Goal: Task Accomplishment & Management: Complete application form

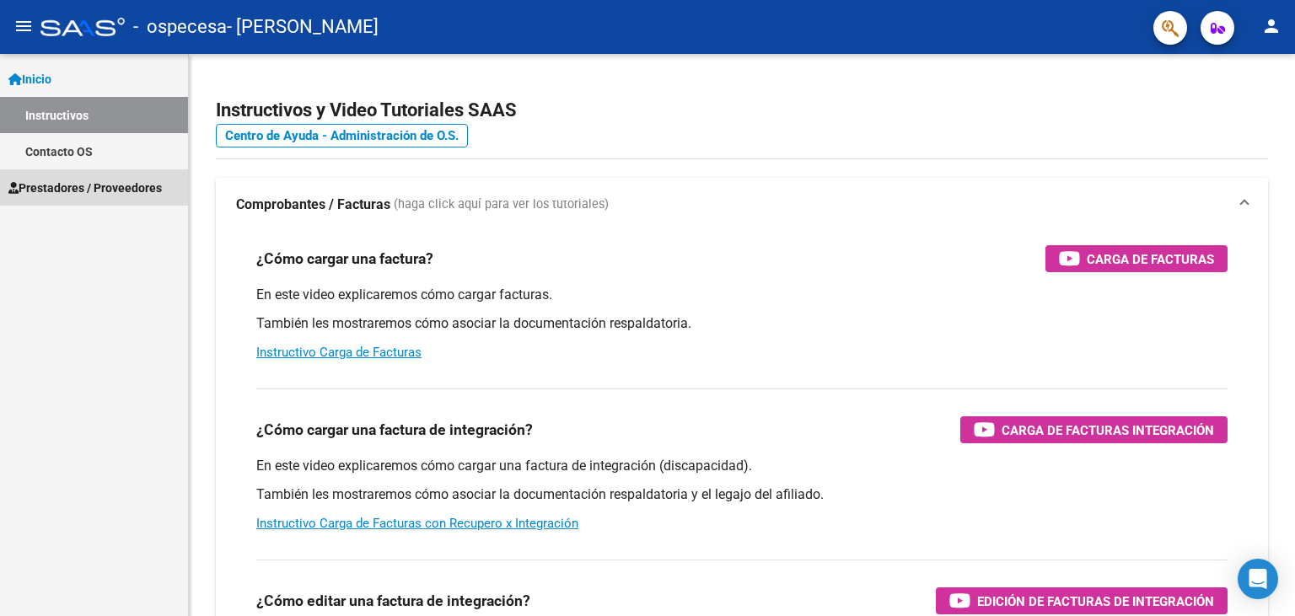
click at [90, 180] on span "Prestadores / Proveedores" at bounding box center [84, 188] width 153 height 19
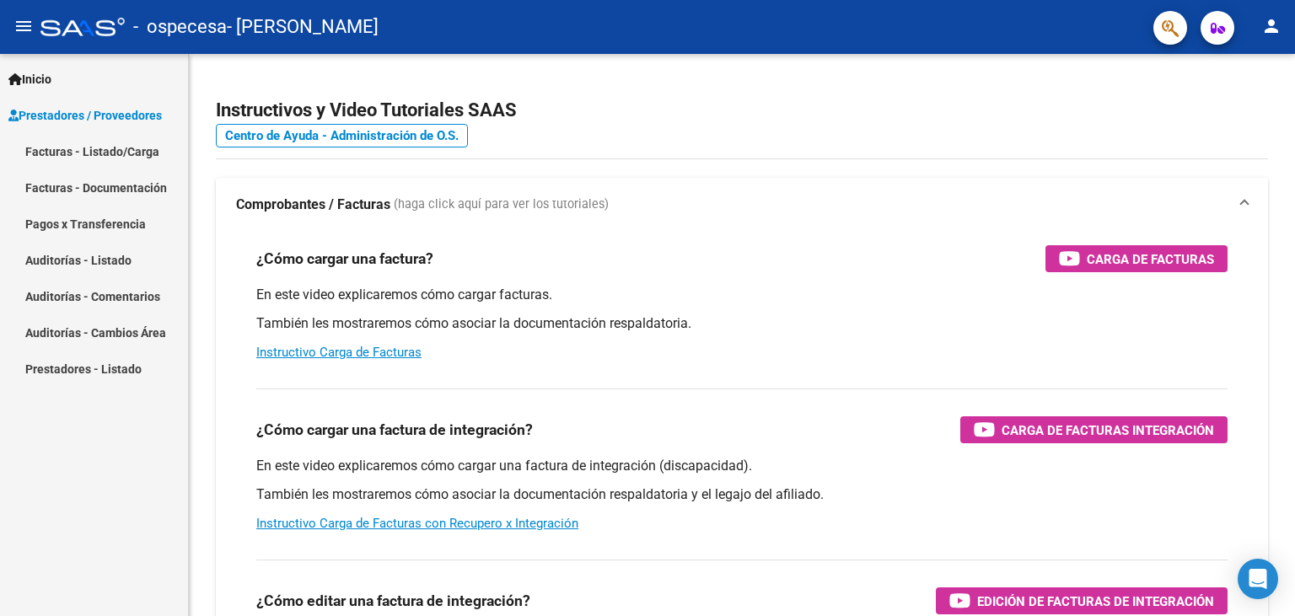
click at [123, 147] on link "Facturas - Listado/Carga" at bounding box center [94, 151] width 188 height 36
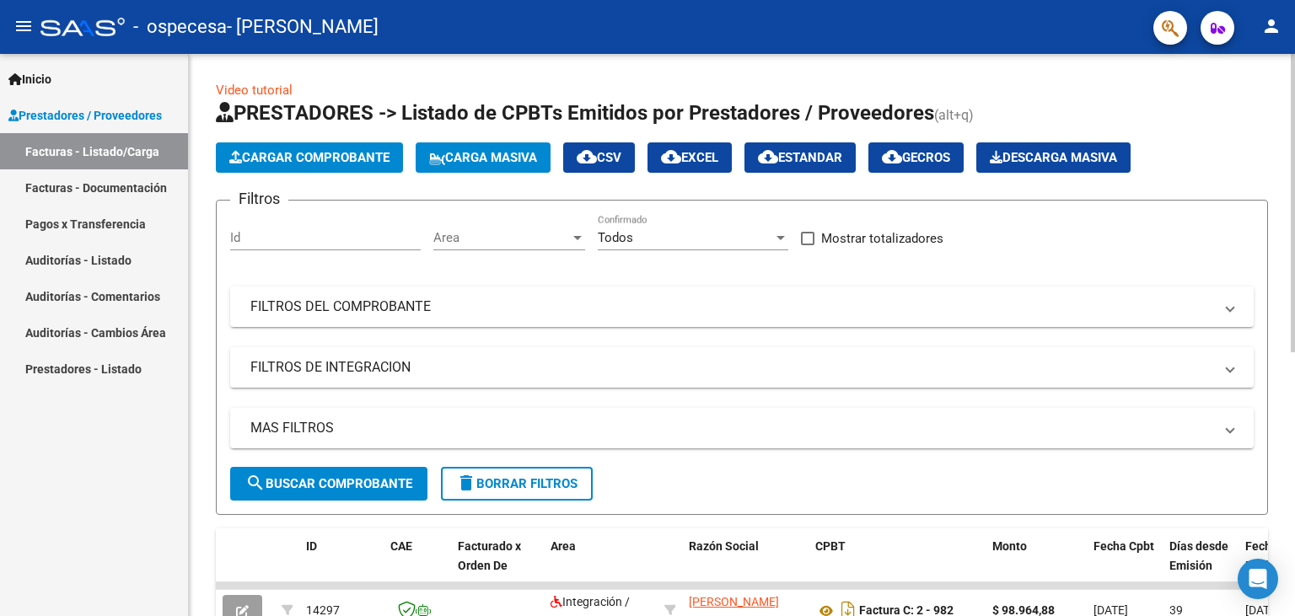
click at [288, 164] on span "Cargar Comprobante" at bounding box center [309, 157] width 160 height 15
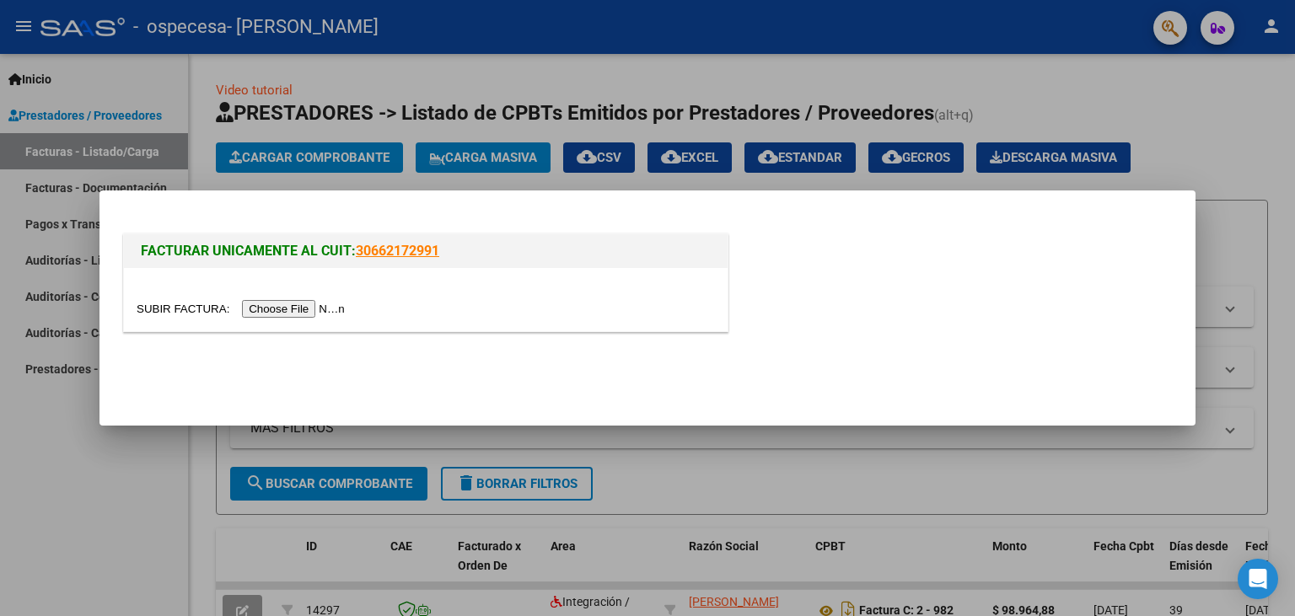
click at [183, 302] on input "file" at bounding box center [243, 309] width 213 height 18
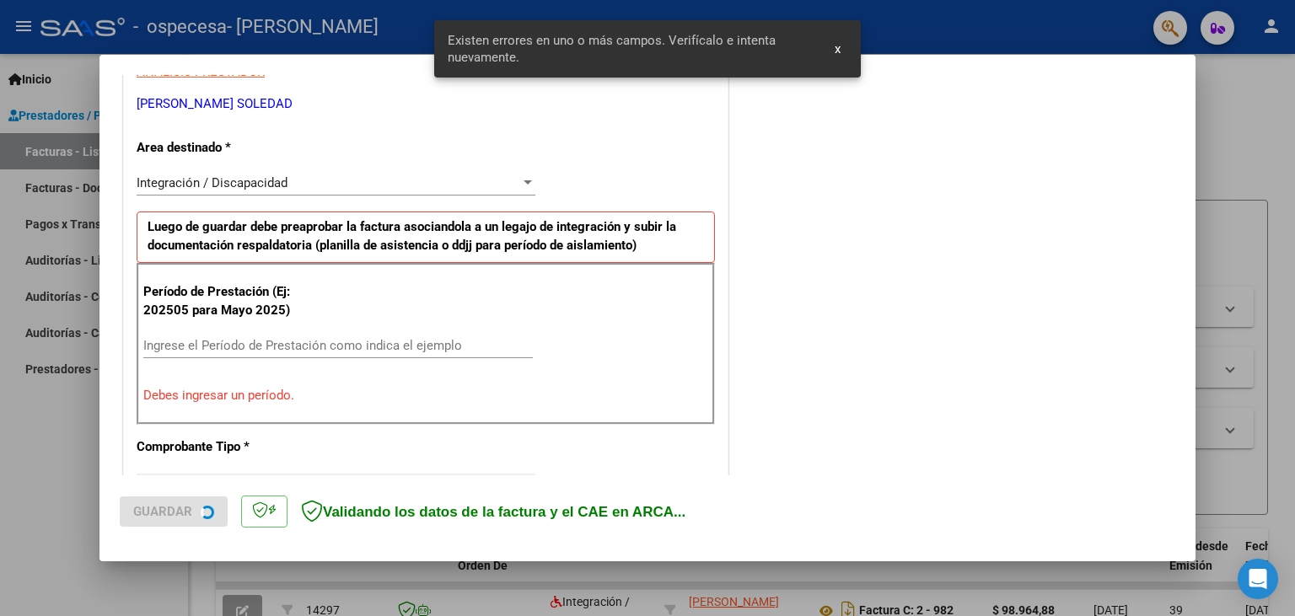
scroll to position [337, 0]
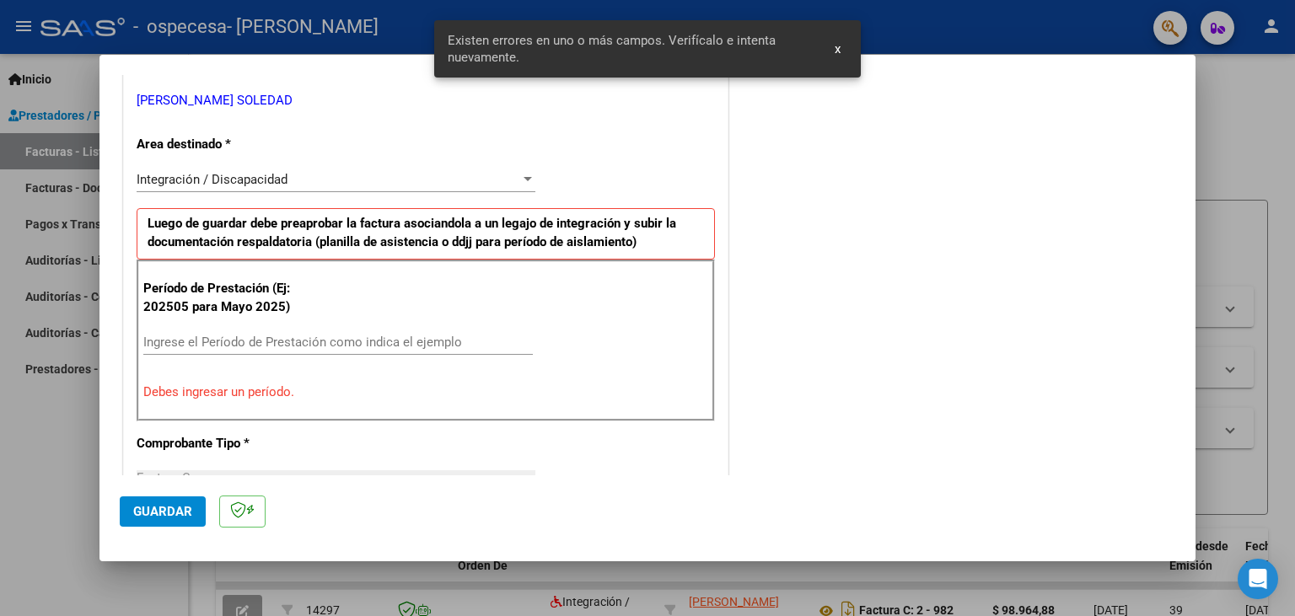
click at [248, 337] on input "Ingrese el Período de Prestación como indica el ejemplo" at bounding box center [337, 342] width 389 height 15
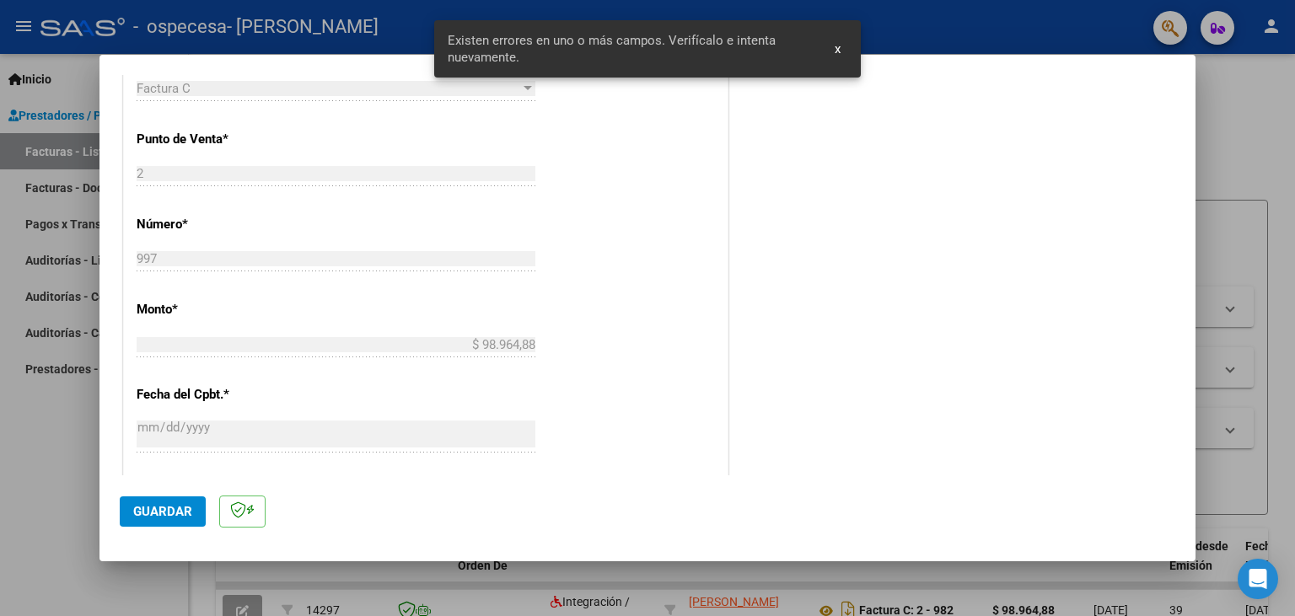
scroll to position [802, 0]
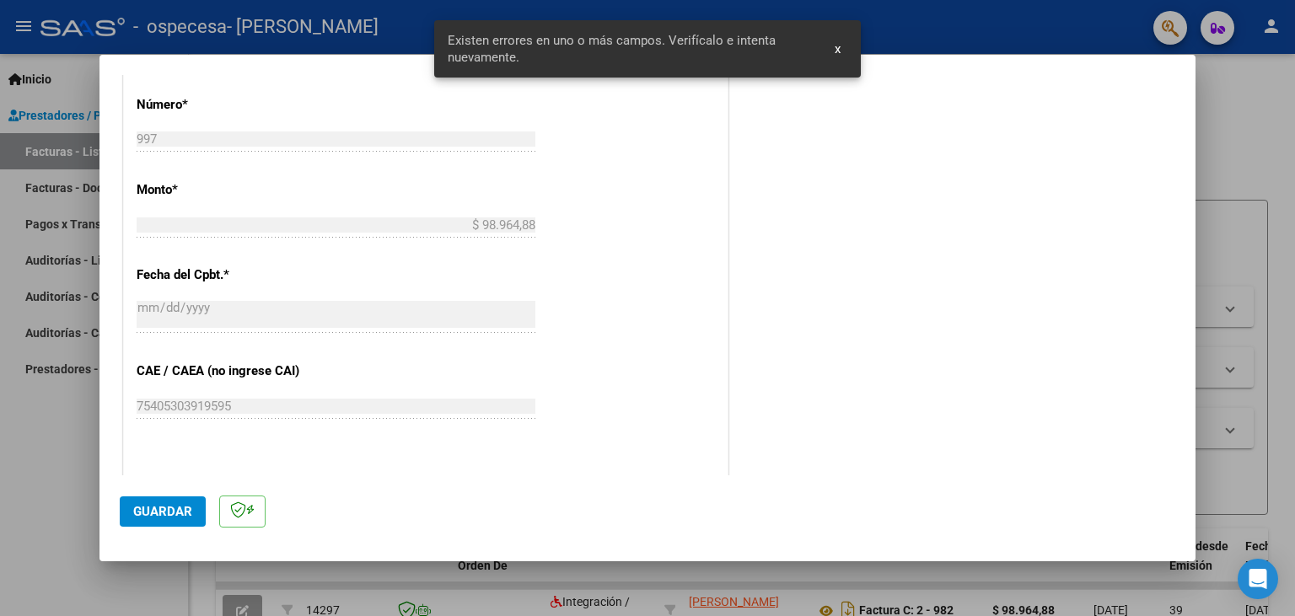
type input "202509"
click at [163, 519] on span "Guardar" at bounding box center [162, 511] width 59 height 15
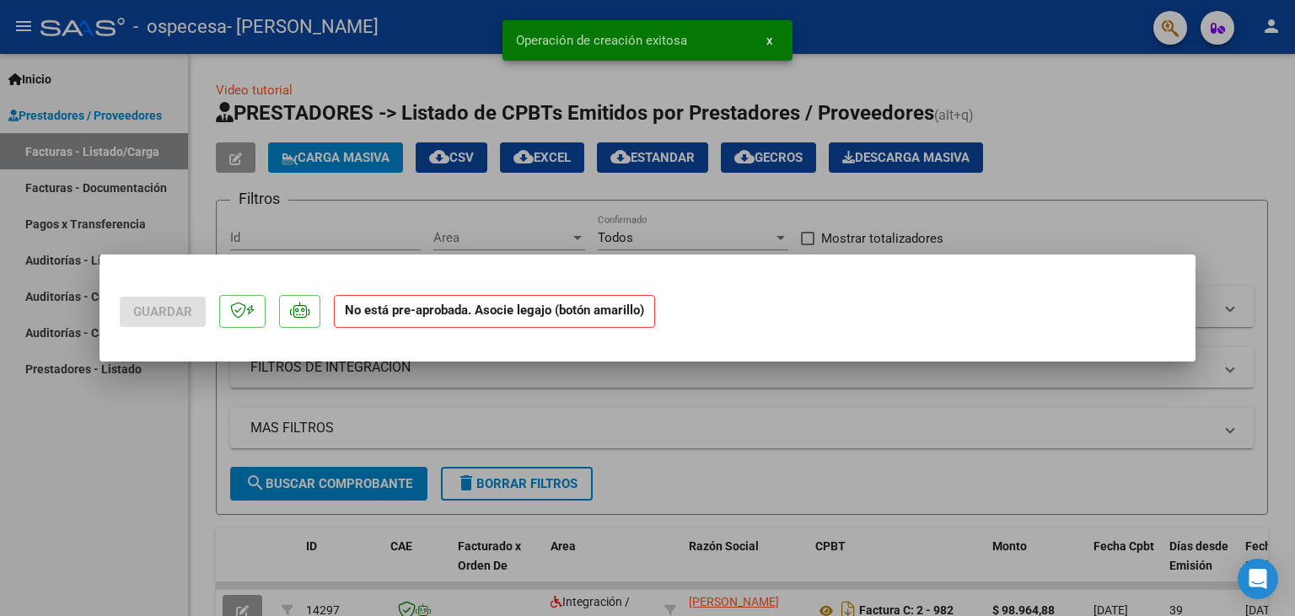
scroll to position [0, 0]
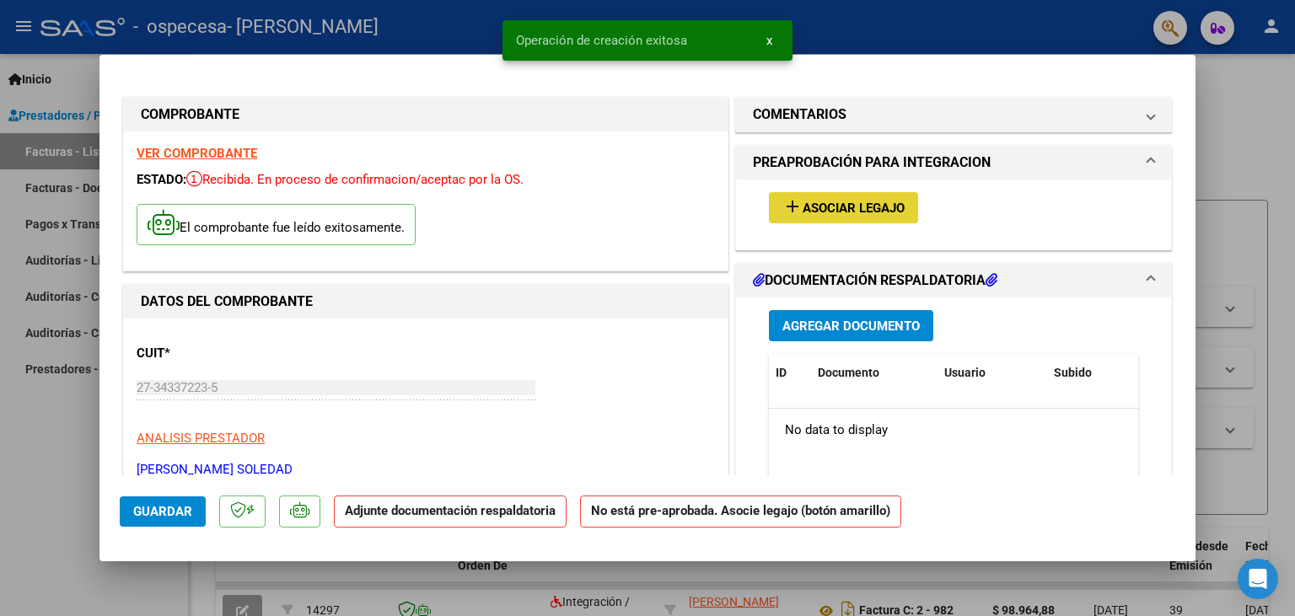
click at [851, 199] on button "add Asociar Legajo" at bounding box center [843, 207] width 149 height 31
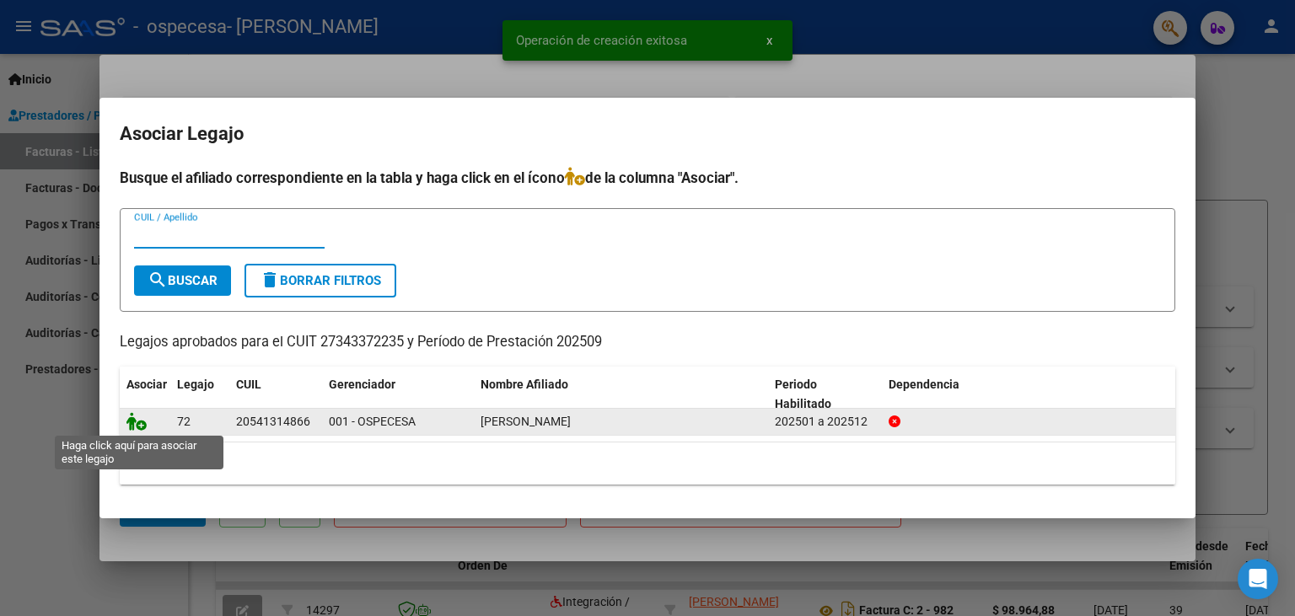
click at [142, 421] on icon at bounding box center [136, 421] width 20 height 19
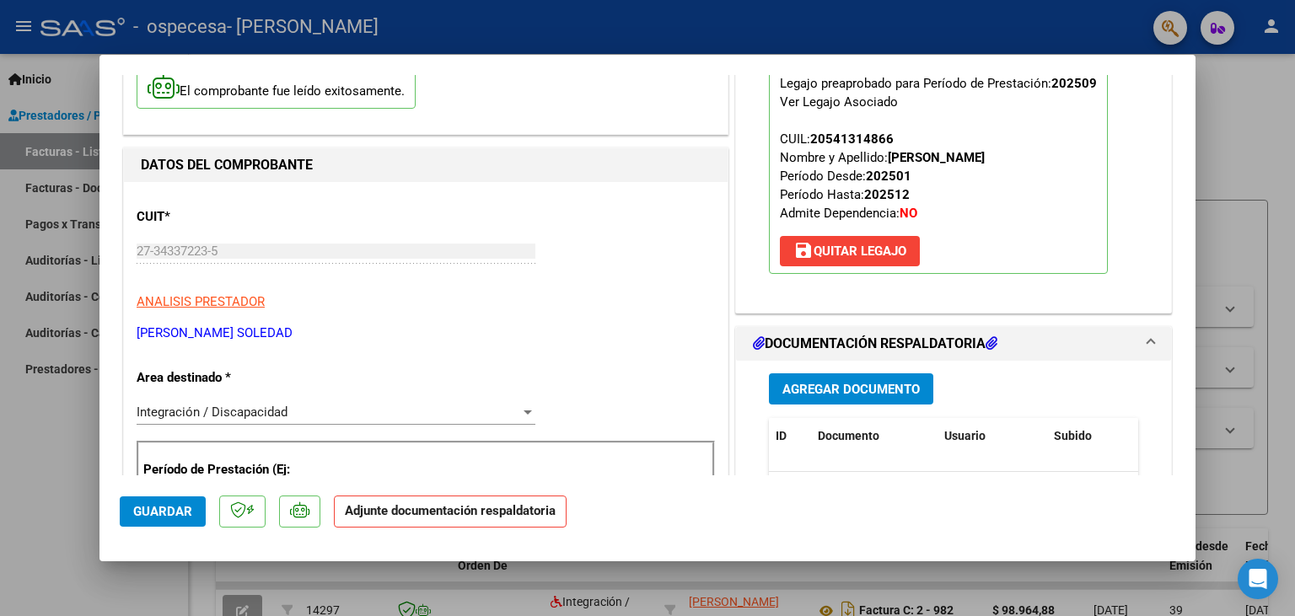
scroll to position [279, 0]
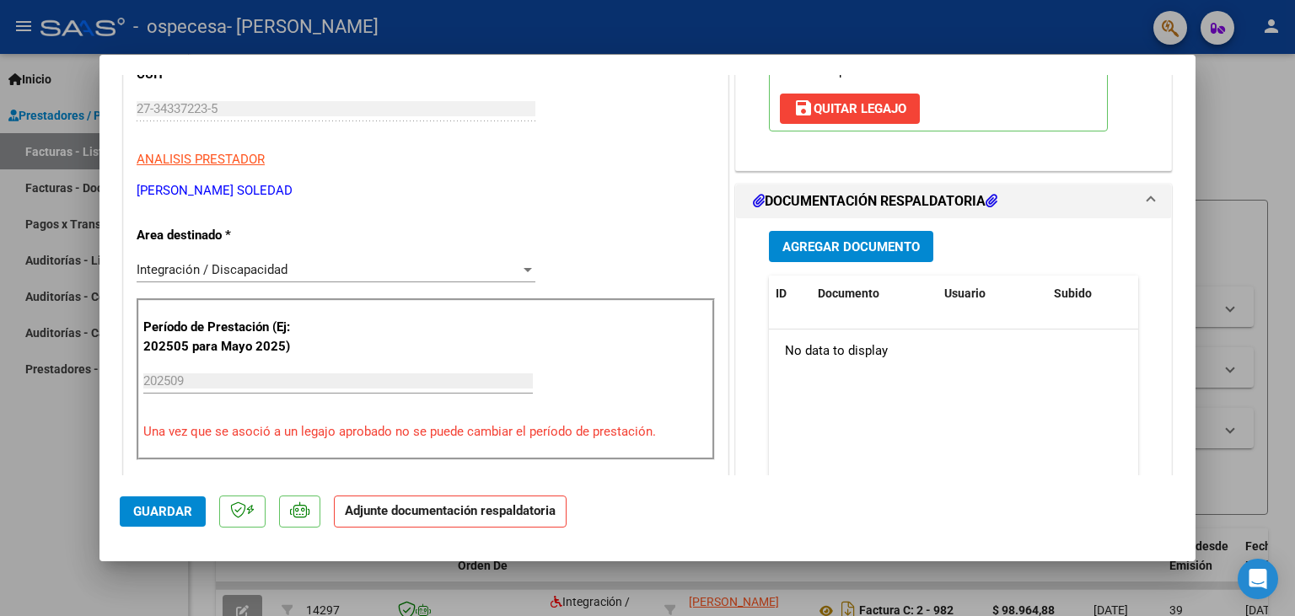
click at [868, 251] on span "Agregar Documento" at bounding box center [850, 246] width 137 height 15
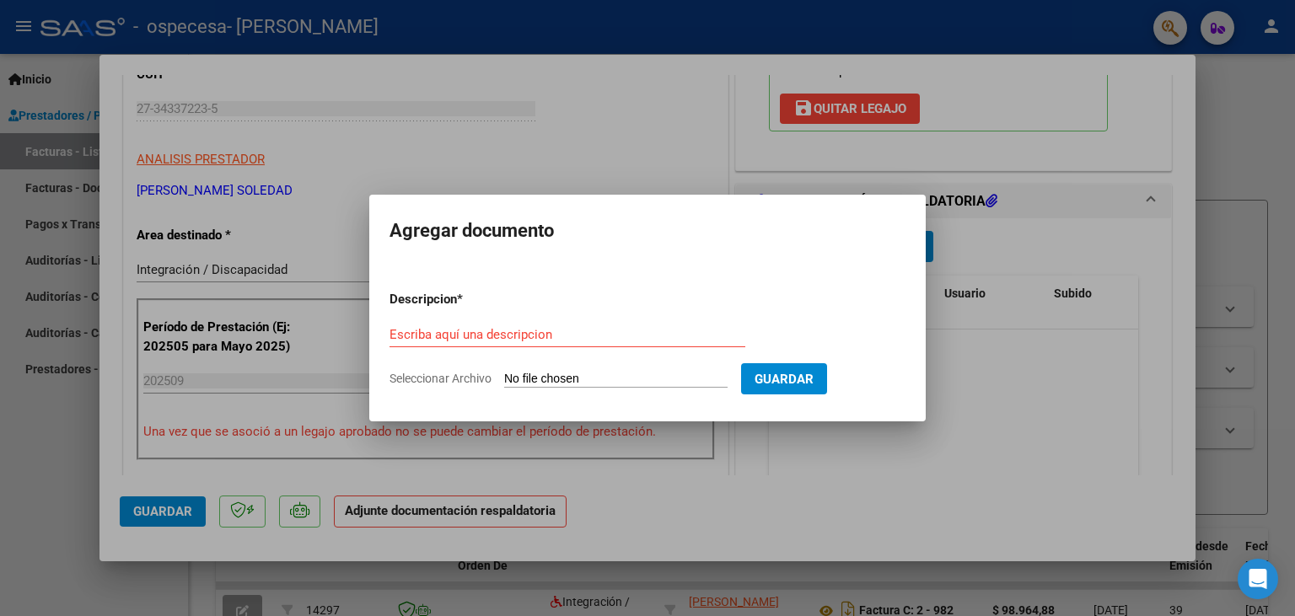
click at [544, 377] on input "Seleccionar Archivo" at bounding box center [615, 380] width 223 height 16
type input "C:\fakepath\Planilla de Asistencias septiembre.pdf"
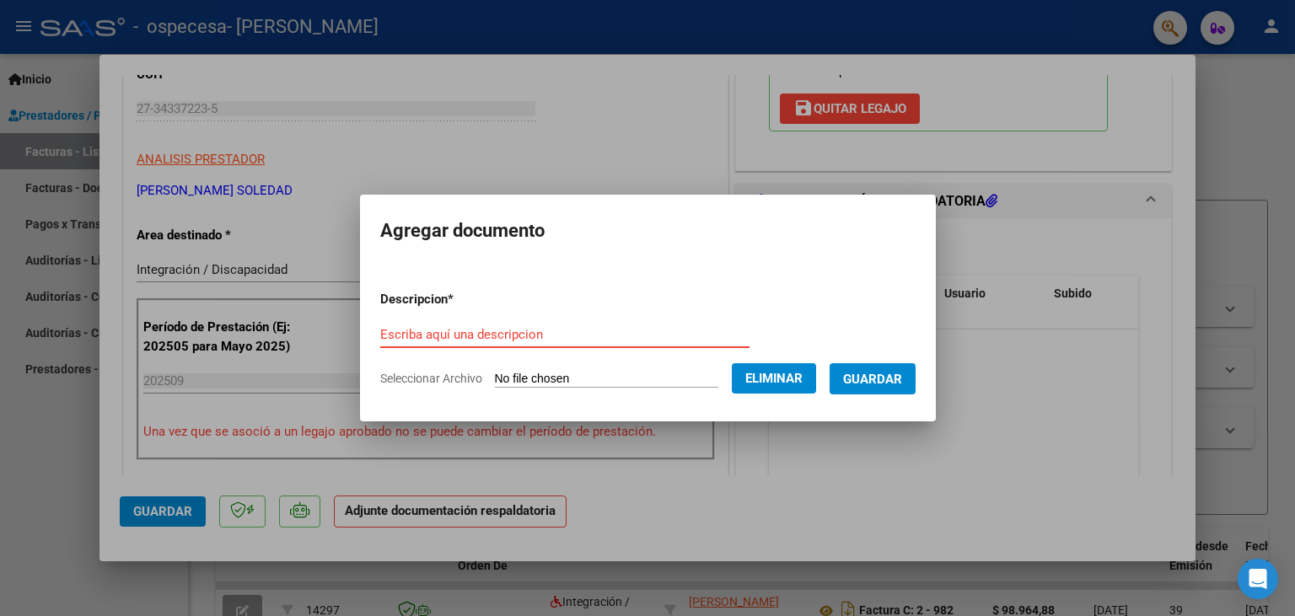
paste input "Planilla de Asistencias septiembre"
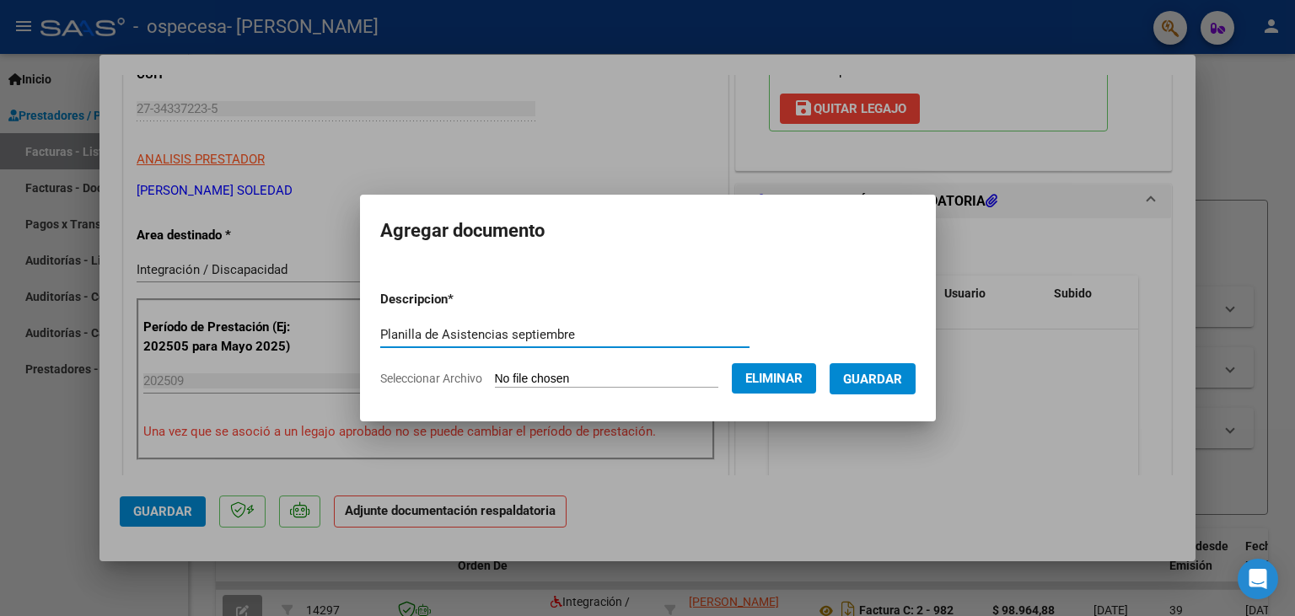
type input "Planilla de Asistencias septiembre"
click at [936, 378] on mat-dialog-content "Descripcion * Planilla de Asistencias septiembre Escriba aquí una descripcion S…" at bounding box center [648, 332] width 576 height 137
click at [902, 377] on span "Guardar" at bounding box center [872, 379] width 59 height 15
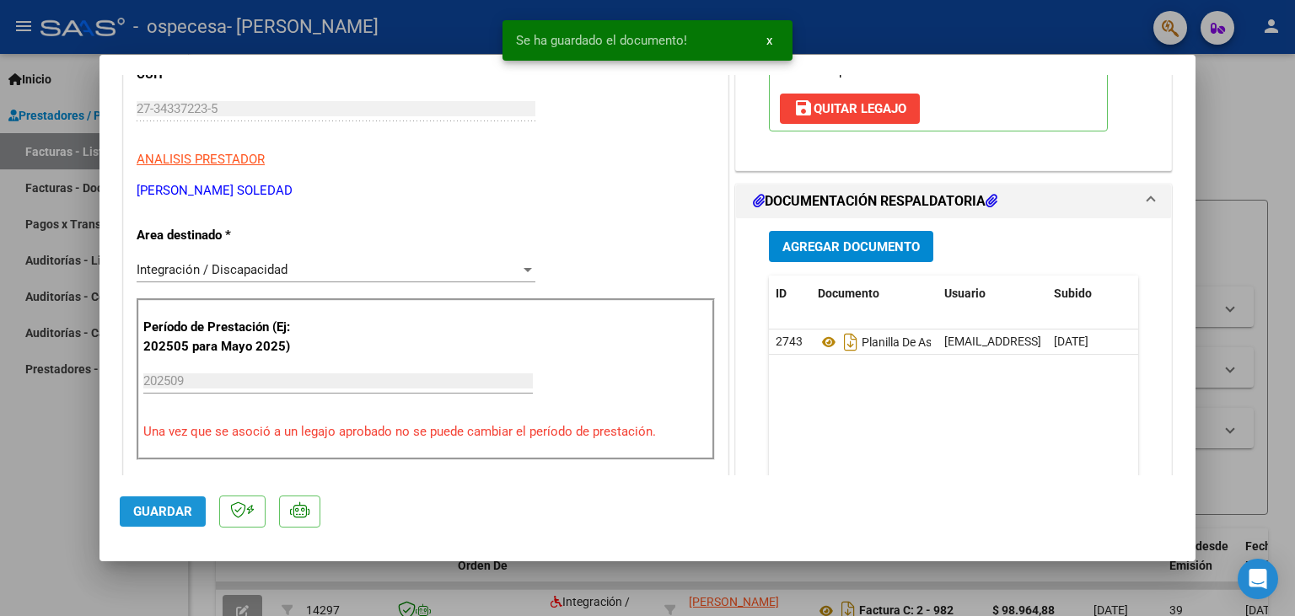
click at [174, 507] on span "Guardar" at bounding box center [162, 511] width 59 height 15
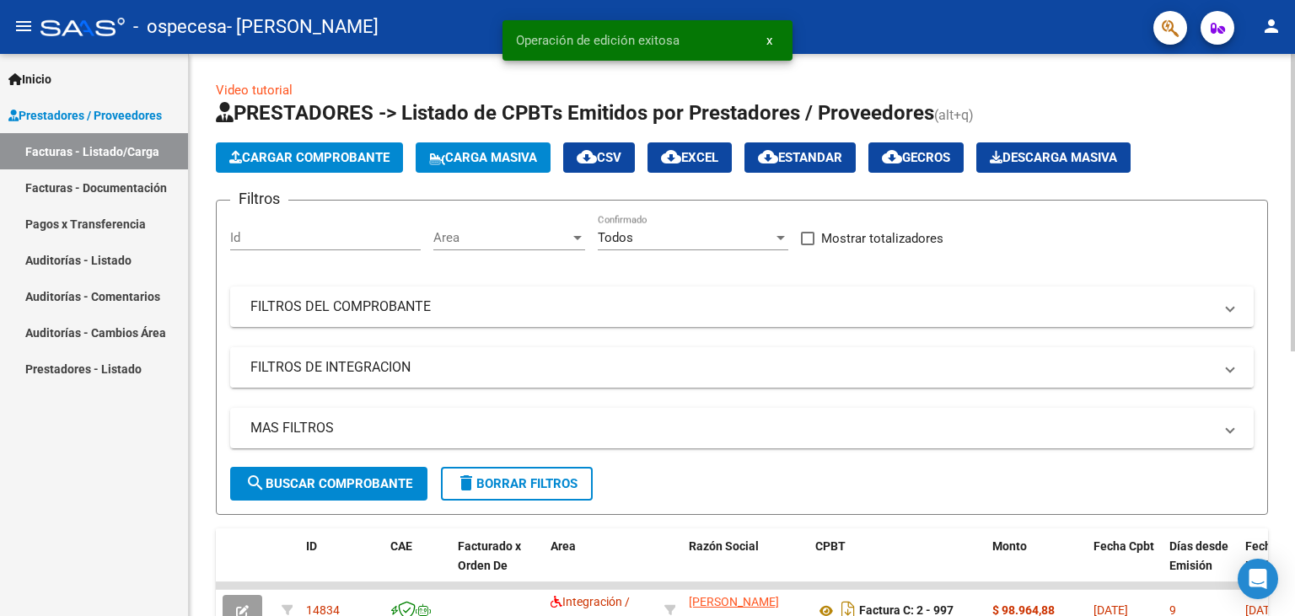
scroll to position [185, 0]
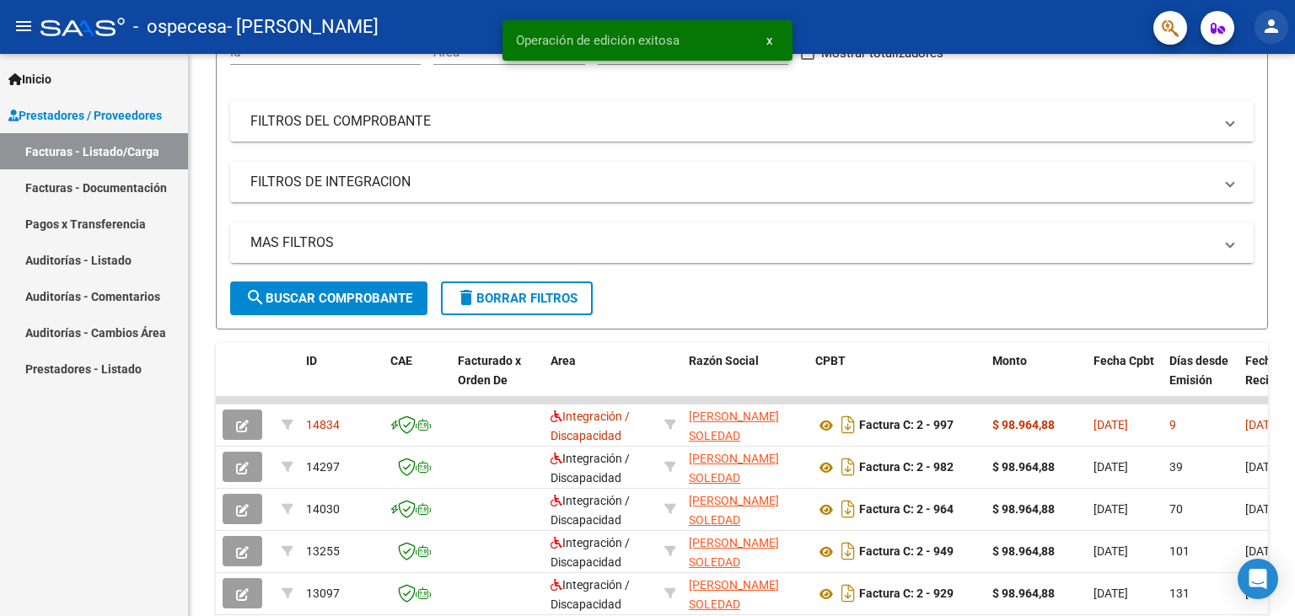
click at [1276, 22] on mat-icon "person" at bounding box center [1271, 26] width 20 height 20
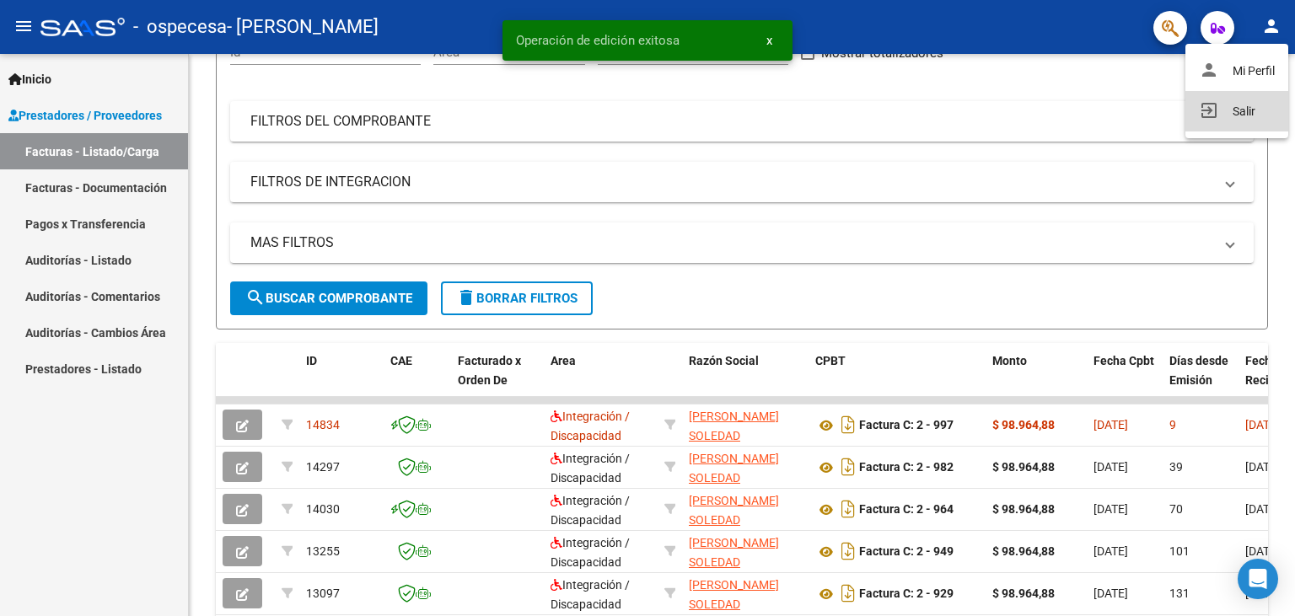
click at [1237, 105] on button "exit_to_app Salir" at bounding box center [1236, 111] width 103 height 40
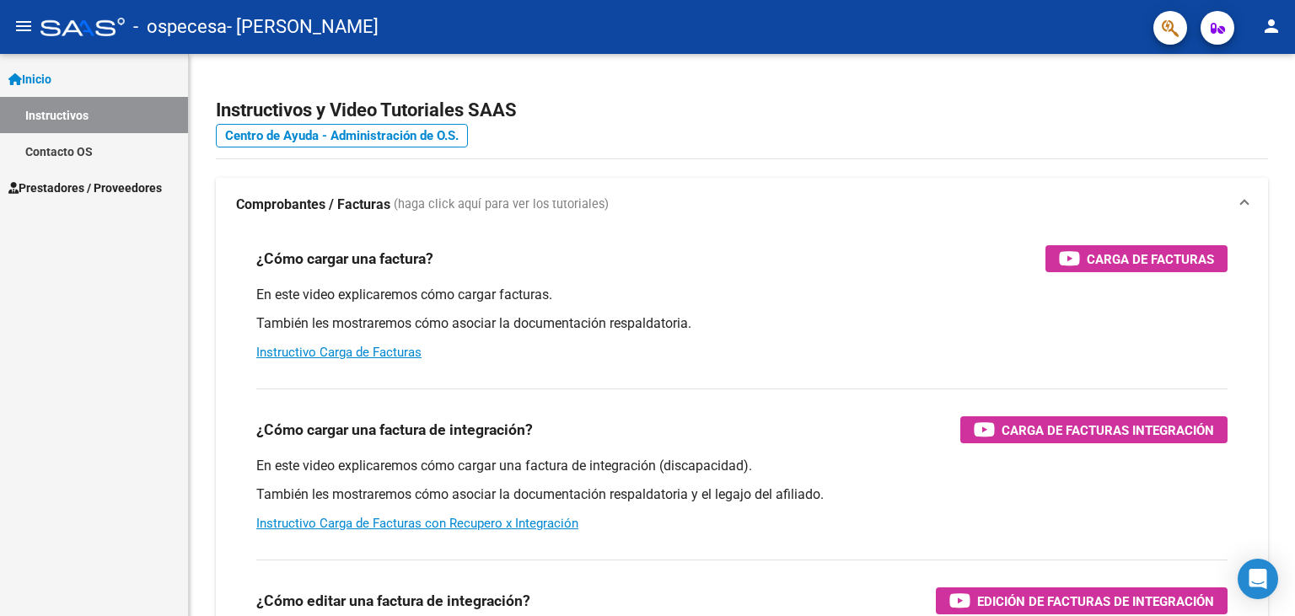
click at [99, 197] on link "Prestadores / Proveedores" at bounding box center [94, 187] width 188 height 36
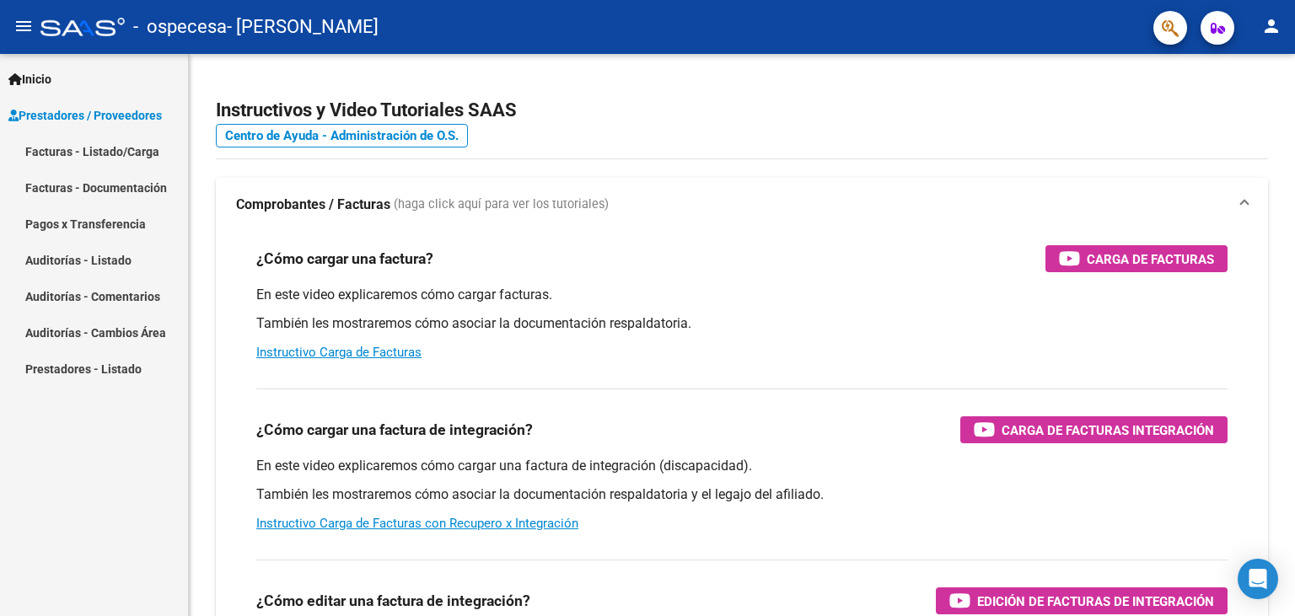
click at [119, 150] on link "Facturas - Listado/Carga" at bounding box center [94, 151] width 188 height 36
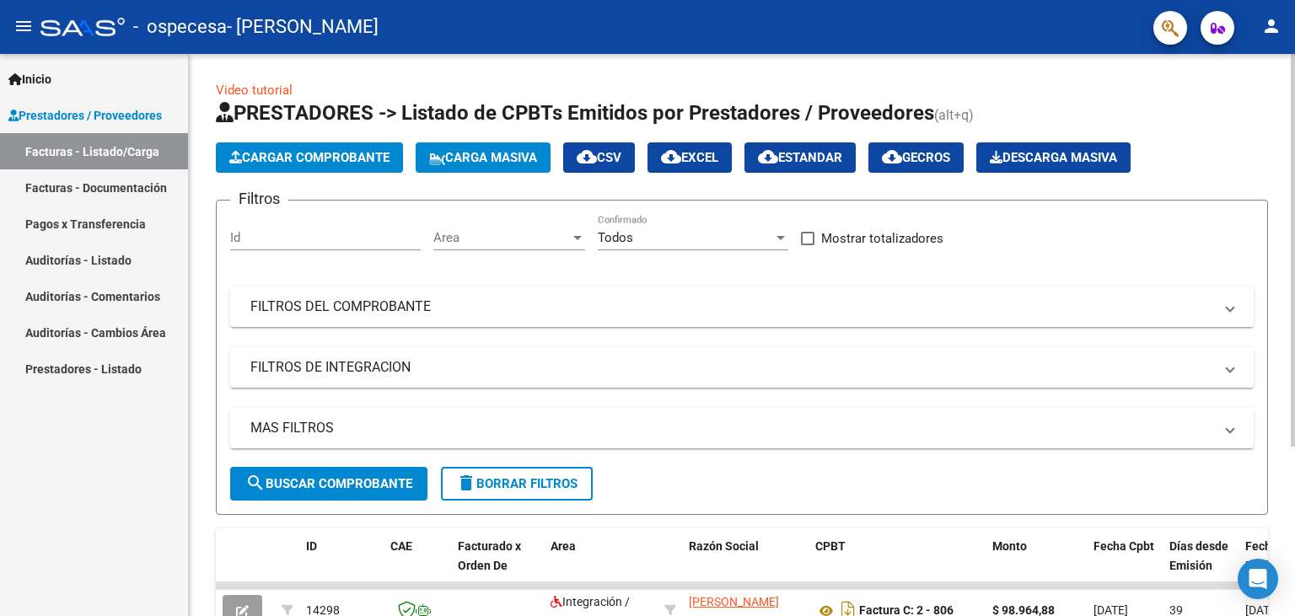
click at [302, 158] on span "Cargar Comprobante" at bounding box center [309, 157] width 160 height 15
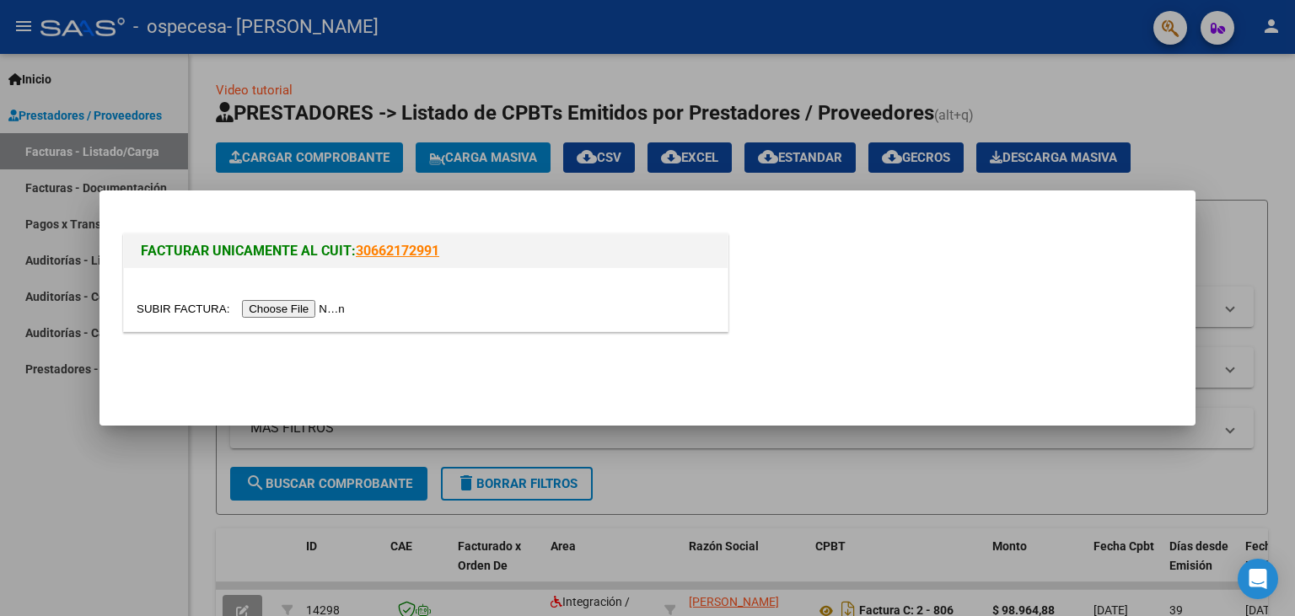
click at [178, 308] on input "file" at bounding box center [243, 309] width 213 height 18
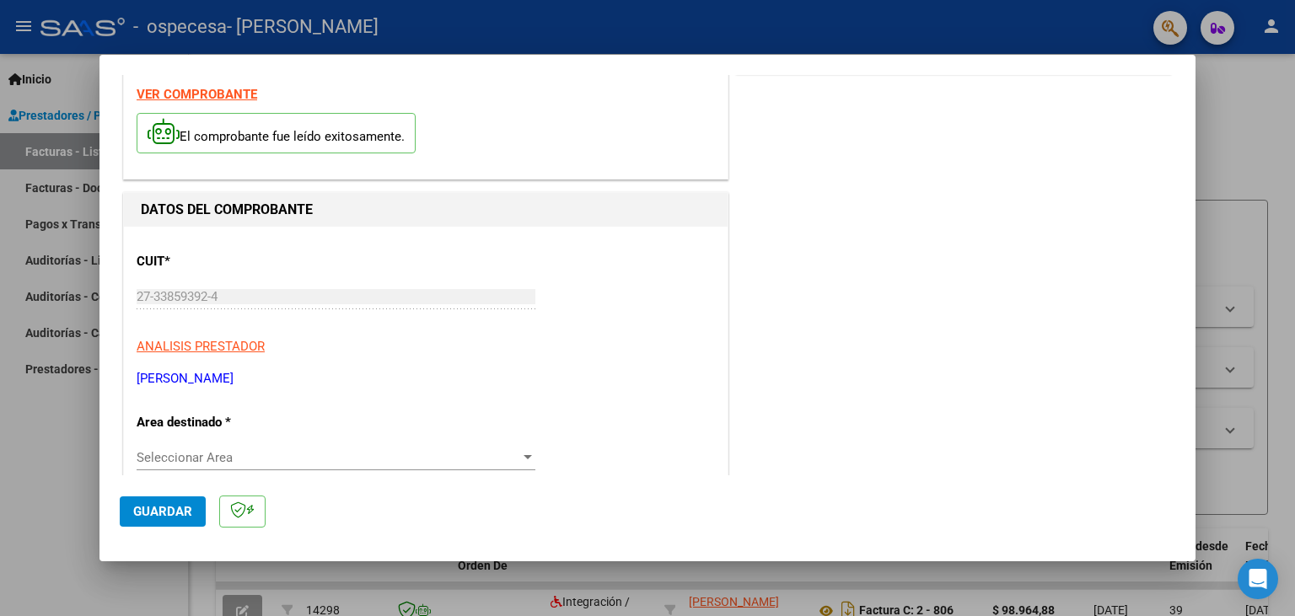
scroll to position [93, 0]
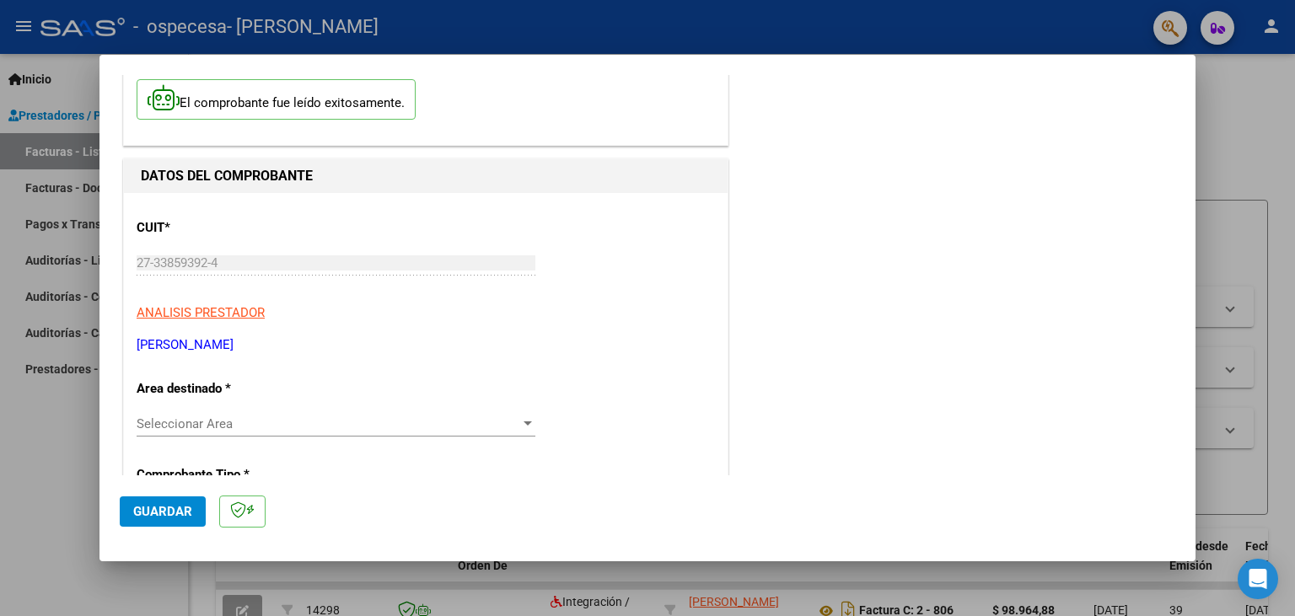
click at [249, 418] on span "Seleccionar Area" at bounding box center [328, 423] width 383 height 15
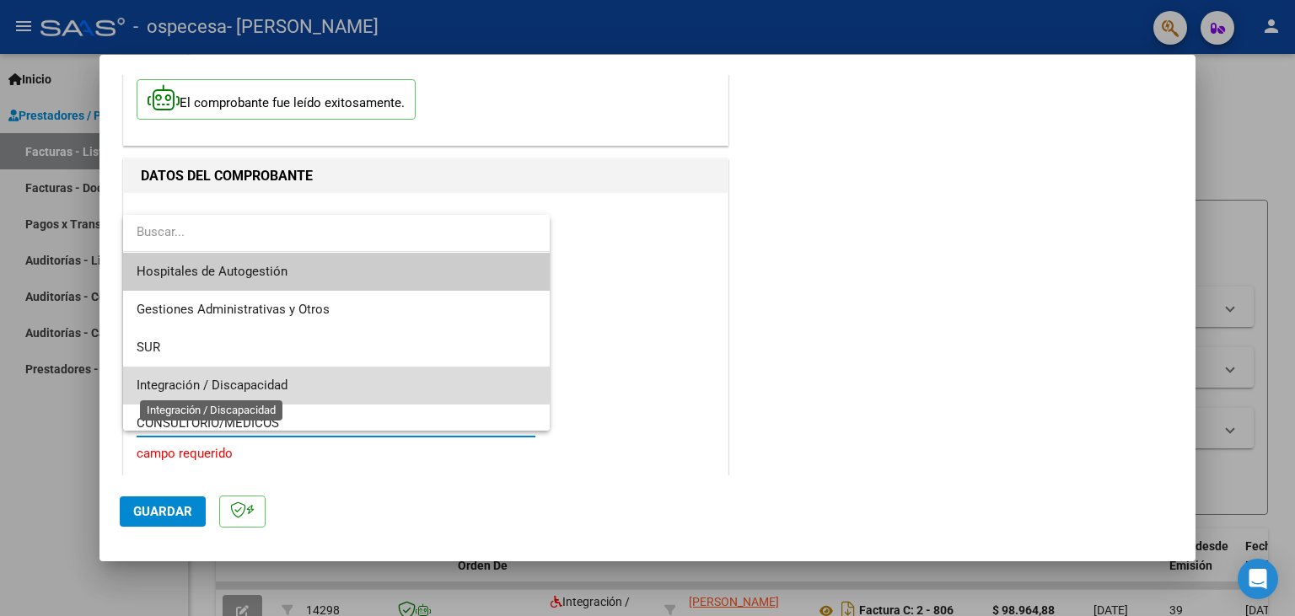
click at [263, 379] on span "Integración / Discapacidad" at bounding box center [212, 385] width 151 height 15
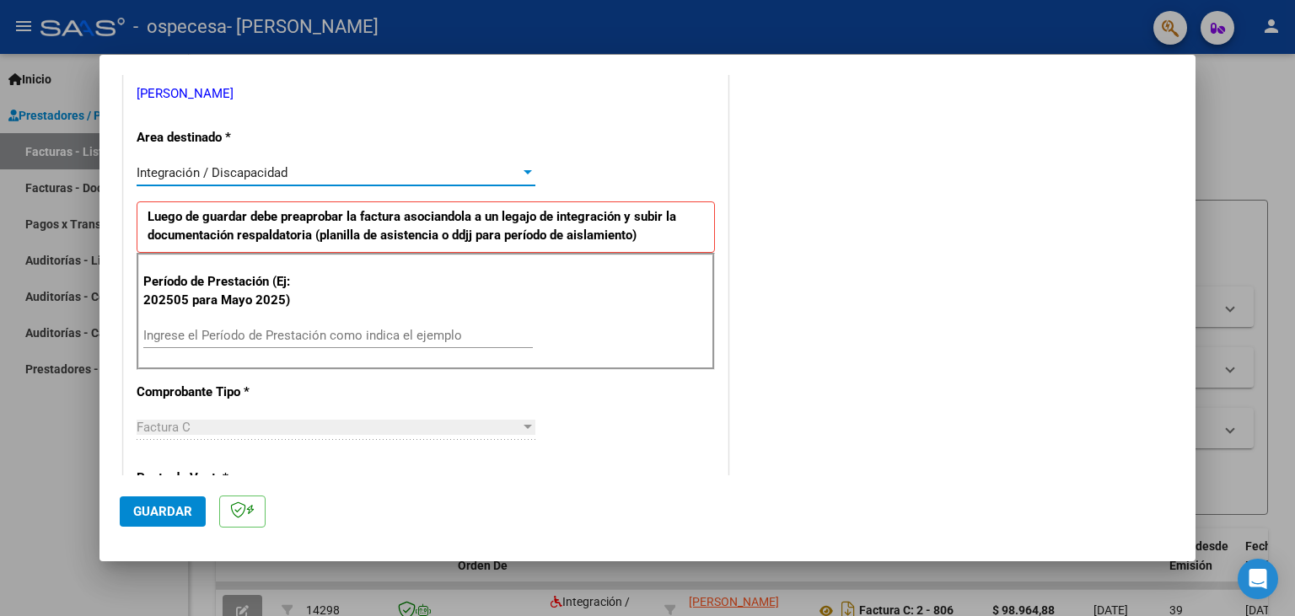
scroll to position [372, 0]
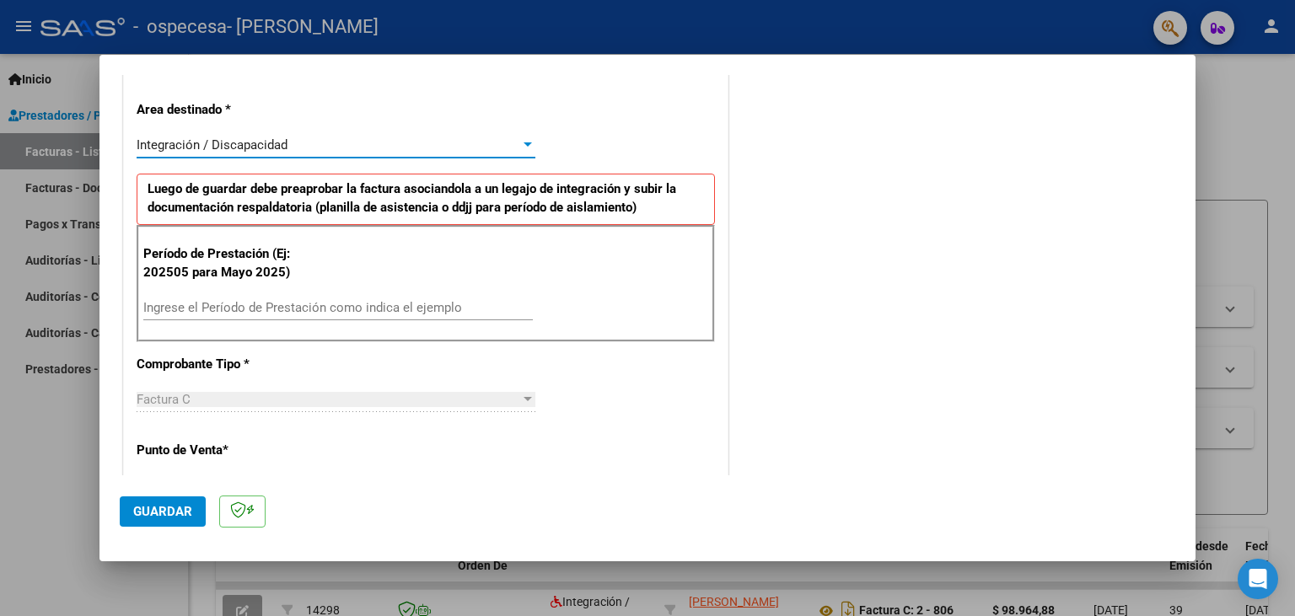
click at [250, 302] on input "Ingrese el Período de Prestación como indica el ejemplo" at bounding box center [337, 307] width 389 height 15
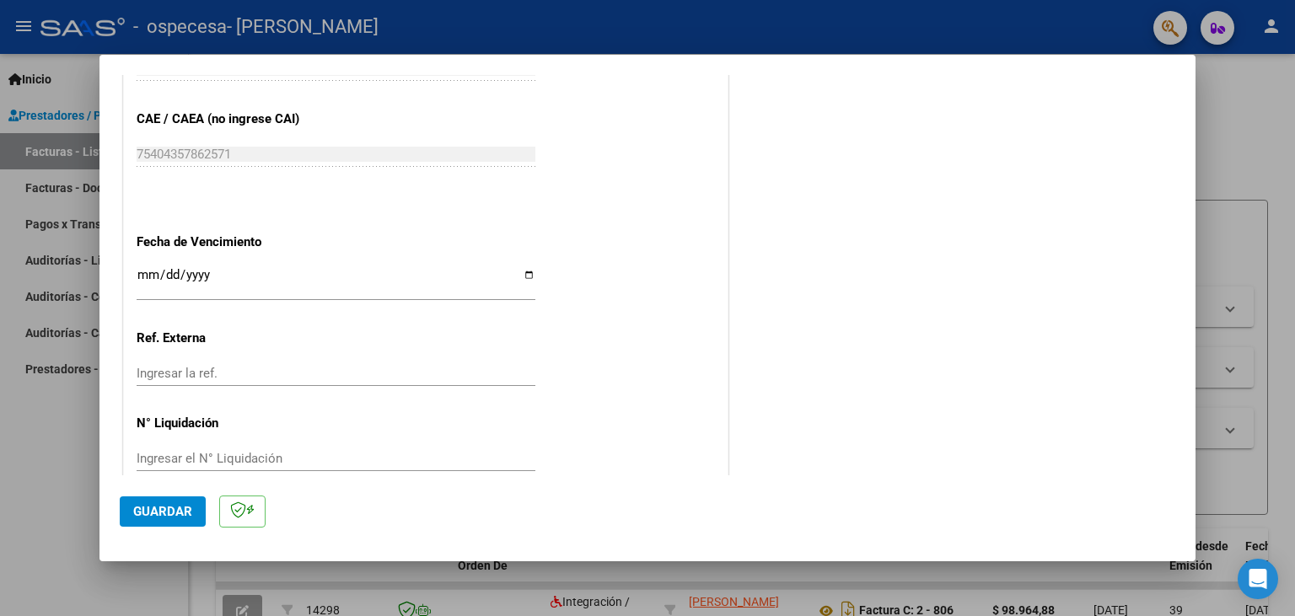
scroll to position [1060, 0]
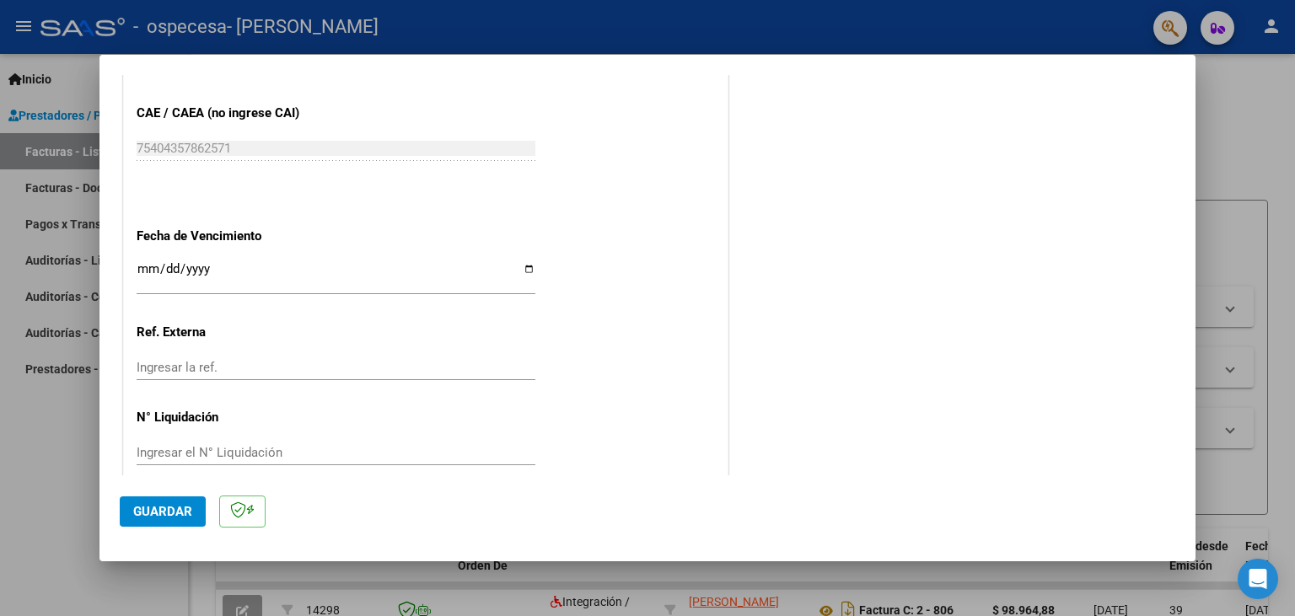
type input "202509"
click at [161, 518] on span "Guardar" at bounding box center [162, 511] width 59 height 15
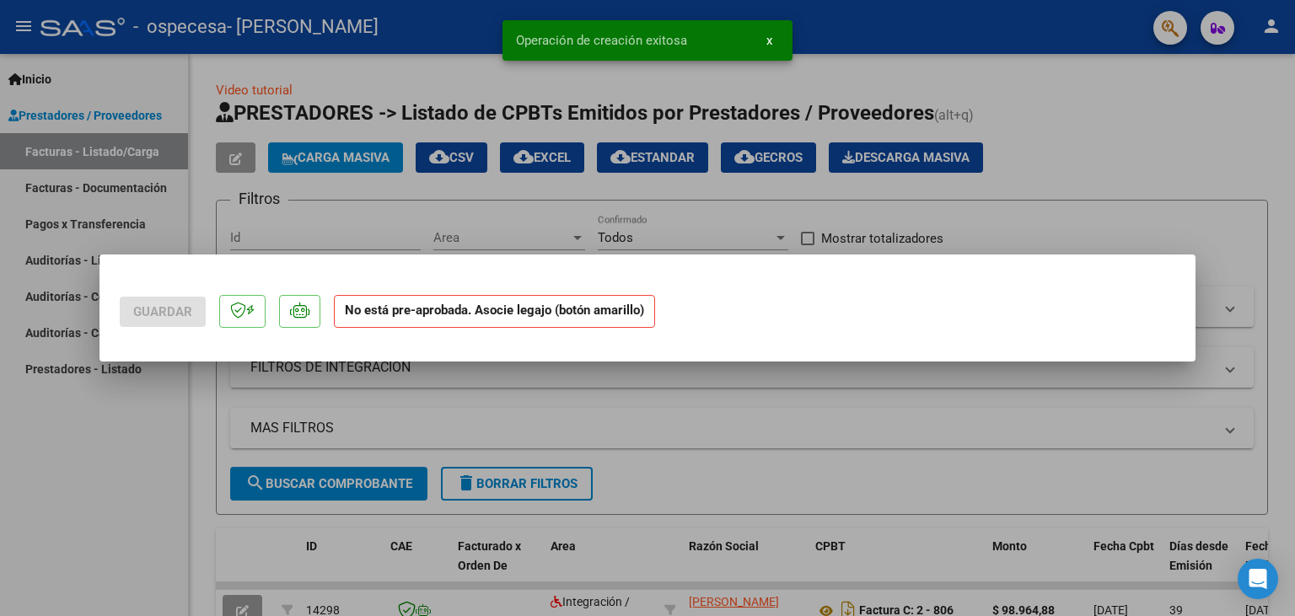
scroll to position [0, 0]
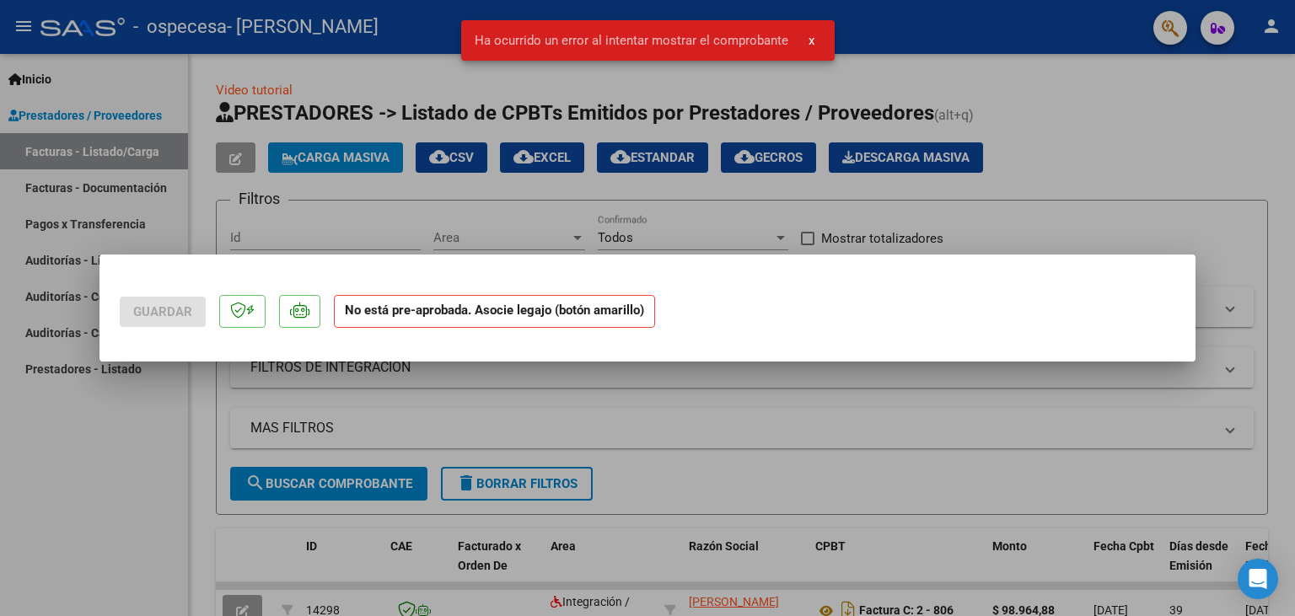
click at [810, 42] on span "x" at bounding box center [811, 40] width 6 height 15
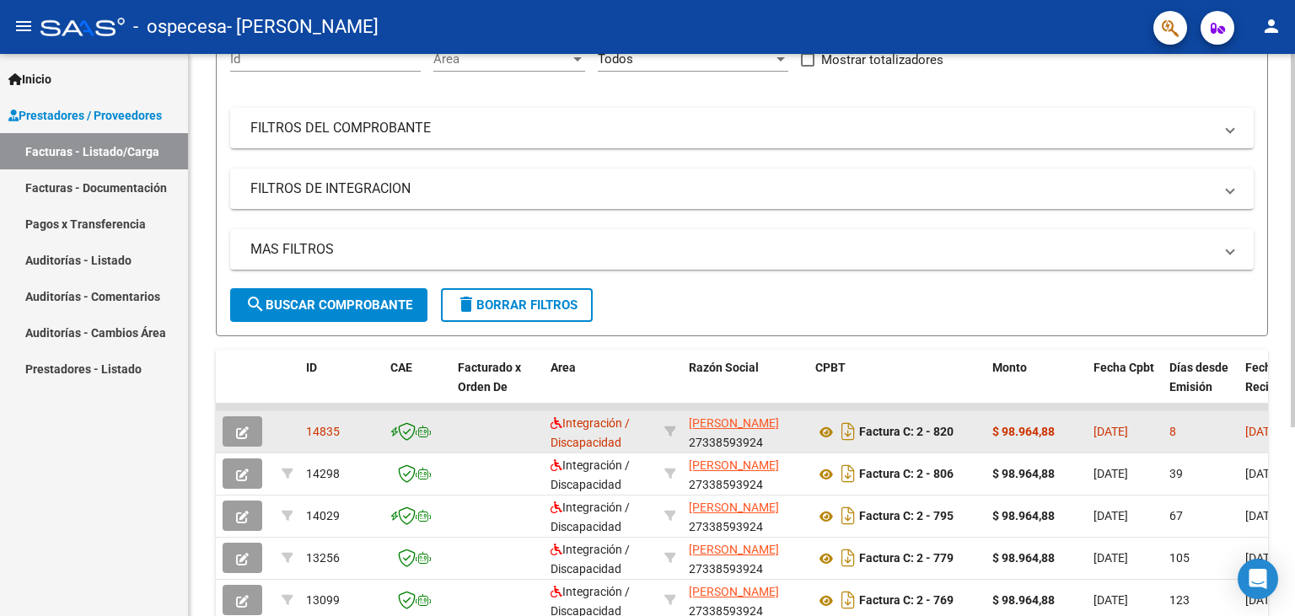
scroll to position [185, 0]
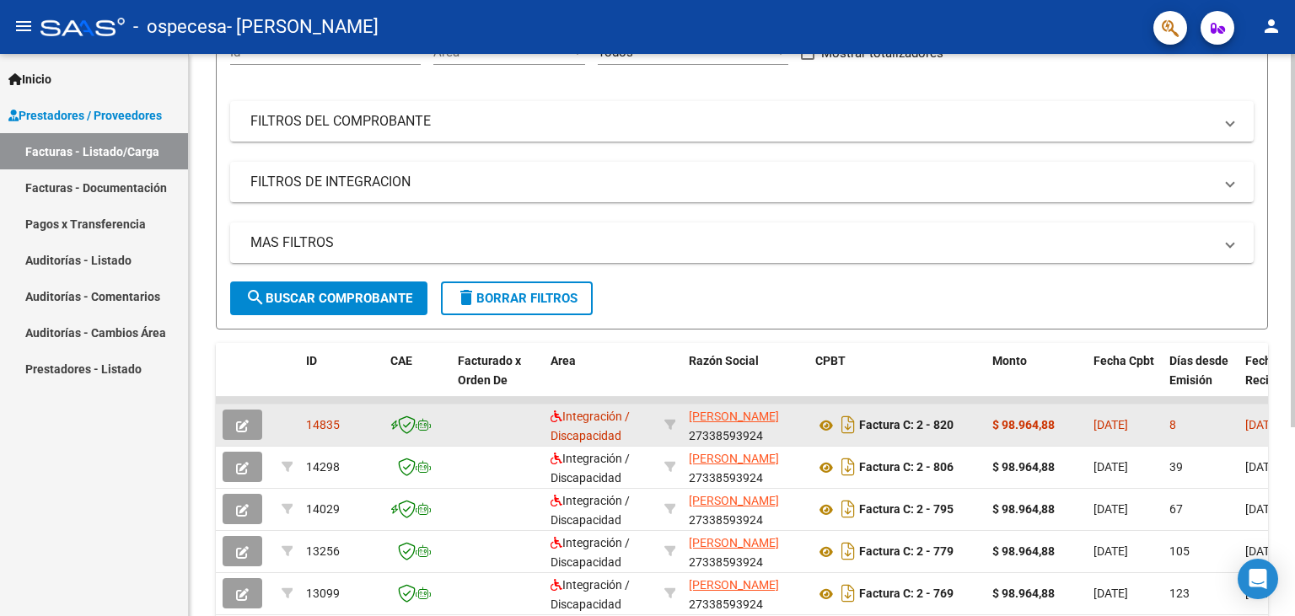
click at [250, 420] on button "button" at bounding box center [242, 425] width 40 height 30
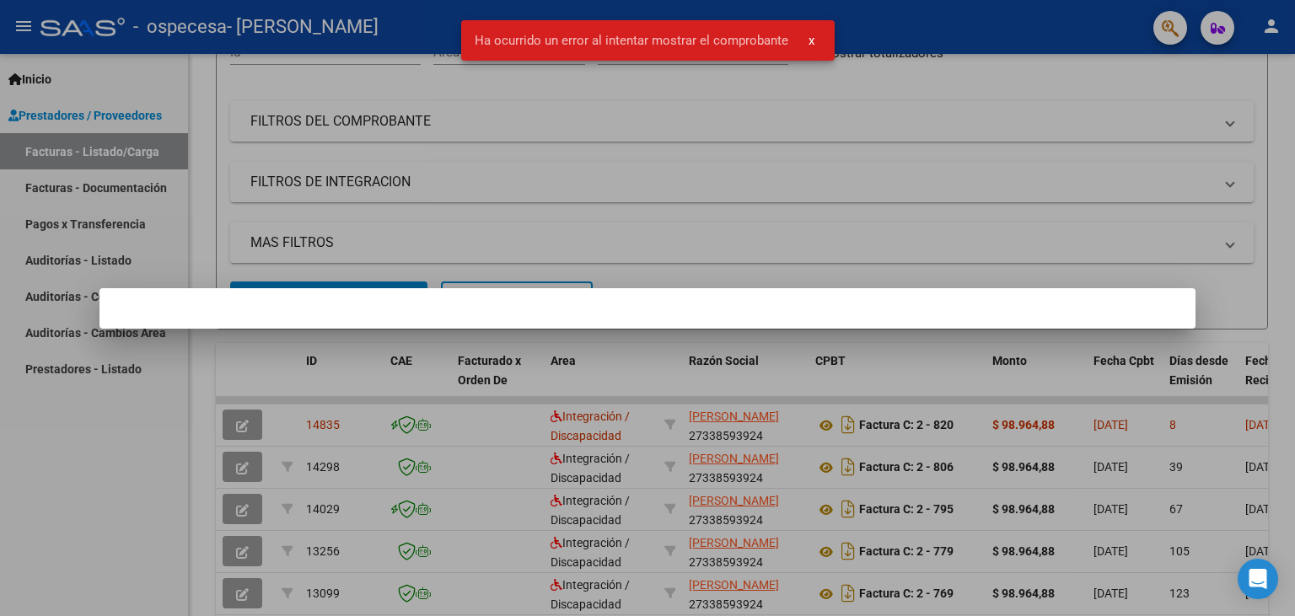
click at [808, 42] on span "x" at bounding box center [811, 40] width 6 height 15
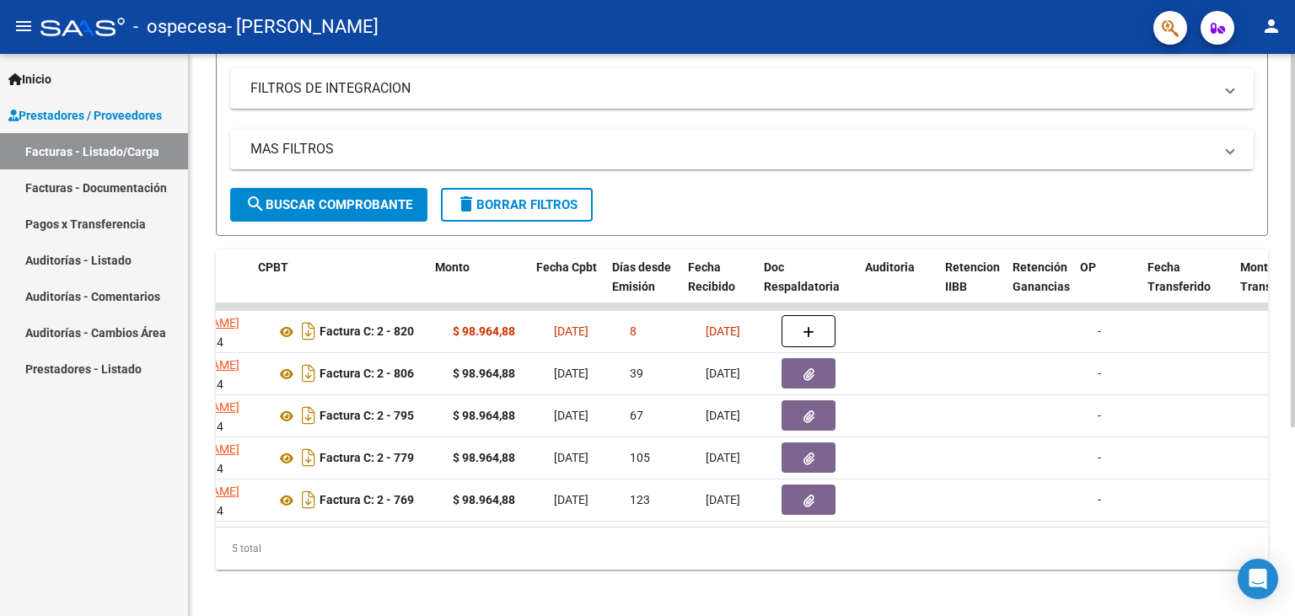
scroll to position [0, 556]
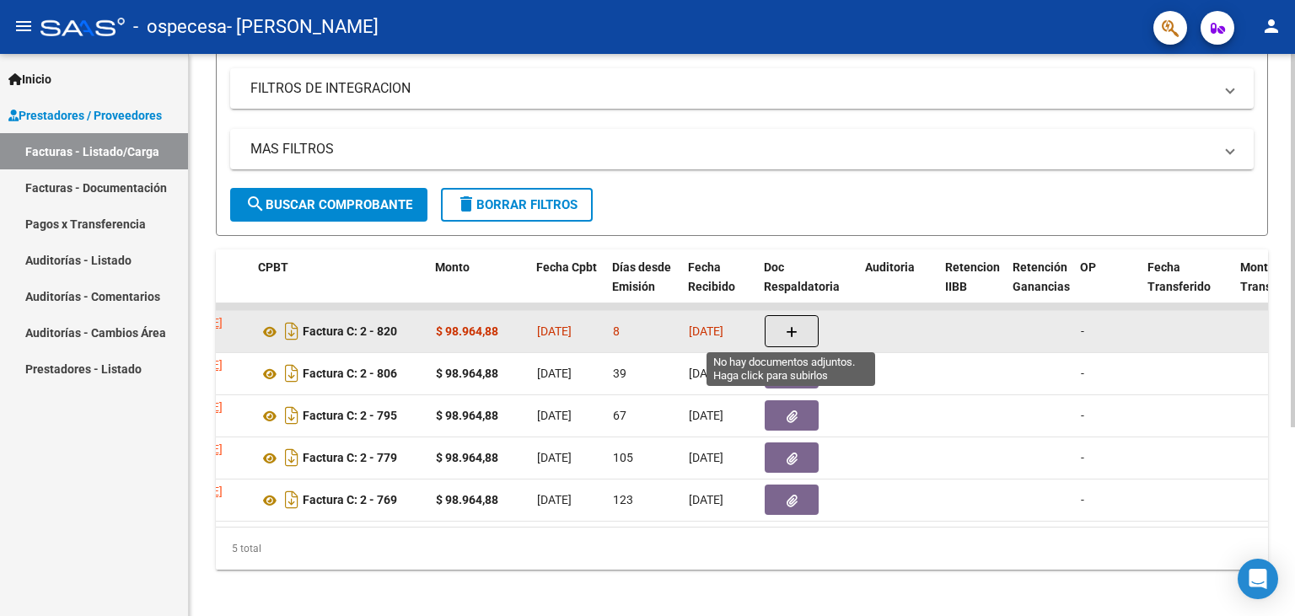
click at [804, 315] on button "button" at bounding box center [791, 331] width 54 height 32
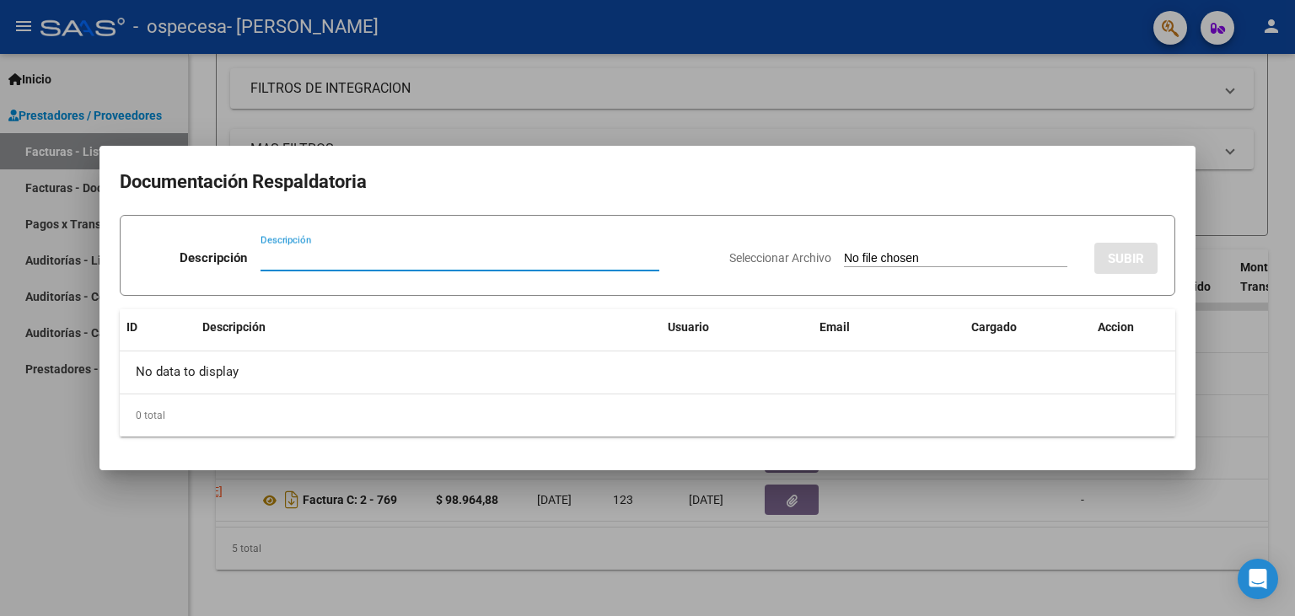
click at [894, 254] on input "Seleccionar Archivo" at bounding box center [955, 259] width 223 height 16
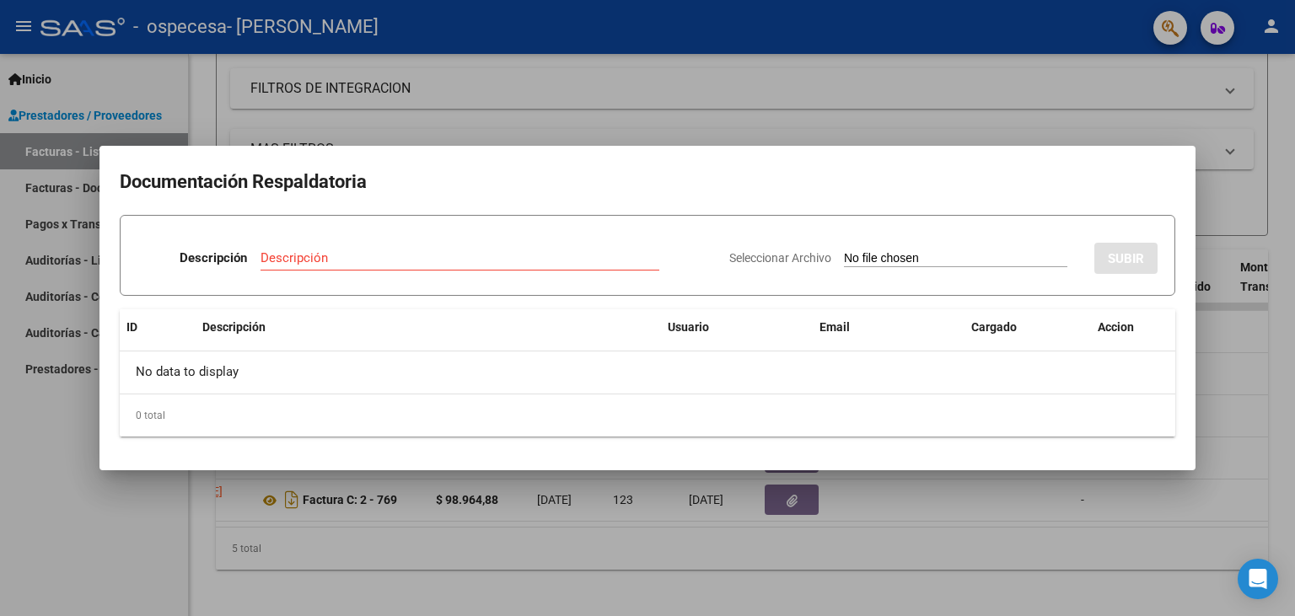
type input "C:\fakepath\Planilla de Asistencias septiembre.pdf"
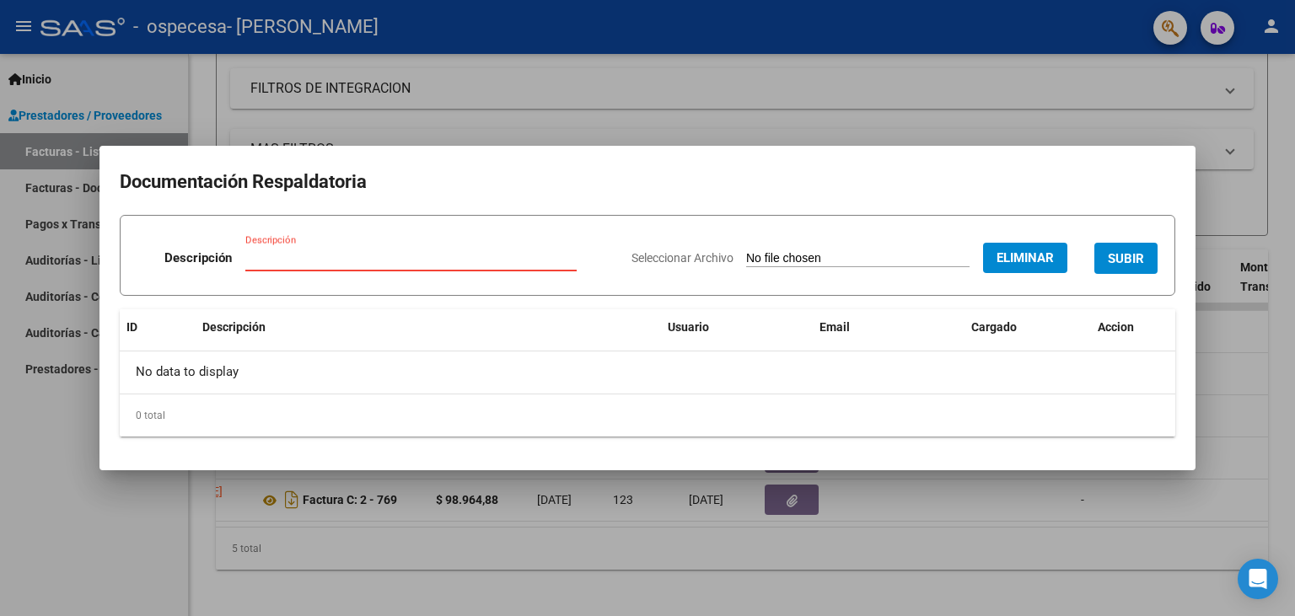
paste input "Planilla de Asistencias septiembre"
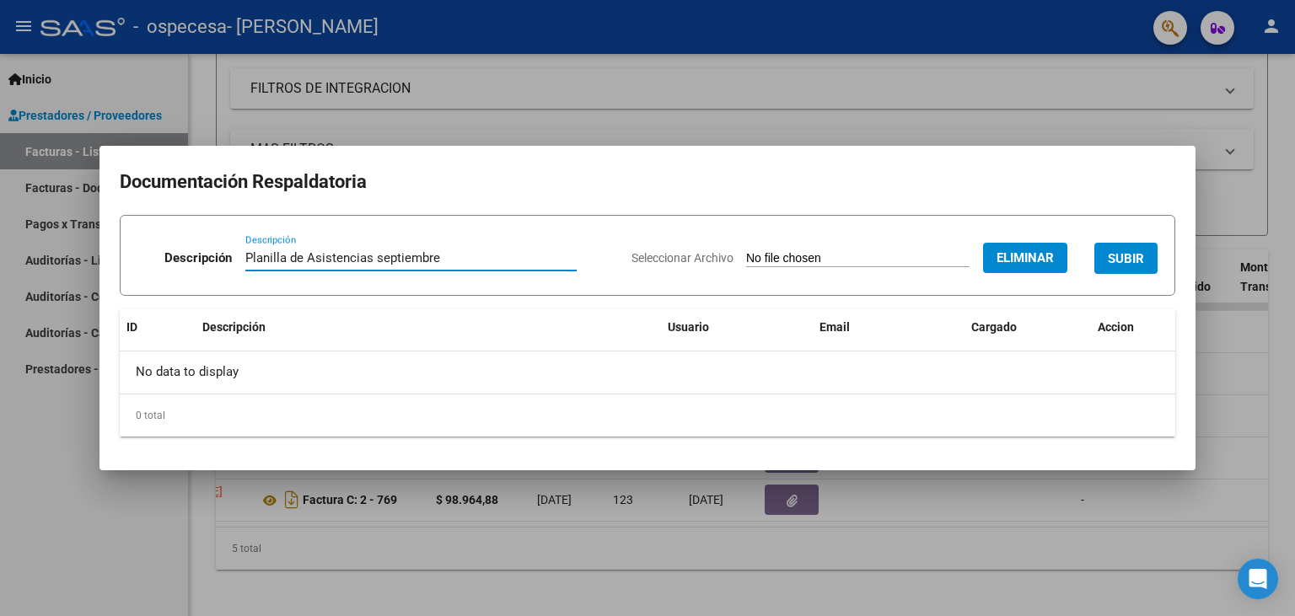
type input "Planilla de Asistencias septiembre"
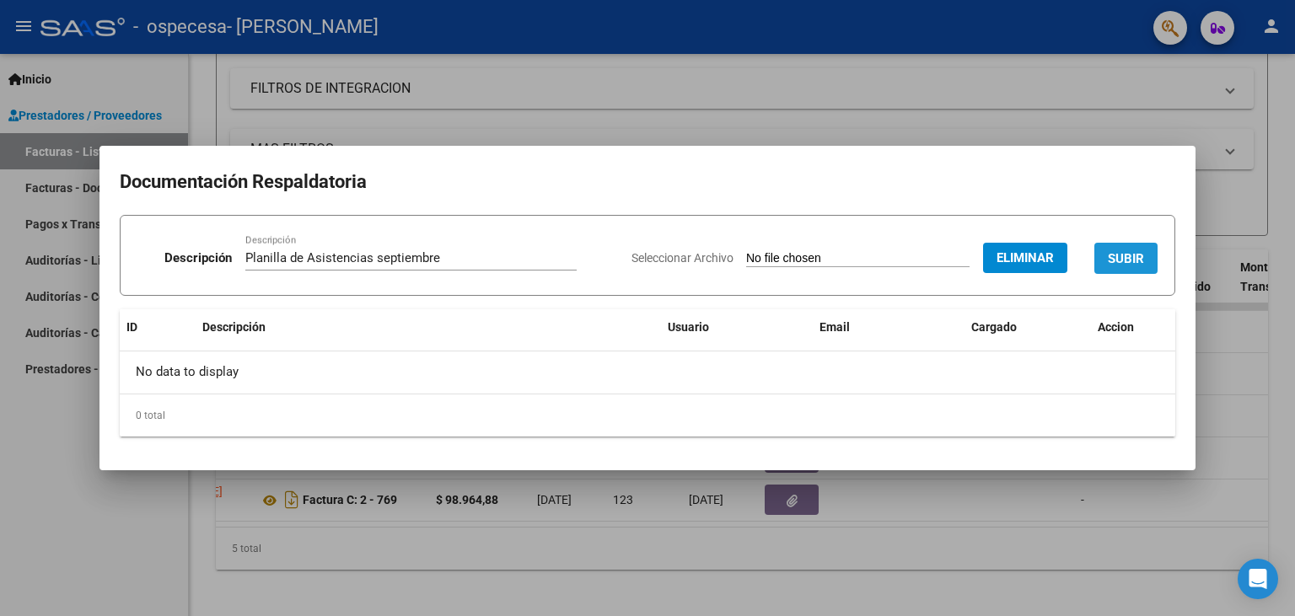
click at [1130, 256] on span "SUBIR" at bounding box center [1125, 258] width 36 height 15
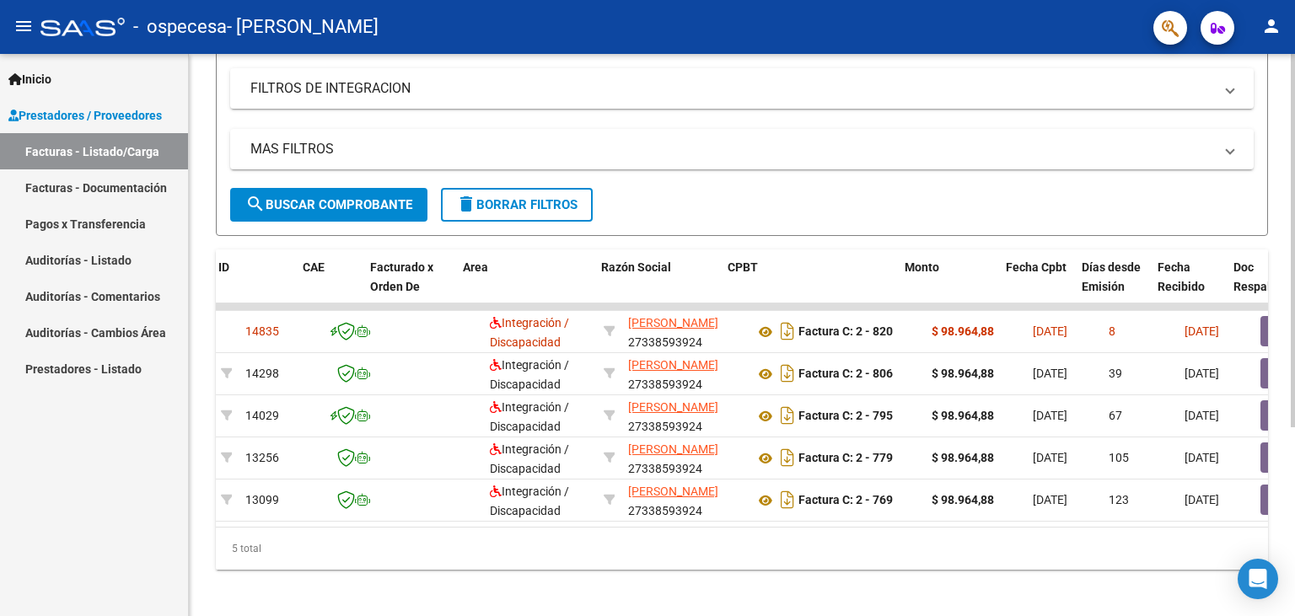
scroll to position [0, 0]
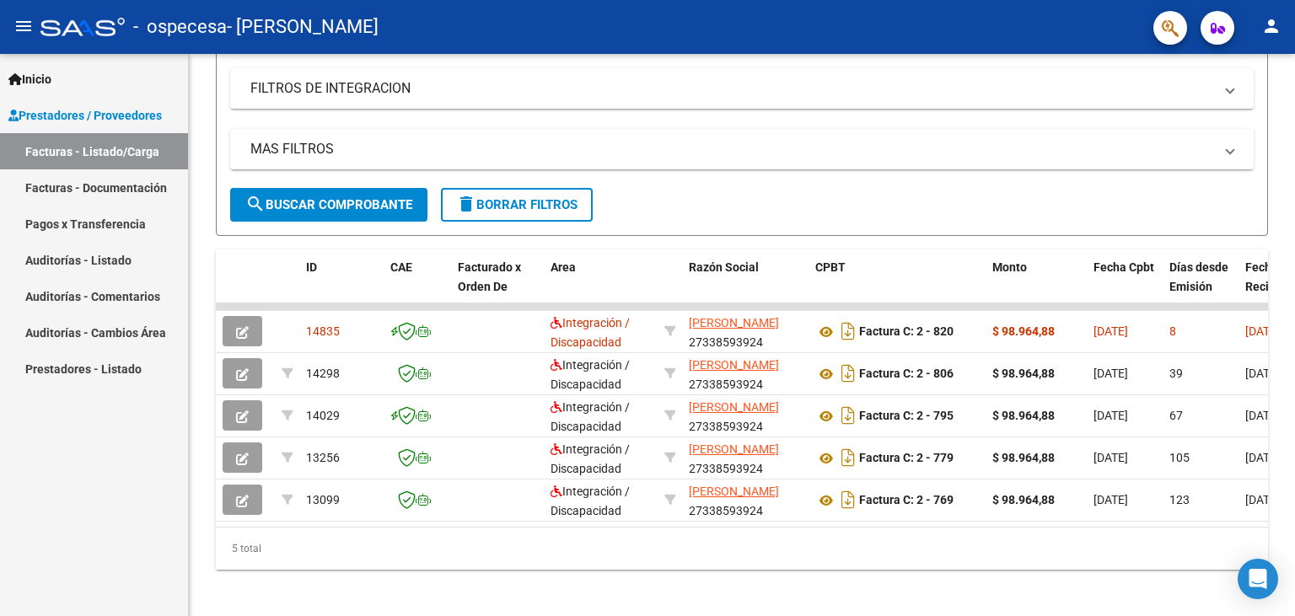
click at [1271, 24] on mat-icon "person" at bounding box center [1271, 26] width 20 height 20
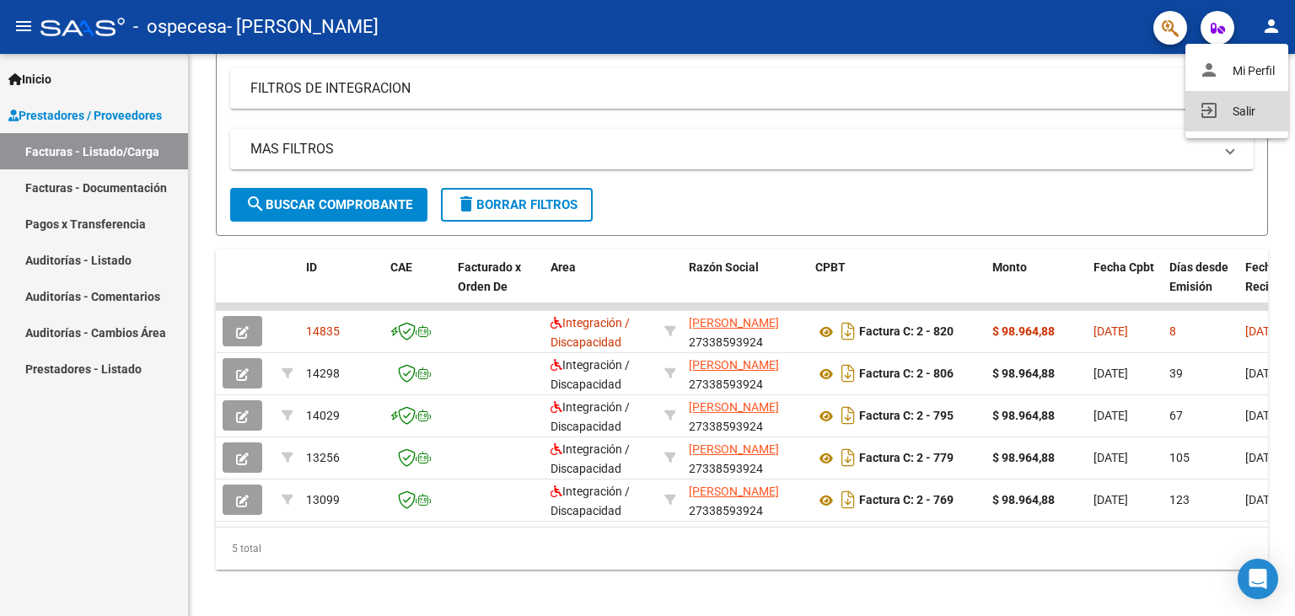
click at [1236, 105] on button "exit_to_app Salir" at bounding box center [1236, 111] width 103 height 40
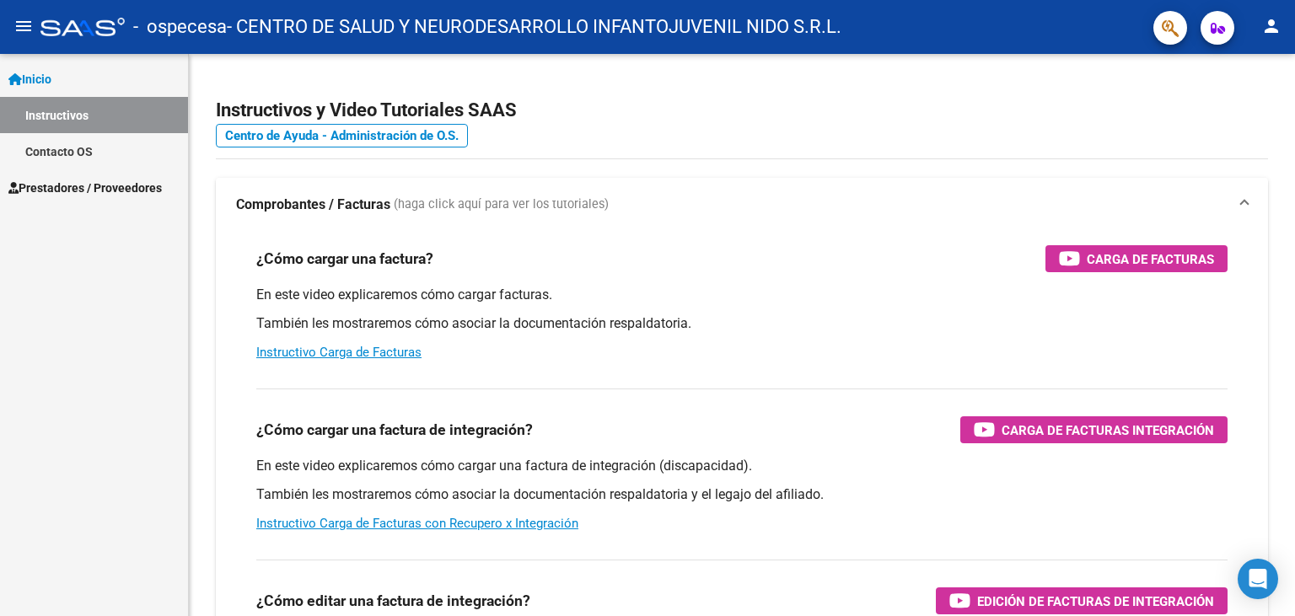
click at [85, 195] on span "Prestadores / Proveedores" at bounding box center [84, 188] width 153 height 19
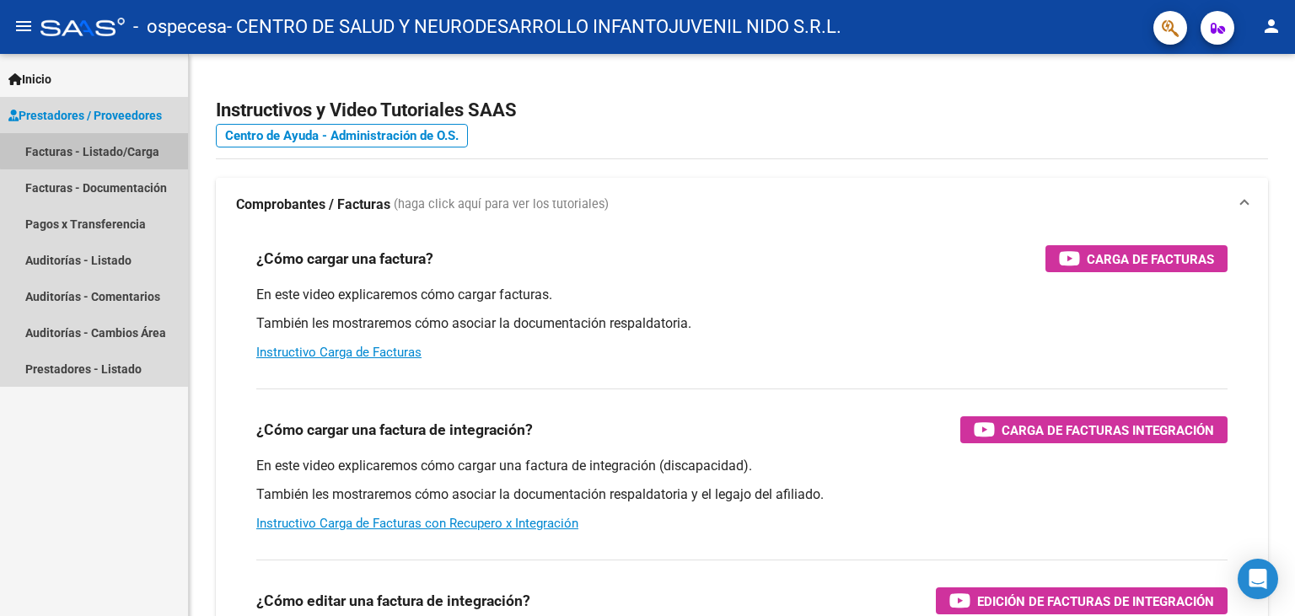
click at [126, 140] on link "Facturas - Listado/Carga" at bounding box center [94, 151] width 188 height 36
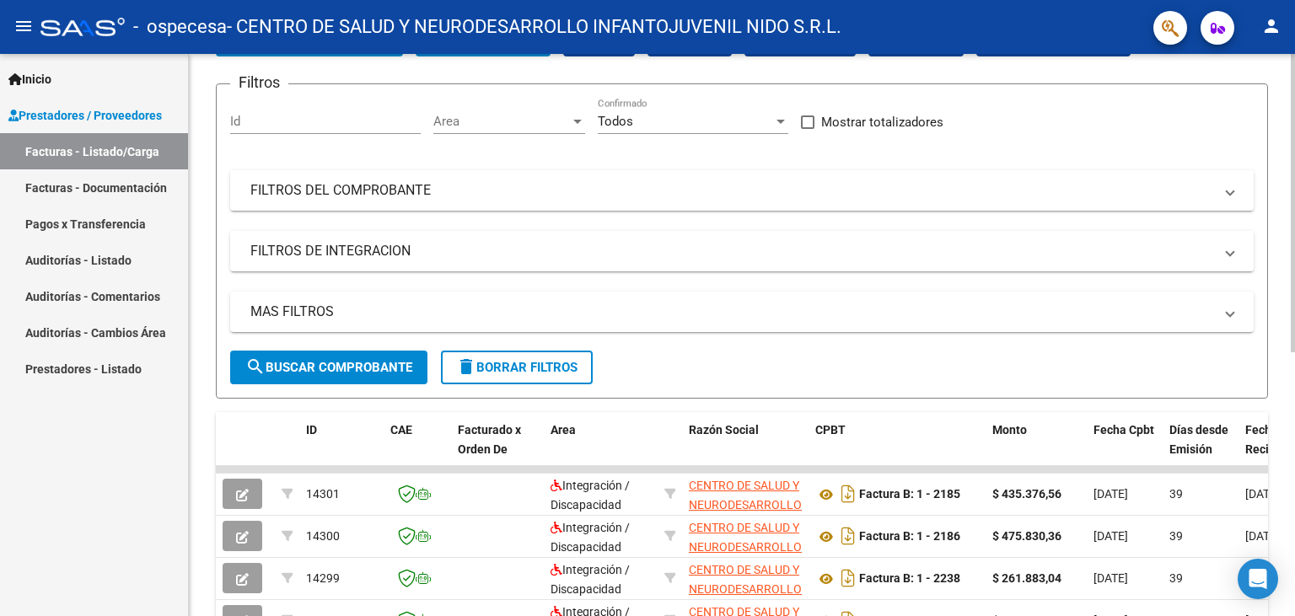
scroll to position [93, 0]
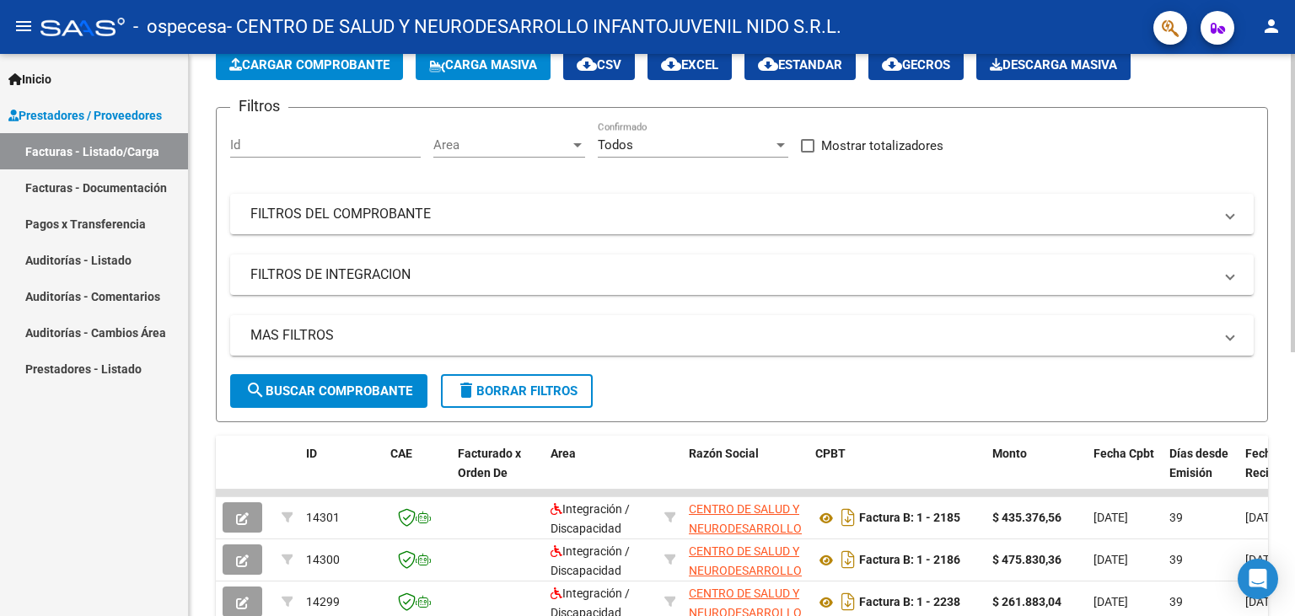
click at [333, 383] on span "search Buscar Comprobante" at bounding box center [328, 390] width 167 height 15
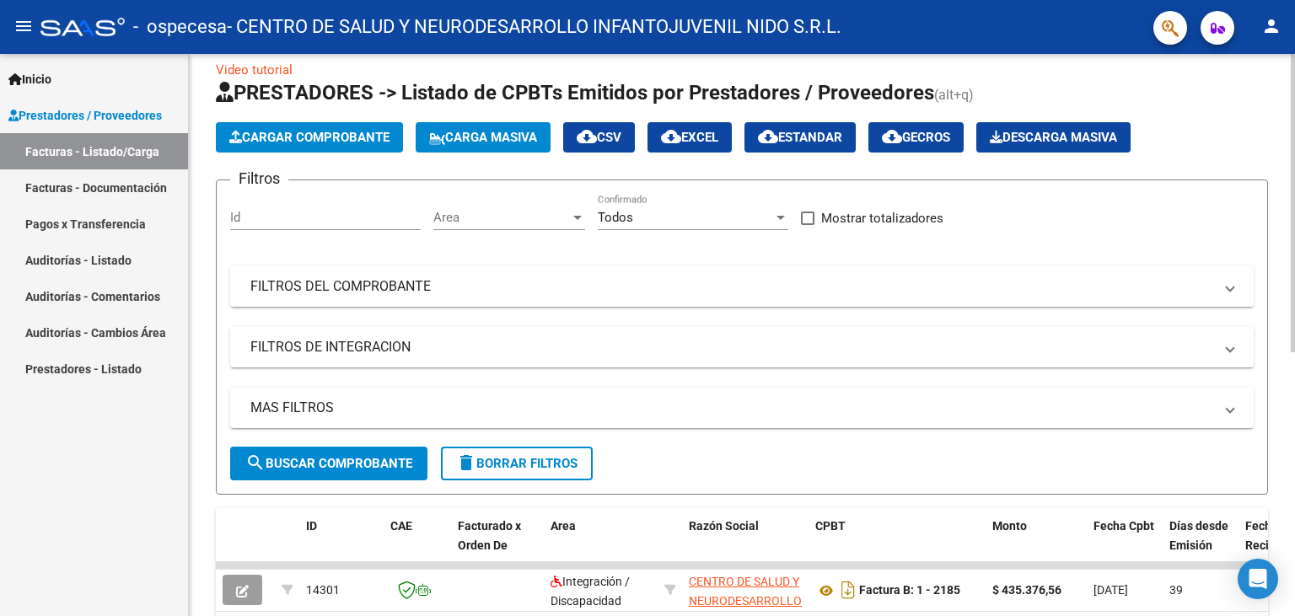
scroll to position [0, 0]
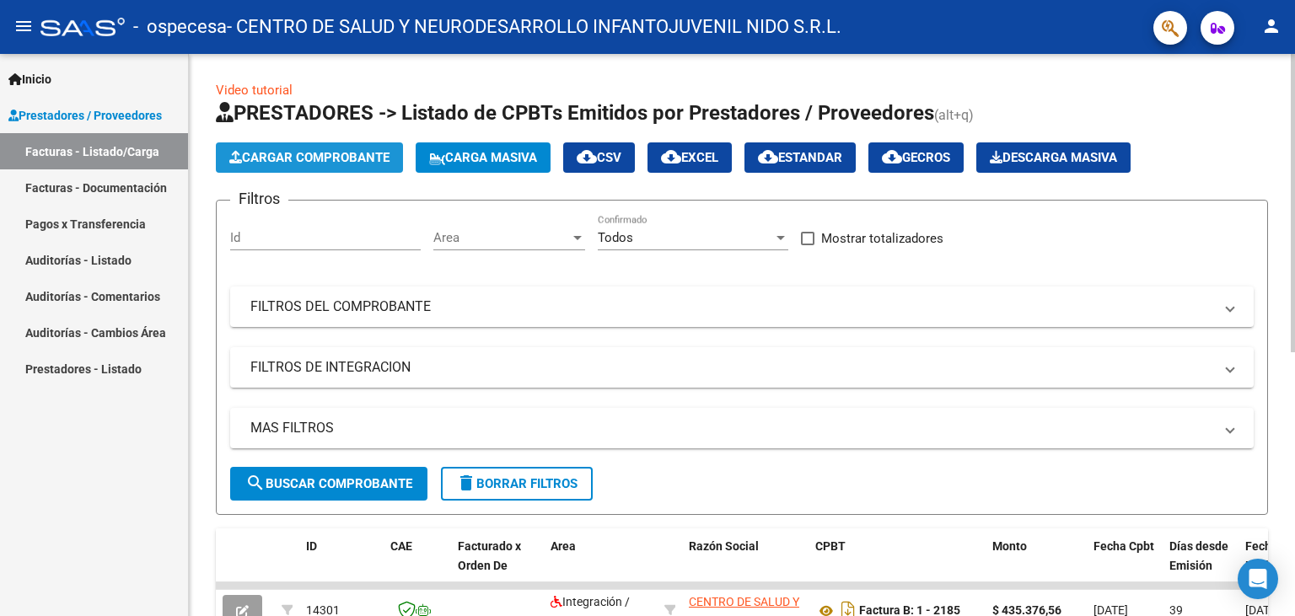
click at [309, 165] on button "Cargar Comprobante" at bounding box center [309, 157] width 187 height 30
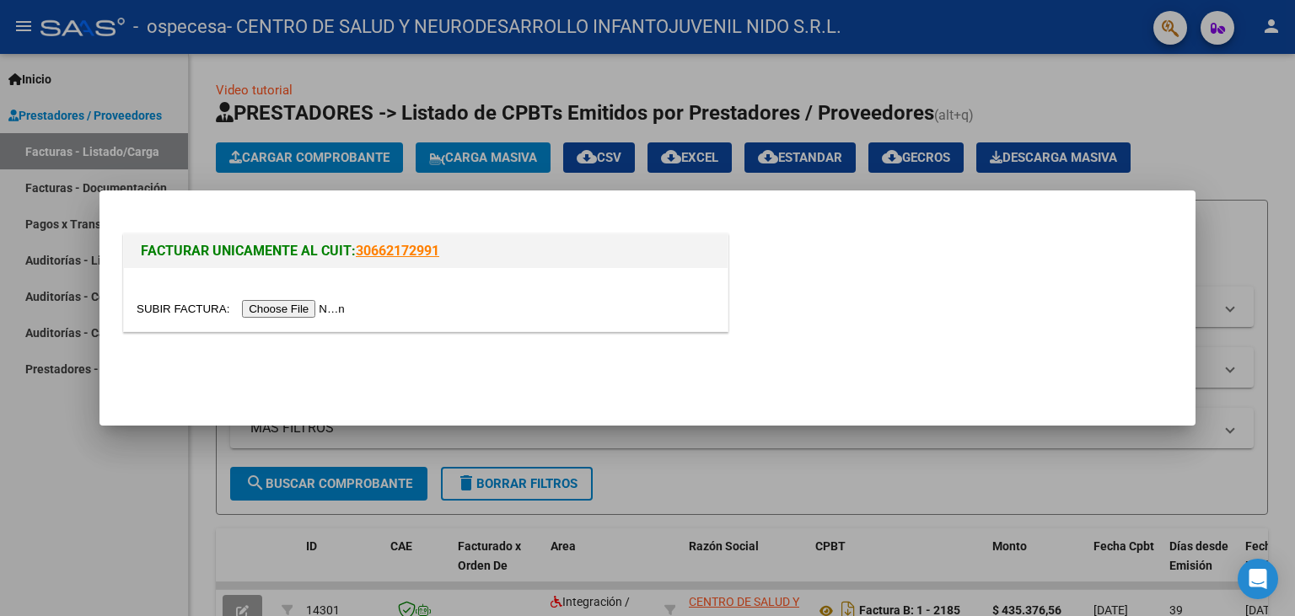
click at [182, 308] on input "file" at bounding box center [243, 309] width 213 height 18
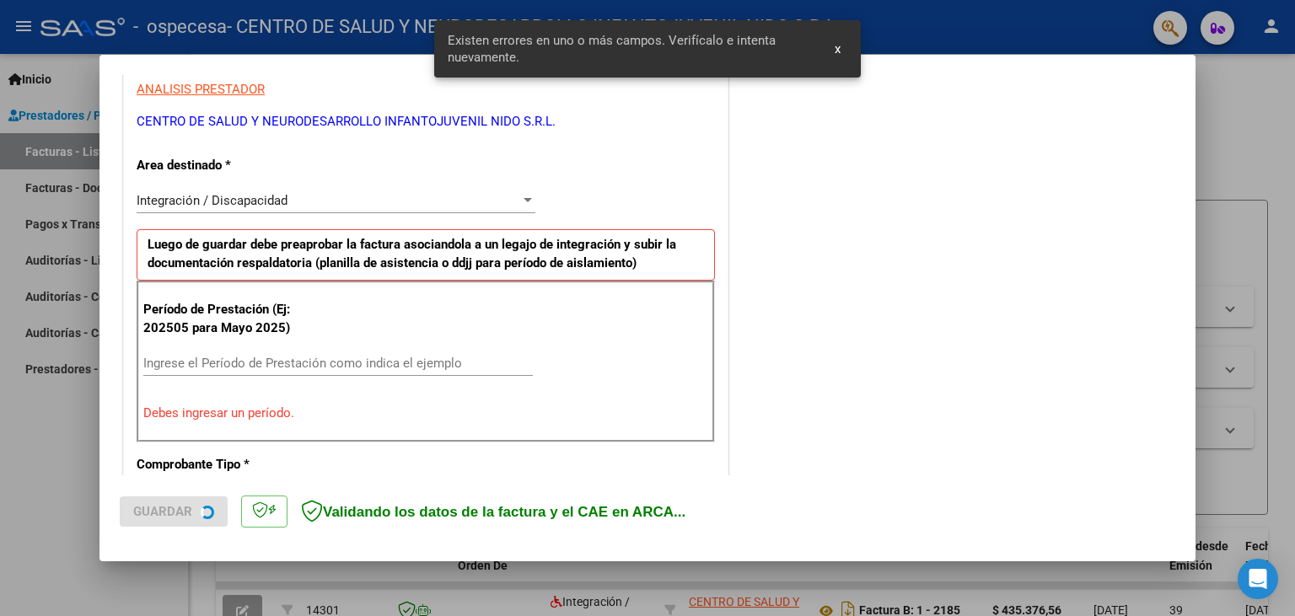
scroll to position [409, 0]
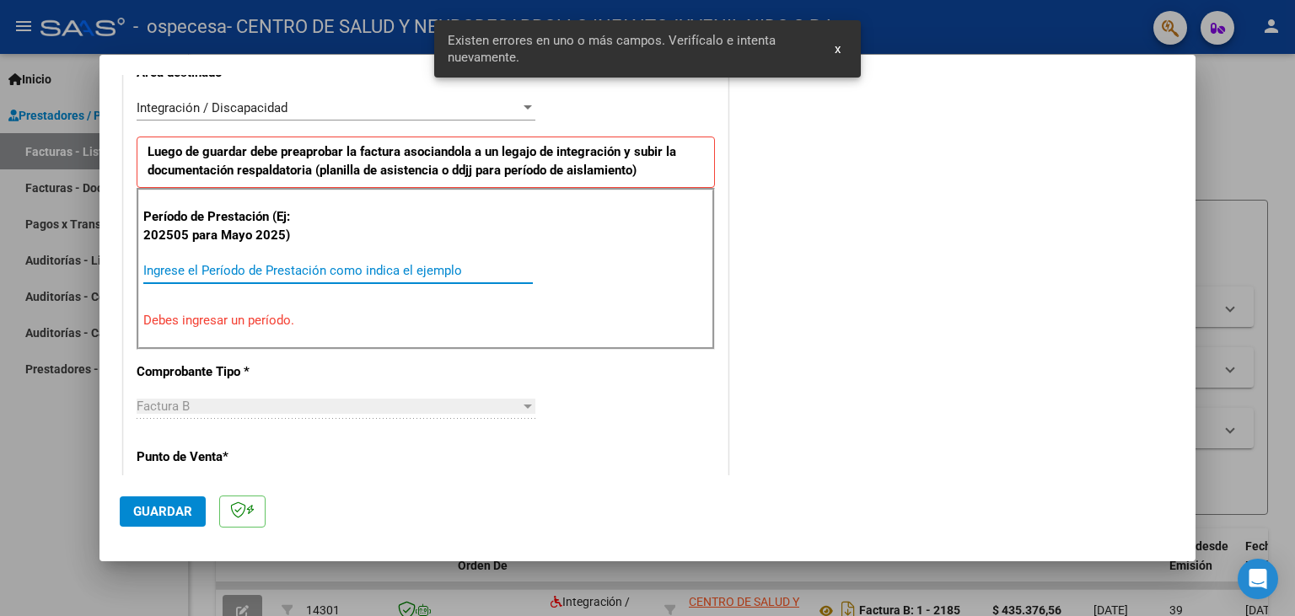
click at [302, 271] on input "Ingrese el Período de Prestación como indica el ejemplo" at bounding box center [337, 270] width 389 height 15
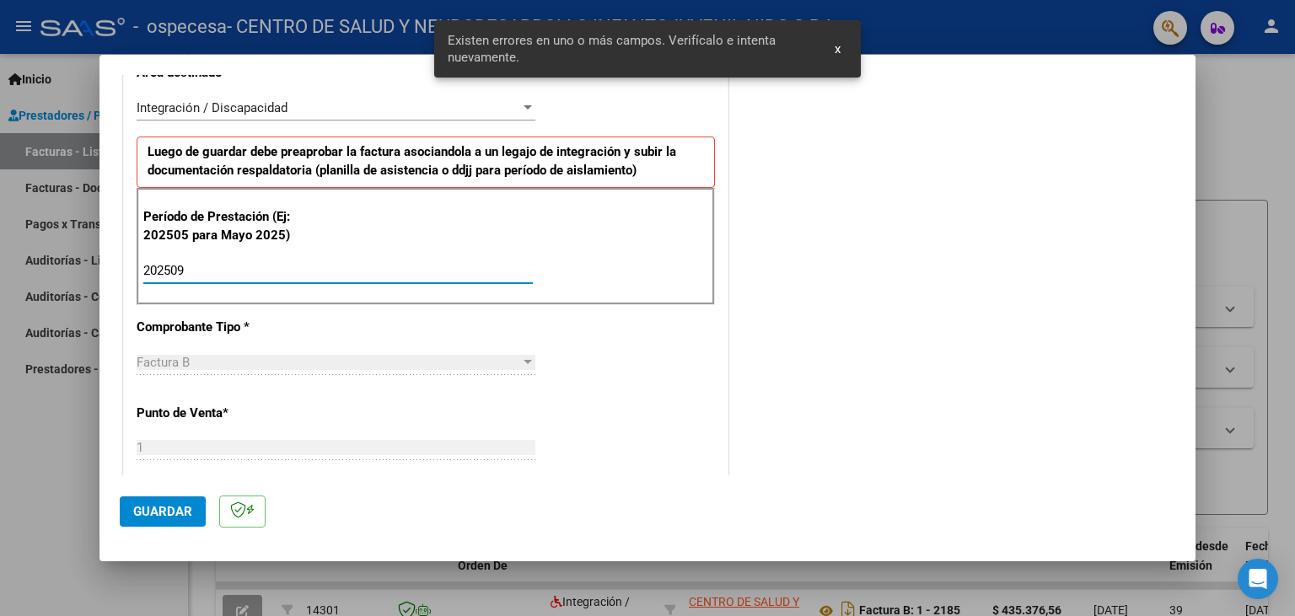
type input "202509"
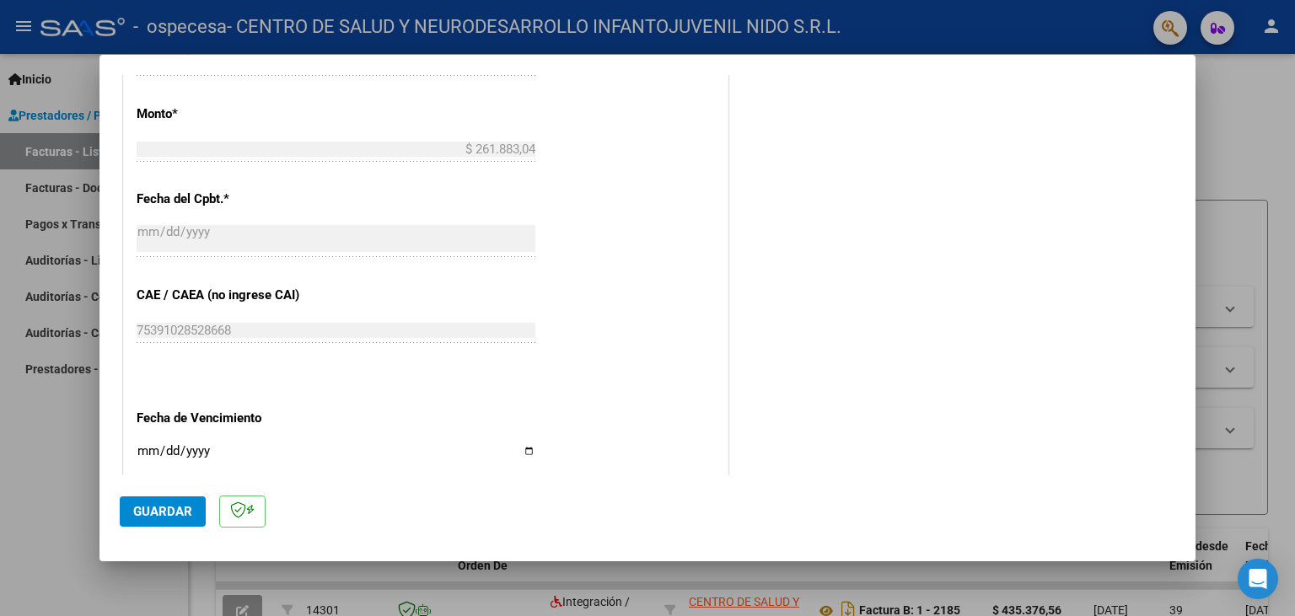
scroll to position [968, 0]
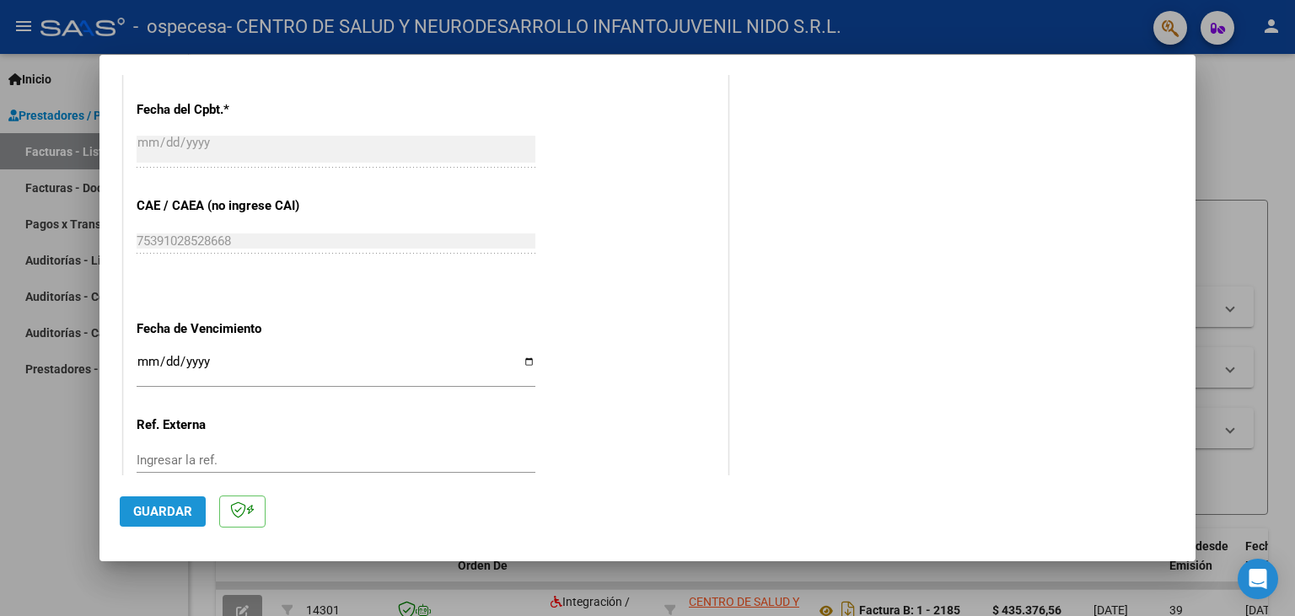
click at [170, 511] on span "Guardar" at bounding box center [162, 511] width 59 height 15
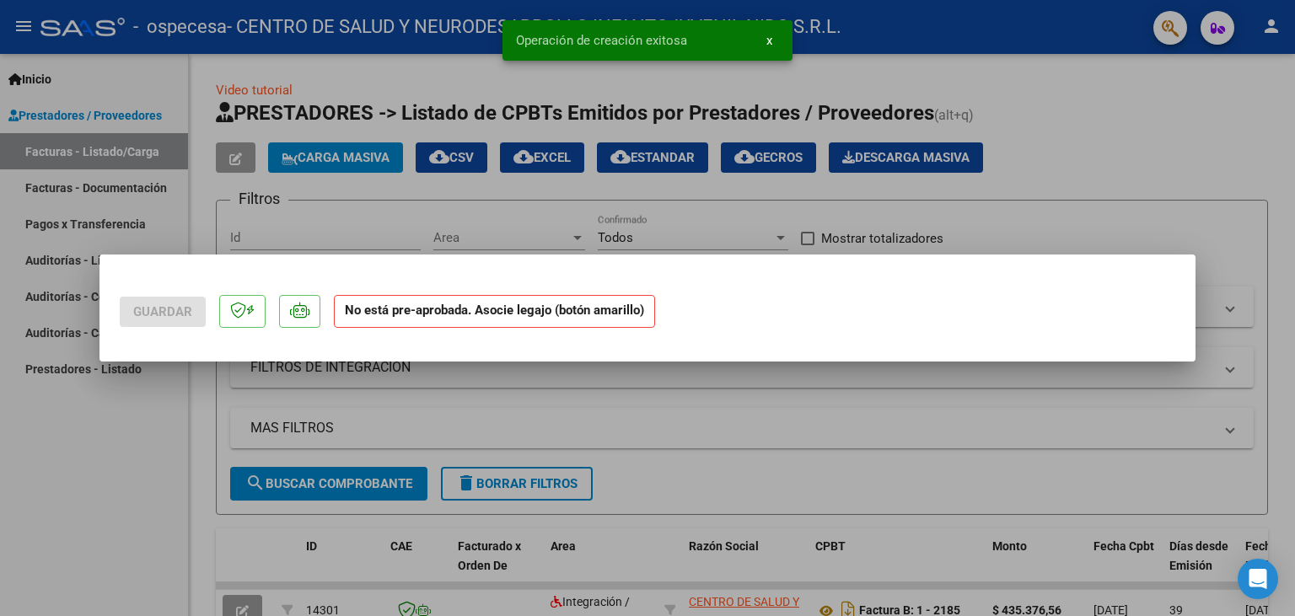
scroll to position [0, 0]
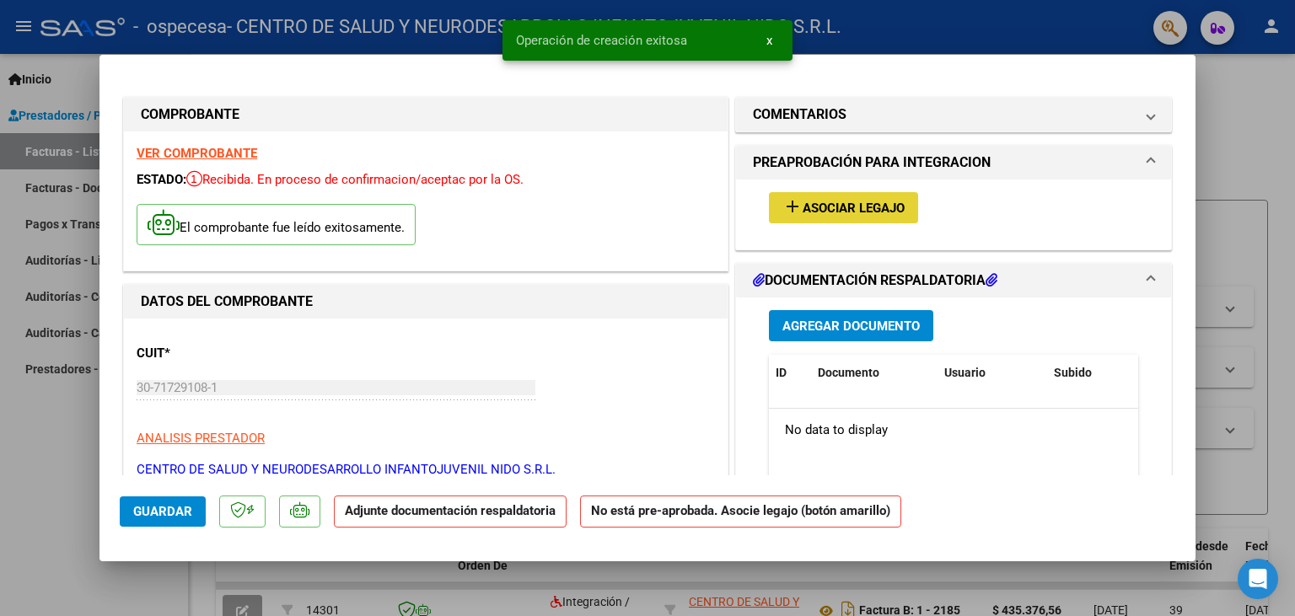
click at [839, 196] on button "add Asociar Legajo" at bounding box center [843, 207] width 149 height 31
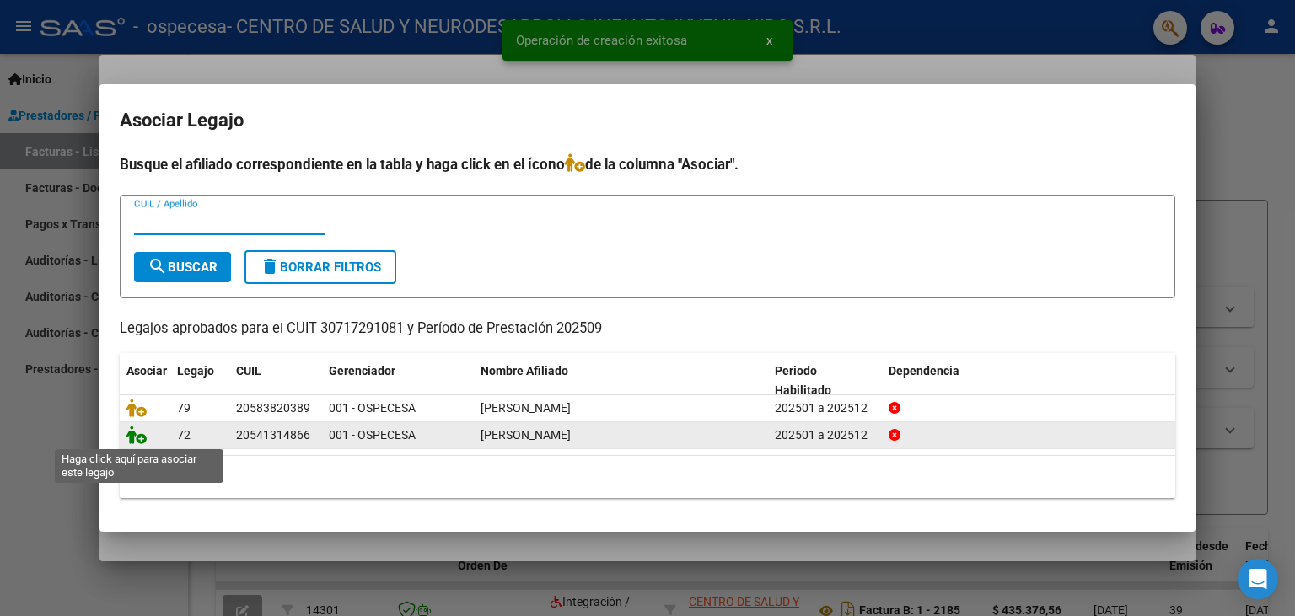
click at [141, 435] on icon at bounding box center [136, 435] width 20 height 19
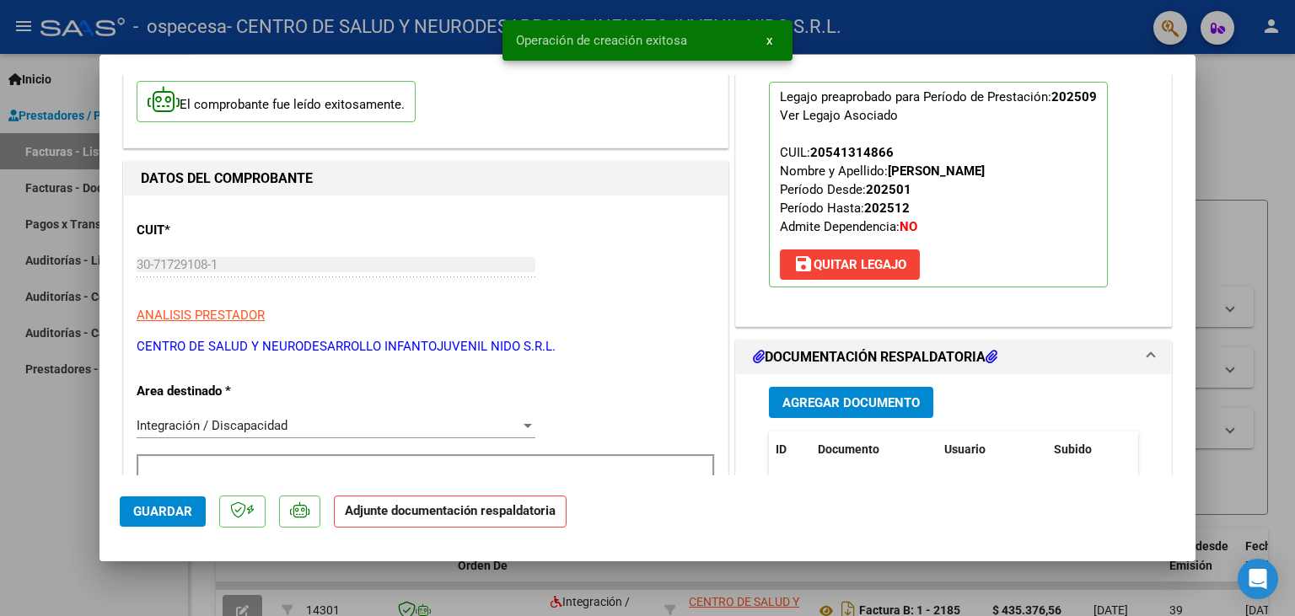
scroll to position [185, 0]
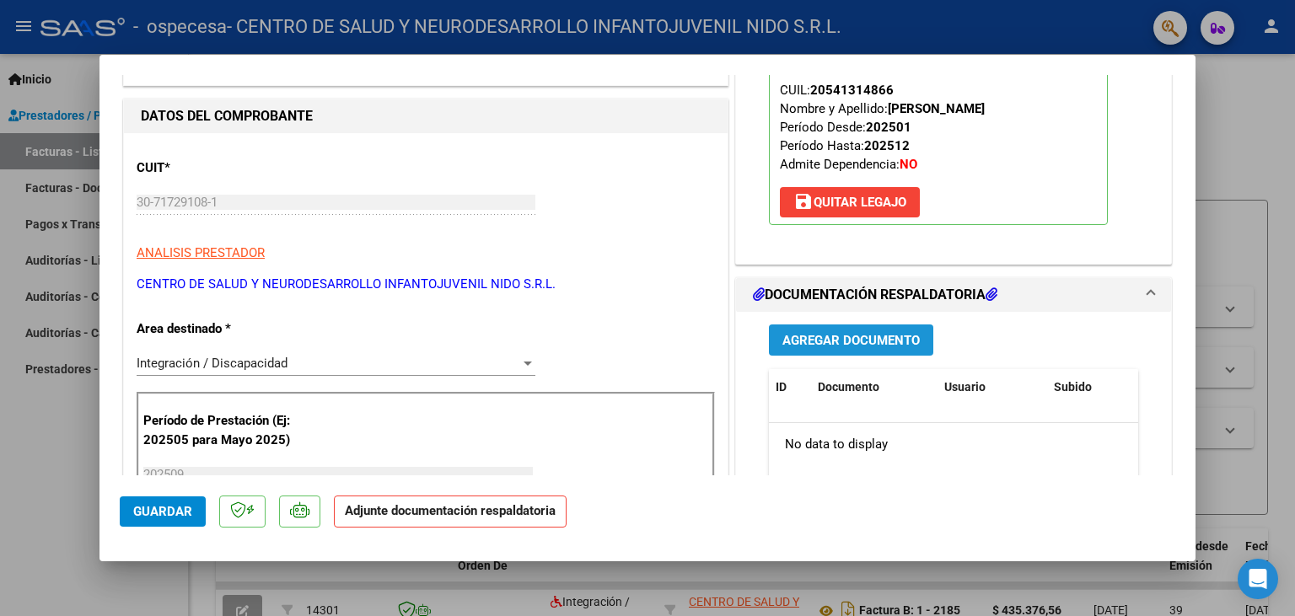
click at [875, 340] on span "Agregar Documento" at bounding box center [850, 340] width 137 height 15
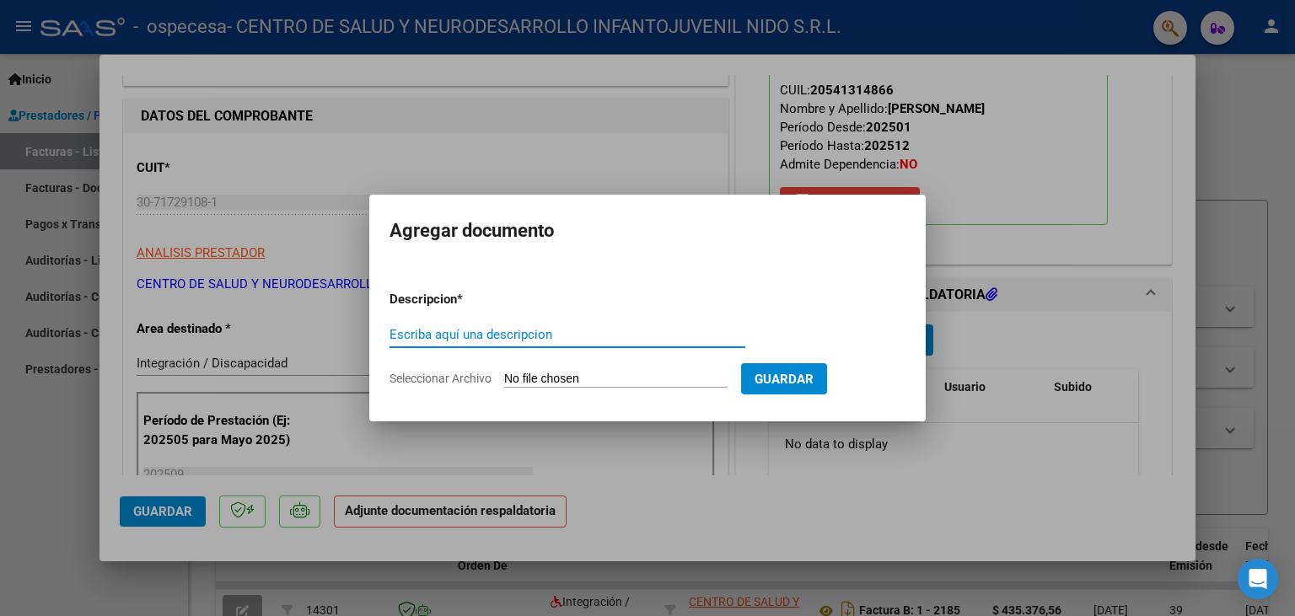
click at [539, 386] on input "Seleccionar Archivo" at bounding box center [615, 380] width 223 height 16
type input "C:\fakepath\Planilla de Asistencias septiembre.pdf"
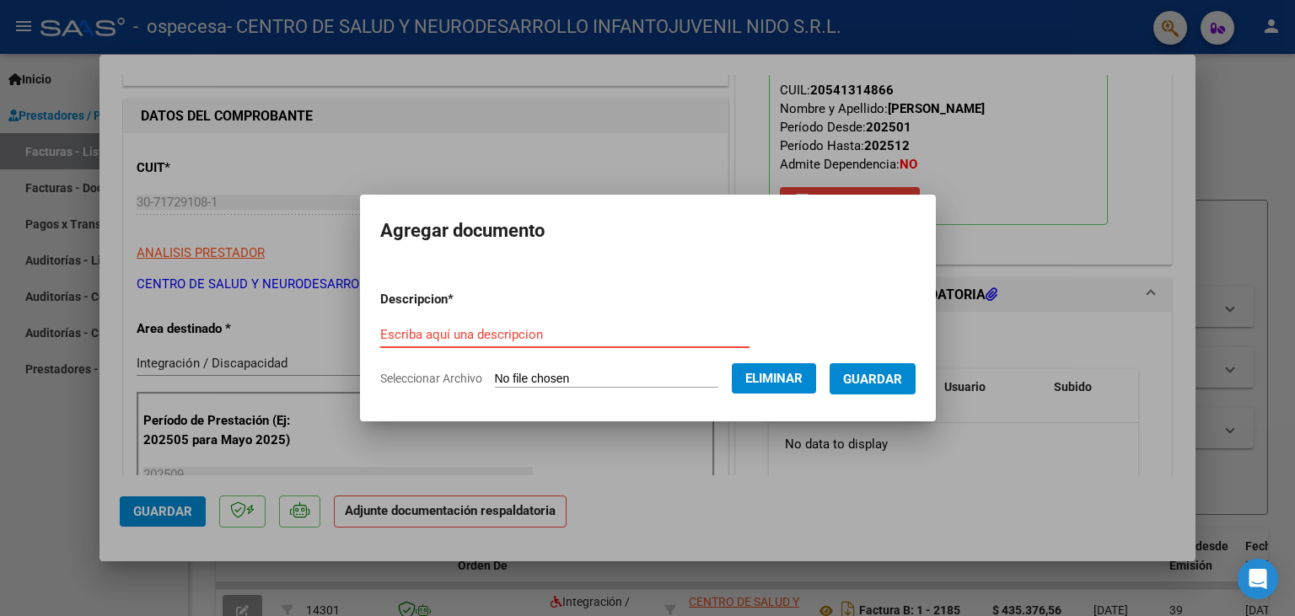
paste input "Planilla de Asistencias septiembre"
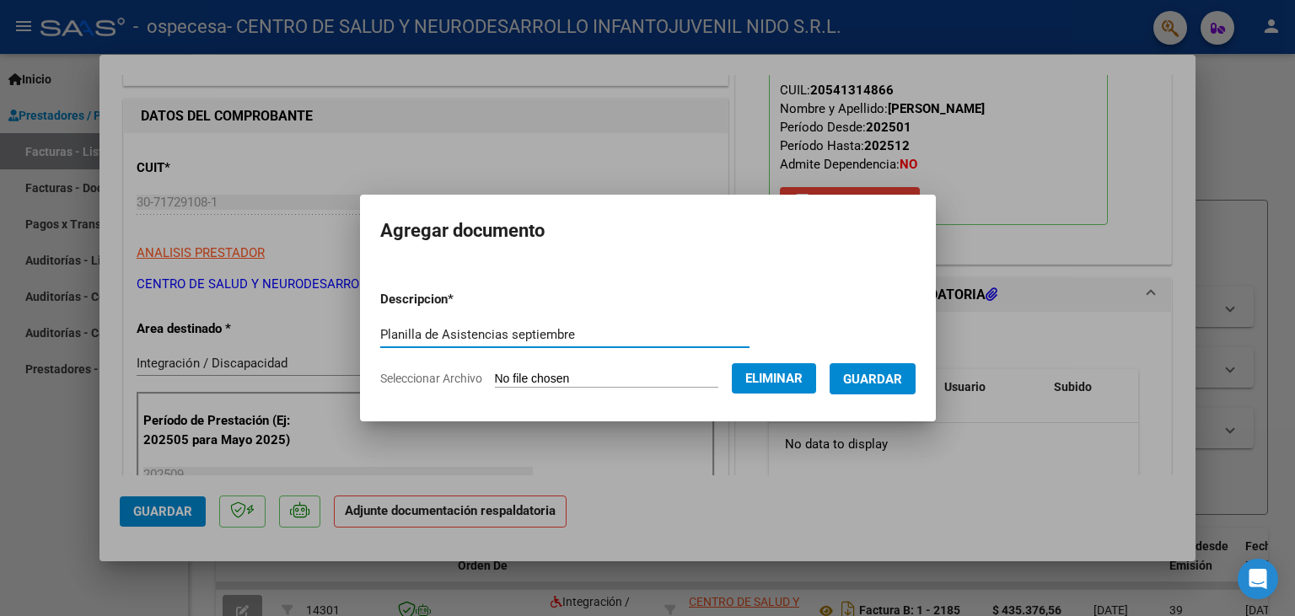
type input "Planilla de Asistencias septiembre"
click at [902, 374] on span "Guardar" at bounding box center [872, 379] width 59 height 15
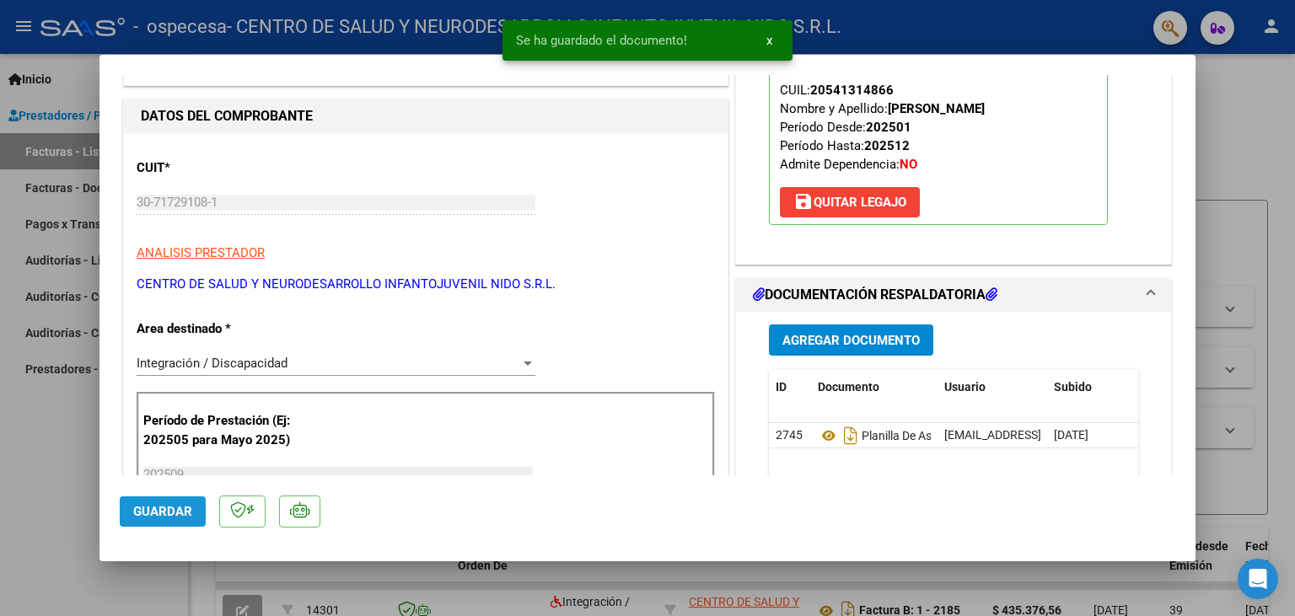
click at [176, 514] on span "Guardar" at bounding box center [162, 511] width 59 height 15
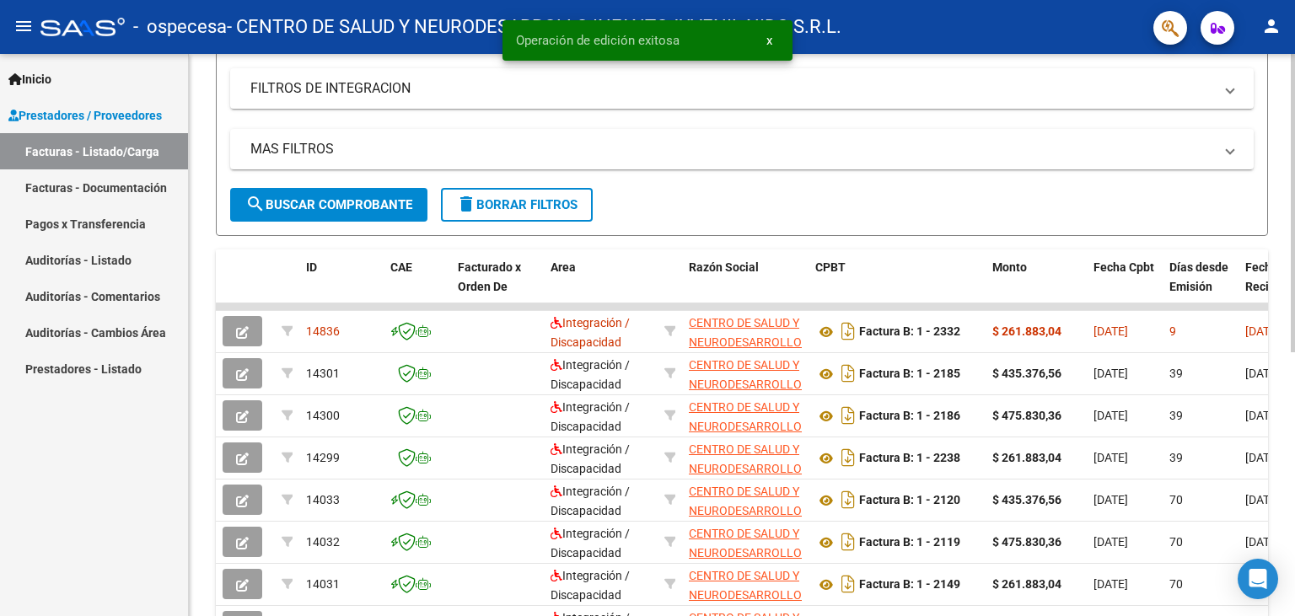
scroll to position [0, 0]
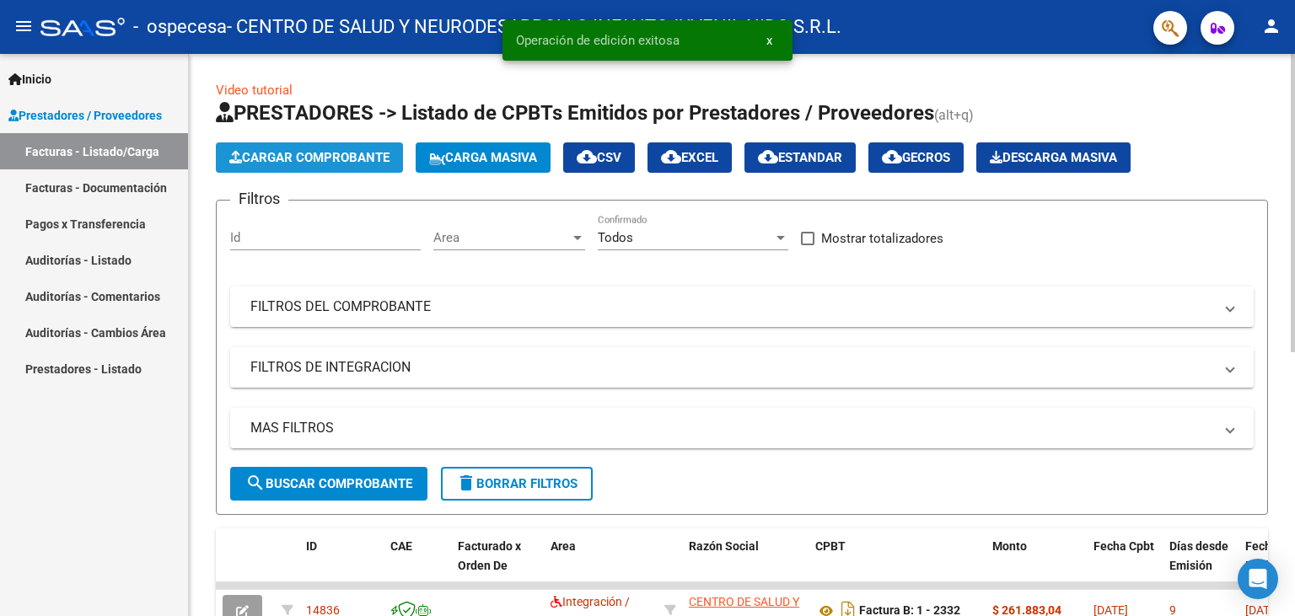
click at [298, 147] on button "Cargar Comprobante" at bounding box center [309, 157] width 187 height 30
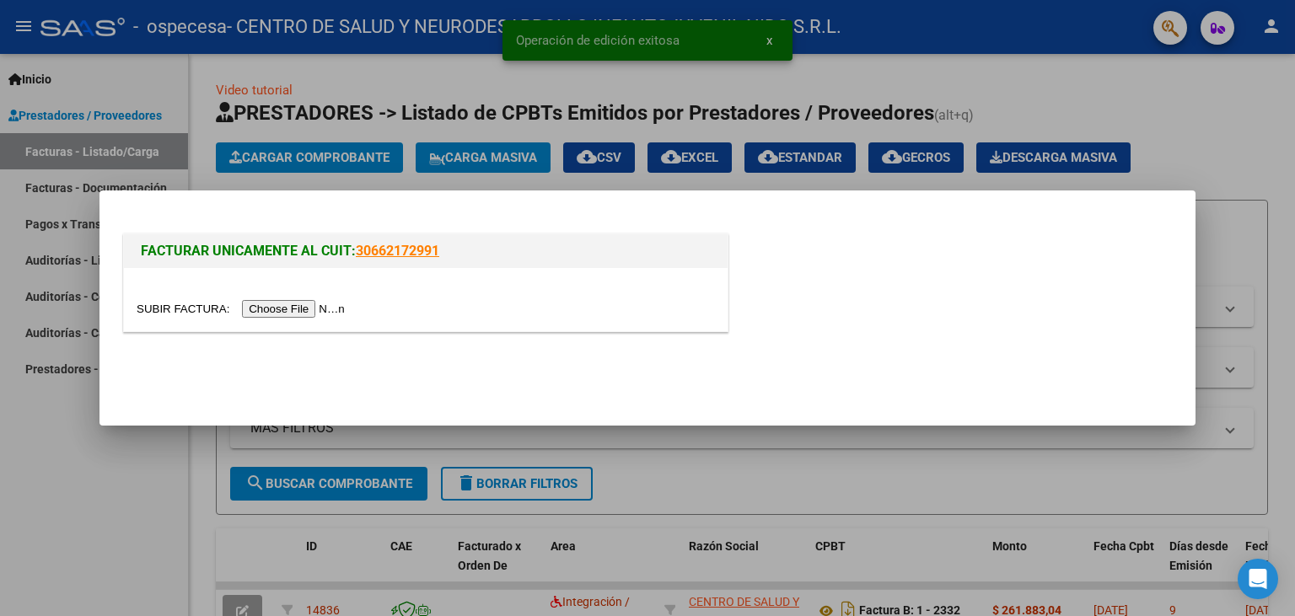
click at [173, 309] on input "file" at bounding box center [243, 309] width 213 height 18
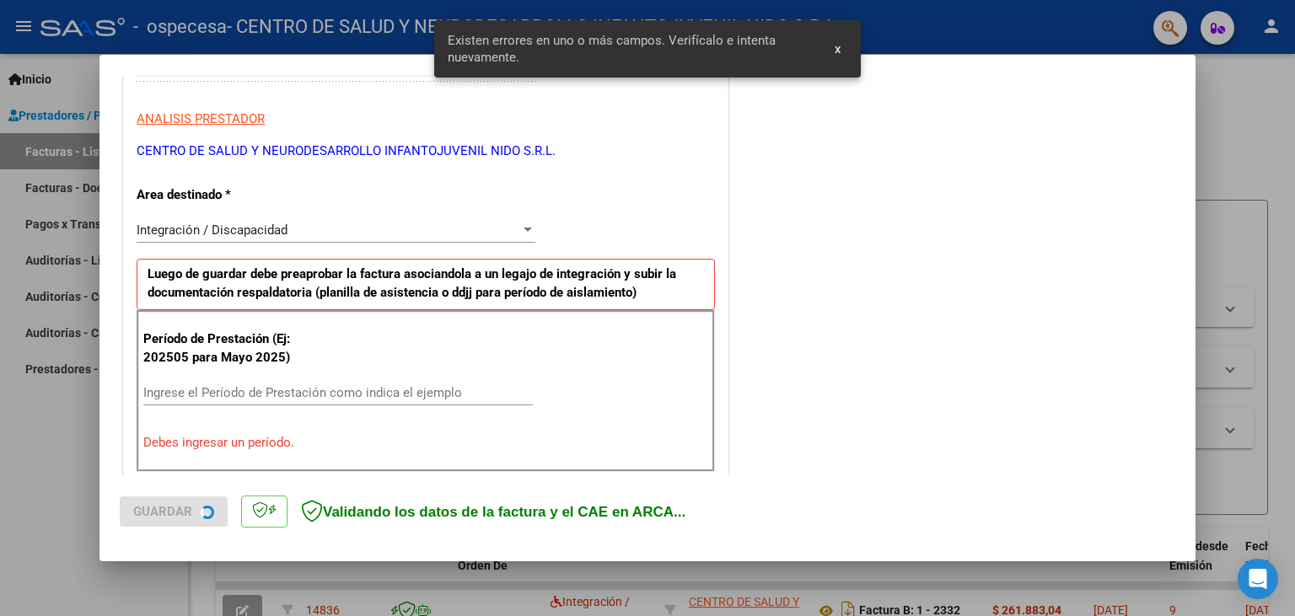
scroll to position [362, 0]
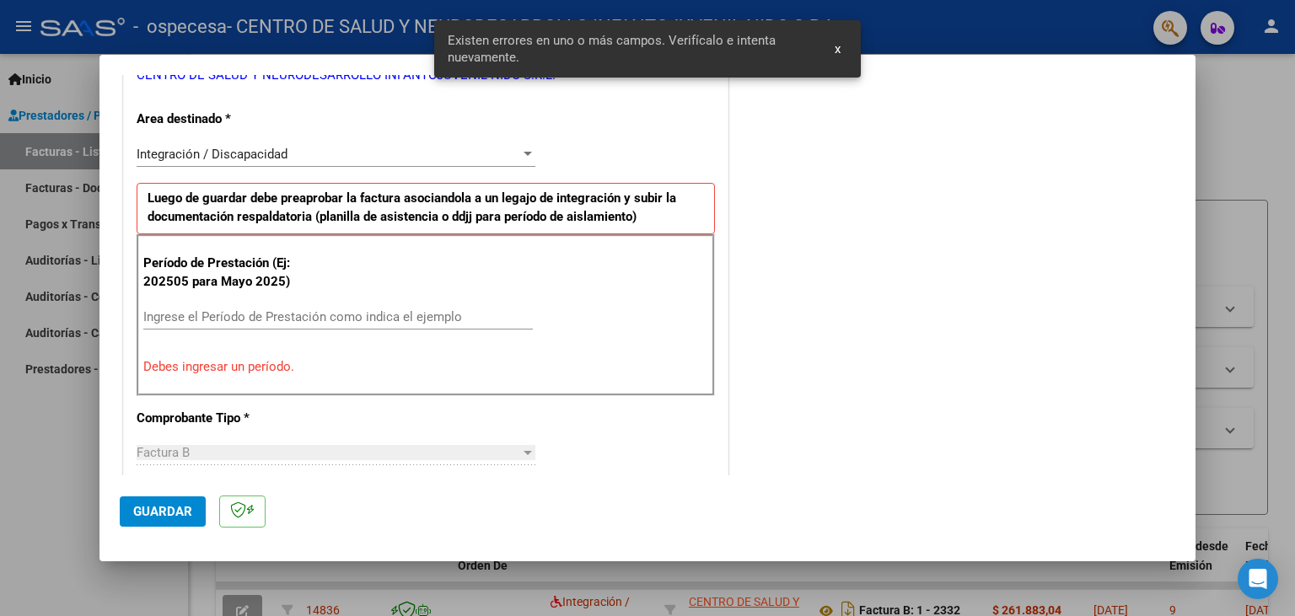
click at [252, 309] on input "Ingrese el Período de Prestación como indica el ejemplo" at bounding box center [337, 316] width 389 height 15
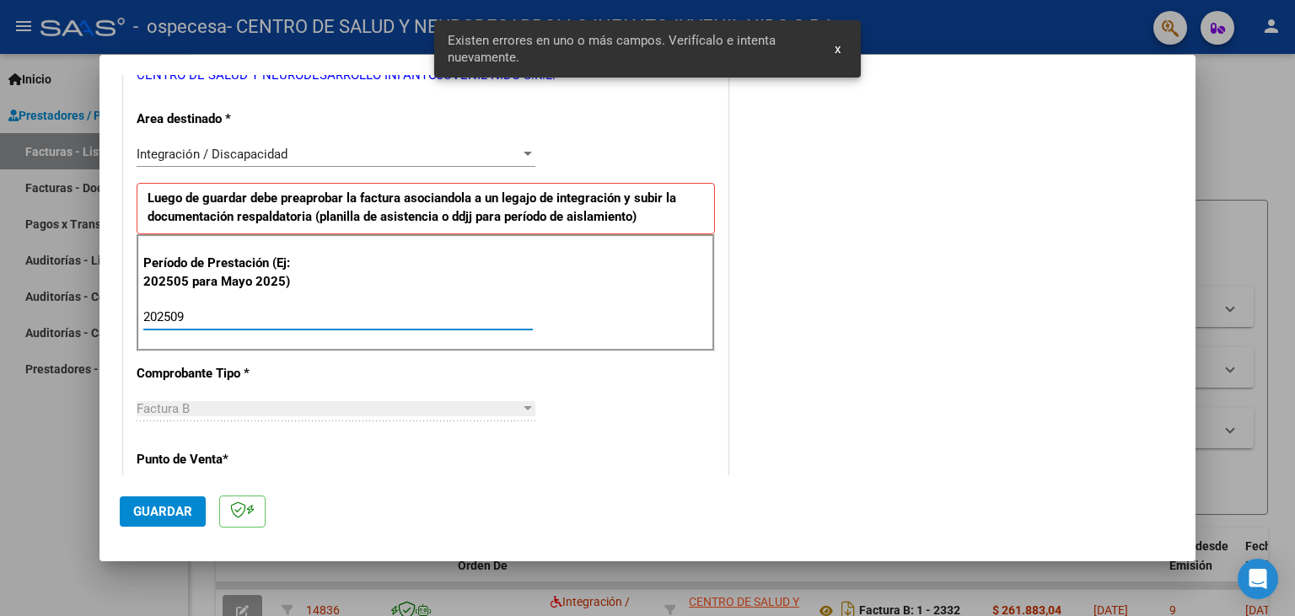
scroll to position [641, 0]
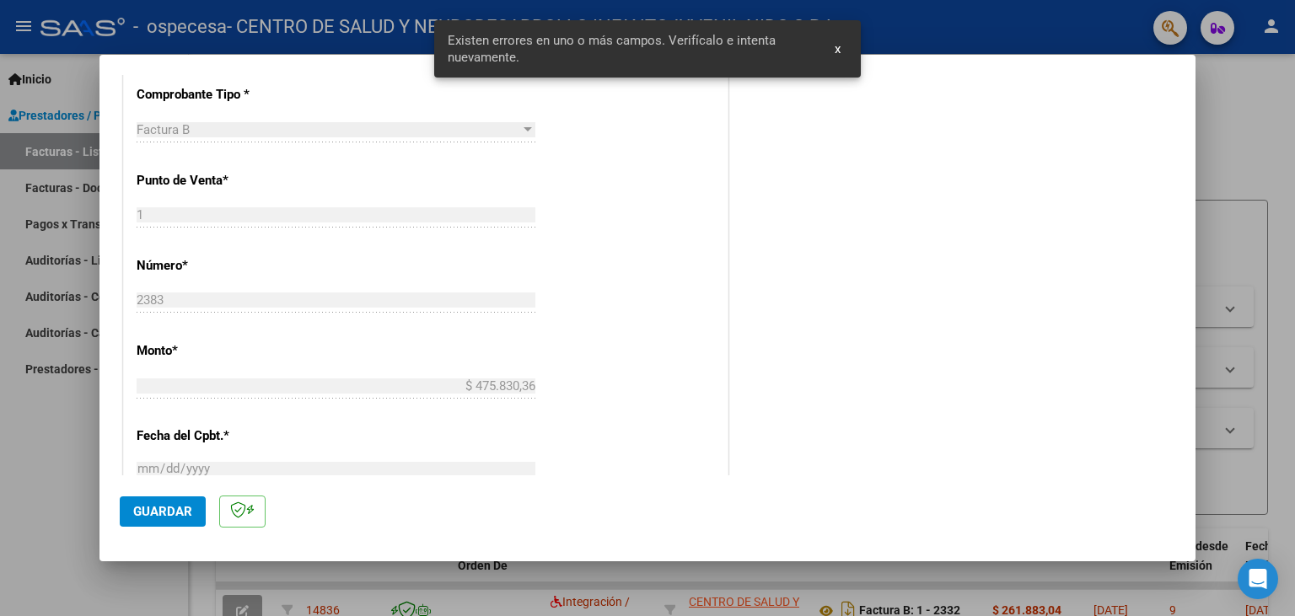
type input "202509"
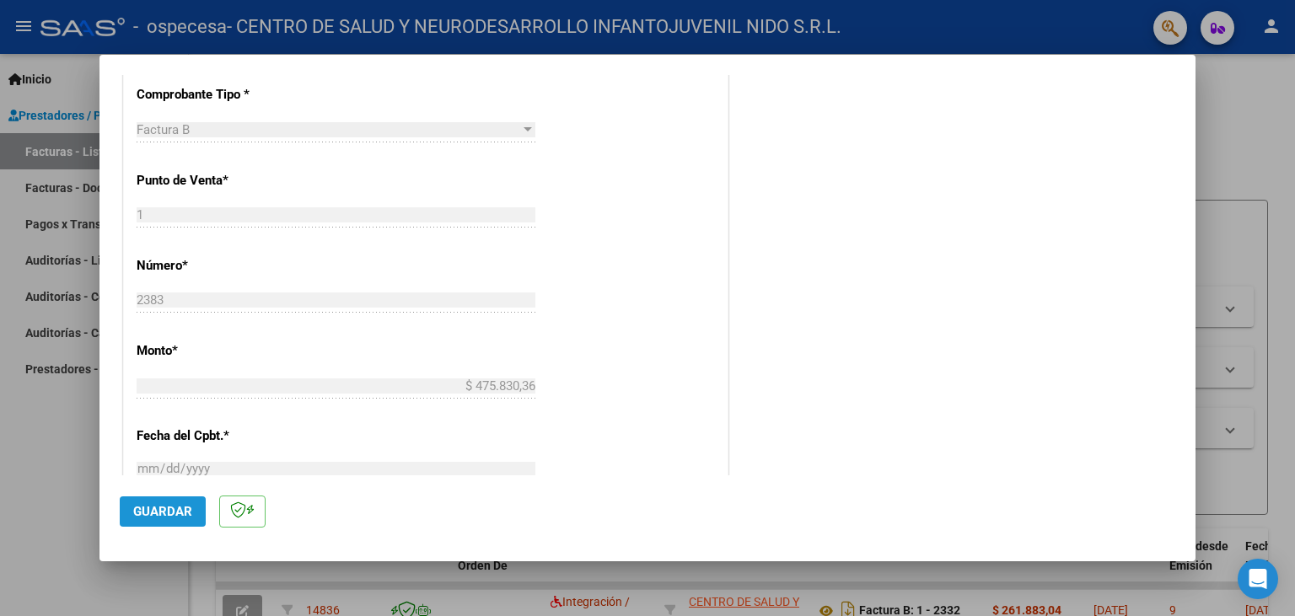
click at [170, 509] on span "Guardar" at bounding box center [162, 511] width 59 height 15
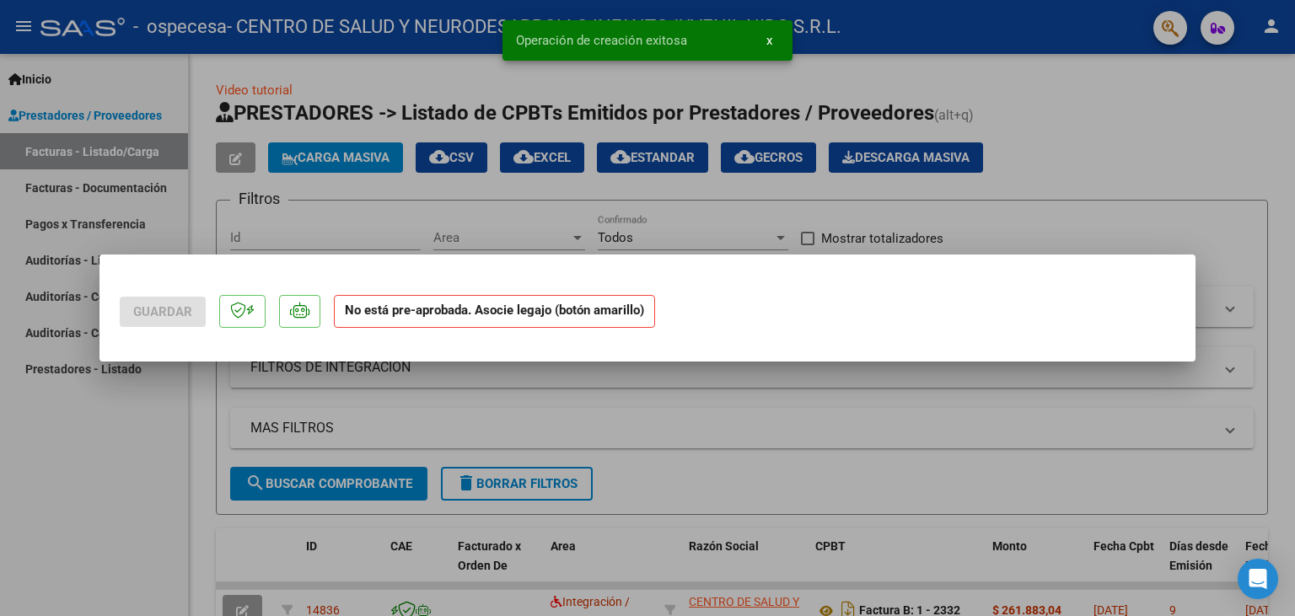
scroll to position [0, 0]
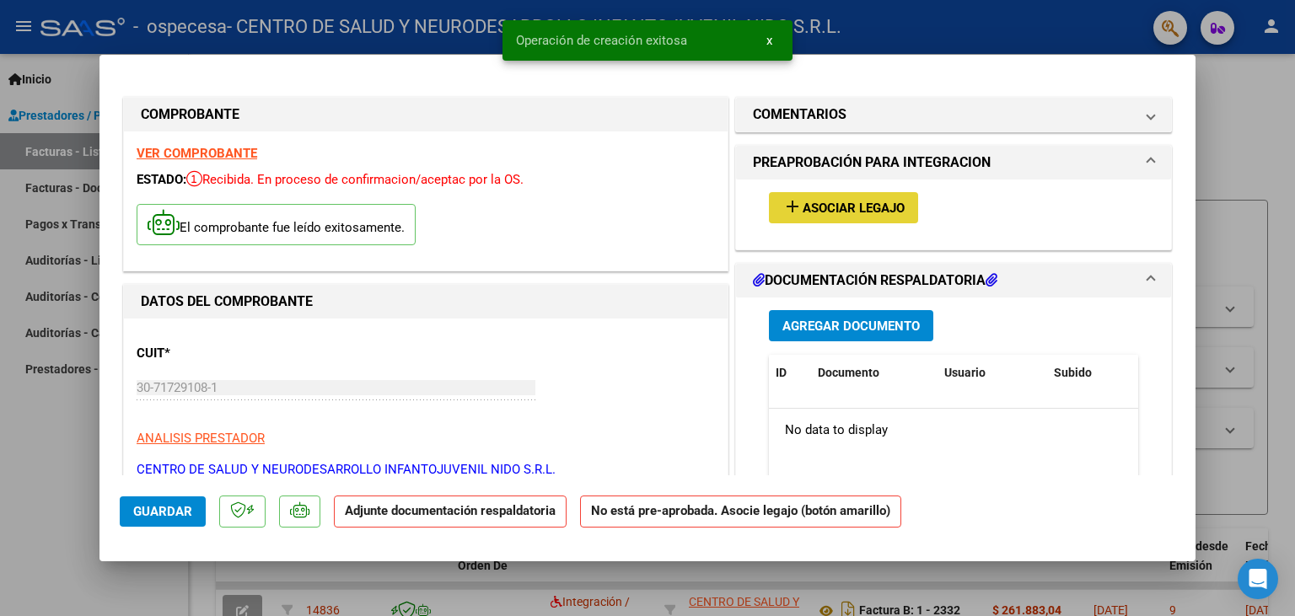
click at [841, 204] on span "Asociar Legajo" at bounding box center [853, 208] width 102 height 15
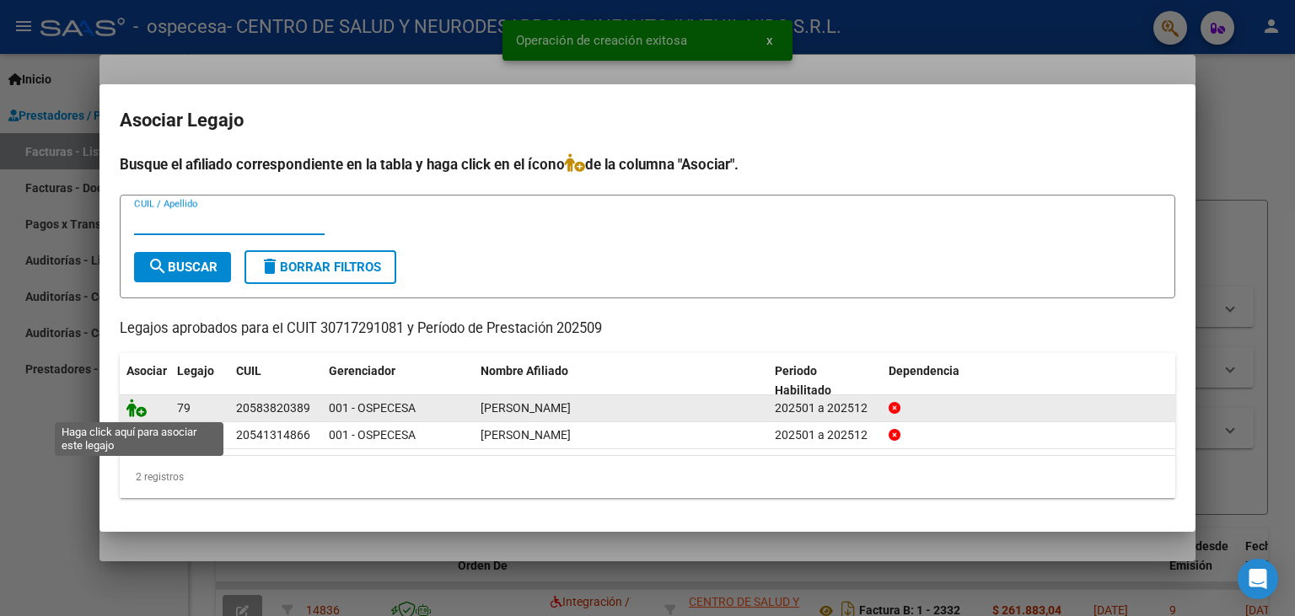
click at [133, 405] on icon at bounding box center [136, 408] width 20 height 19
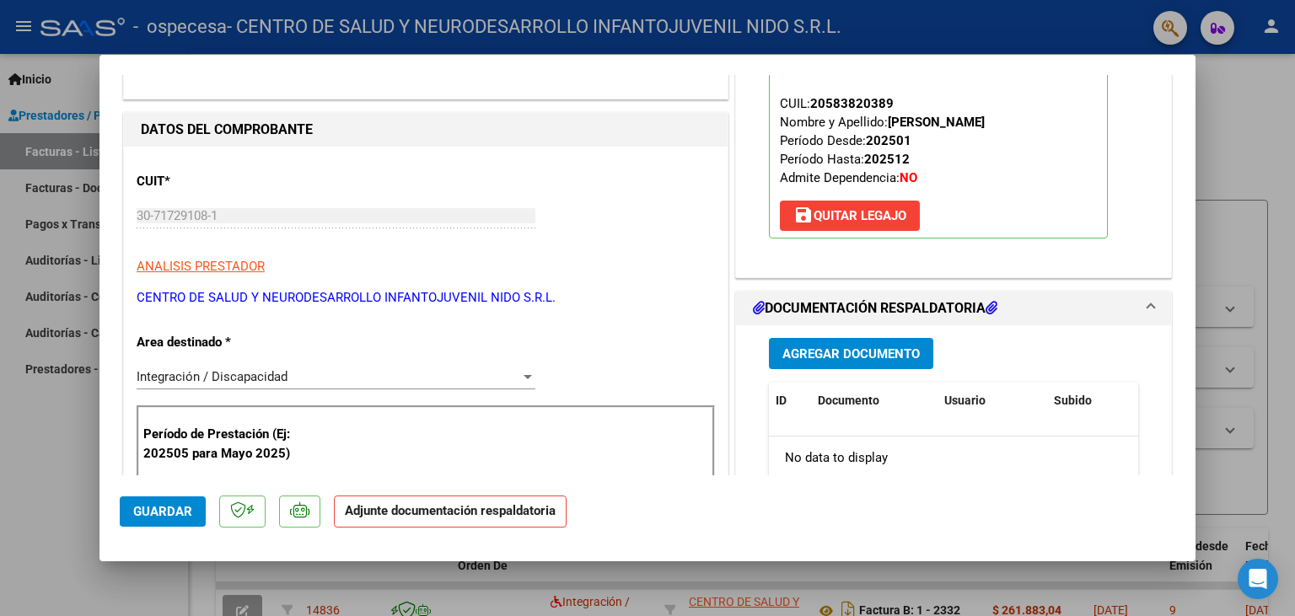
scroll to position [279, 0]
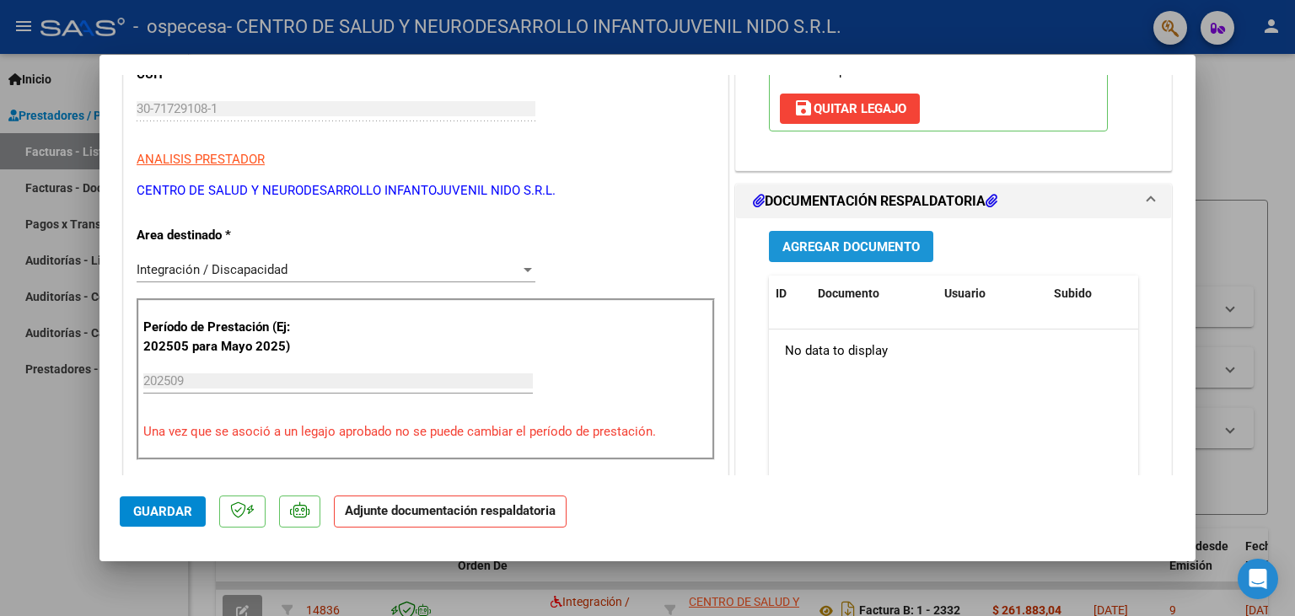
click at [833, 236] on button "Agregar Documento" at bounding box center [851, 246] width 164 height 31
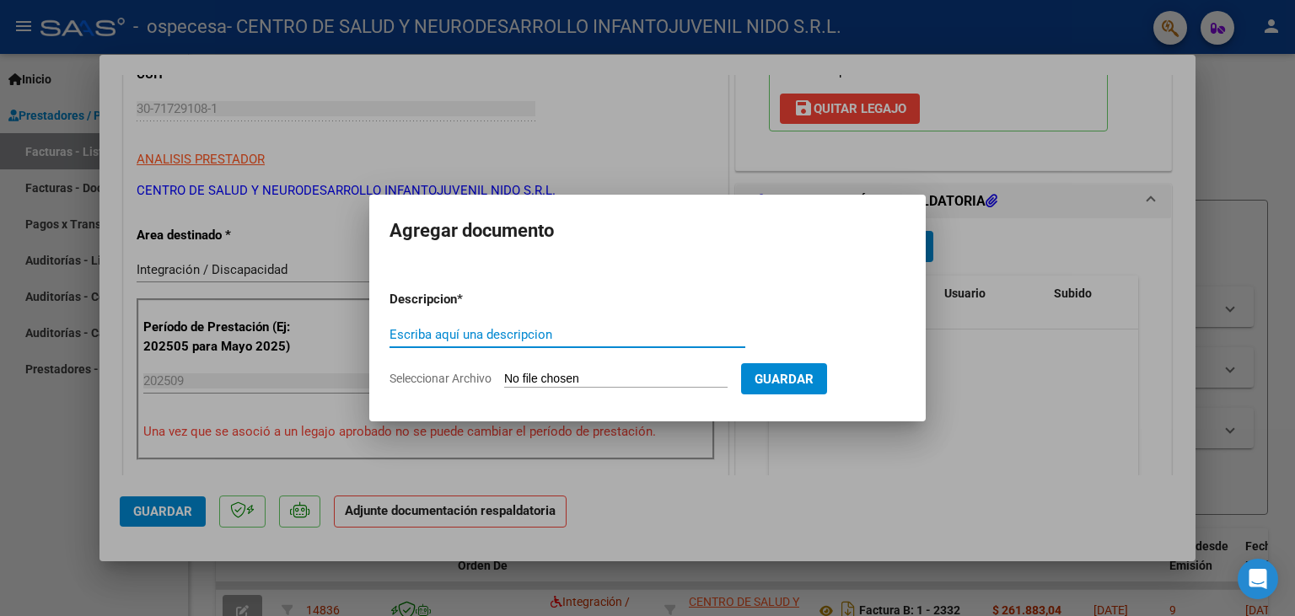
click at [528, 377] on input "Seleccionar Archivo" at bounding box center [615, 380] width 223 height 16
type input "C:\fakepath\Planilla de Asistencias septiembre.pdf"
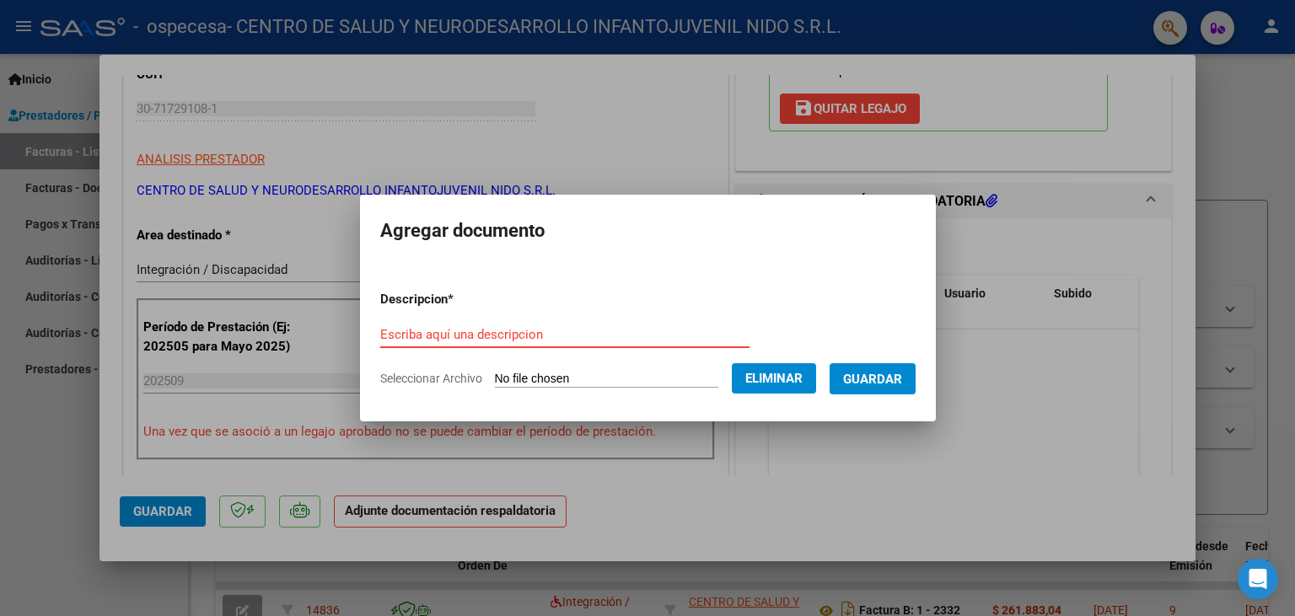
paste input "Planilla de Asistencias septiembre"
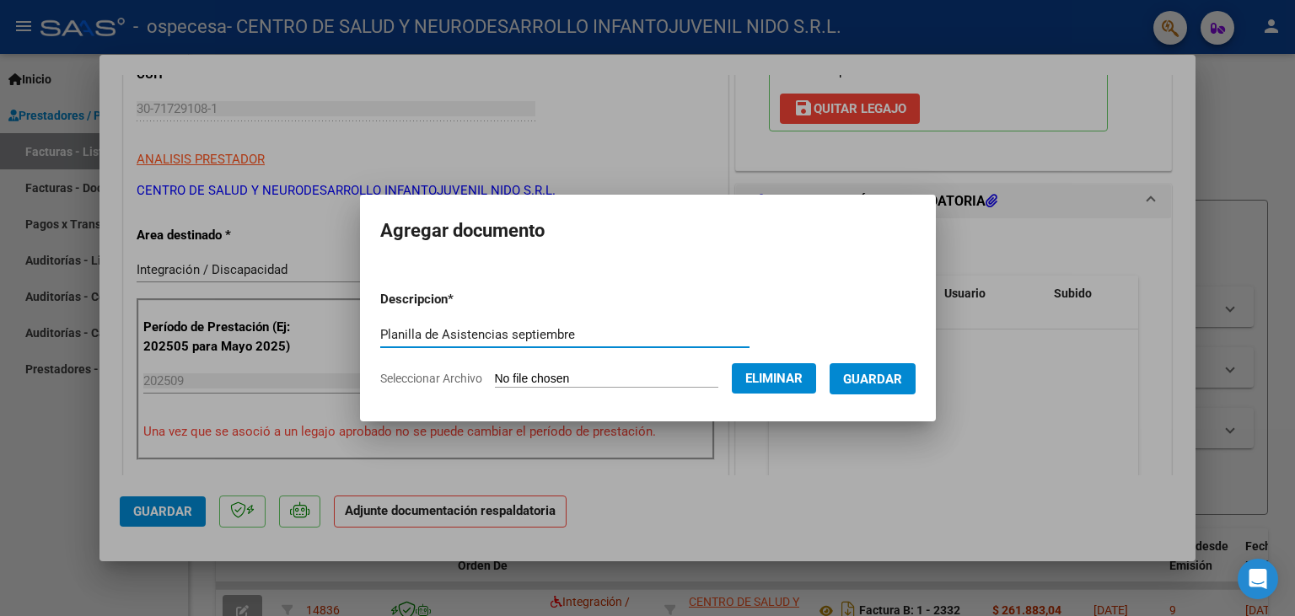
type input "Planilla de Asistencias septiembre"
click at [901, 382] on span "Guardar" at bounding box center [872, 379] width 59 height 15
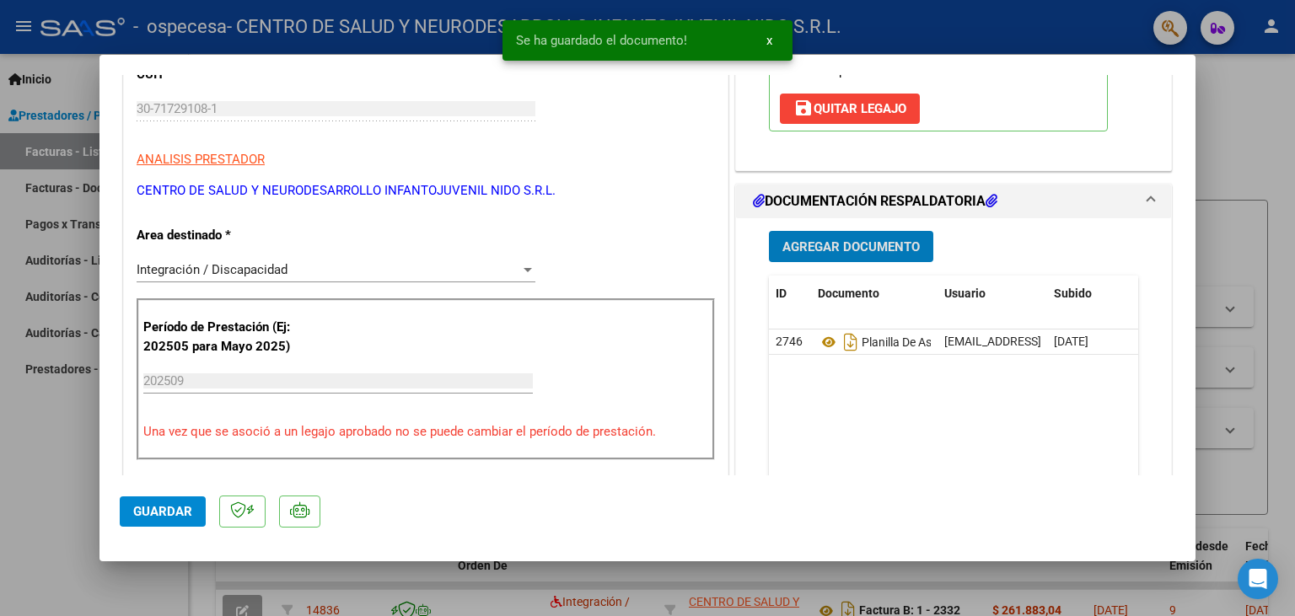
click at [159, 504] on span "Guardar" at bounding box center [162, 511] width 59 height 15
type input "$ 0,00"
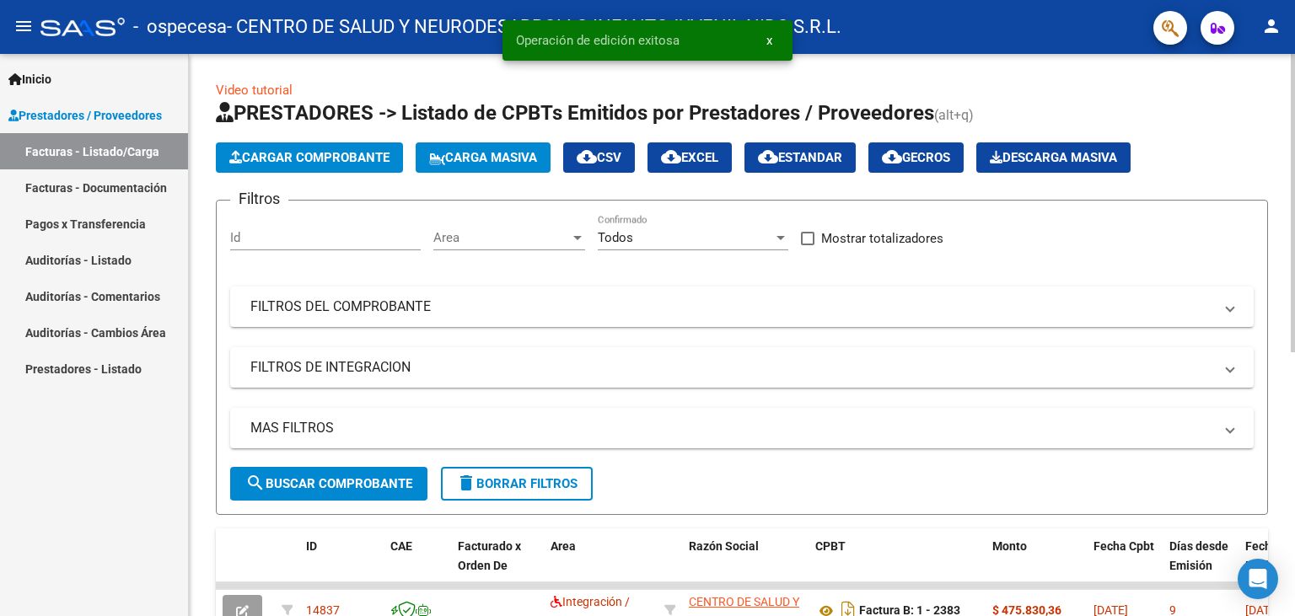
click at [323, 157] on span "Cargar Comprobante" at bounding box center [309, 157] width 160 height 15
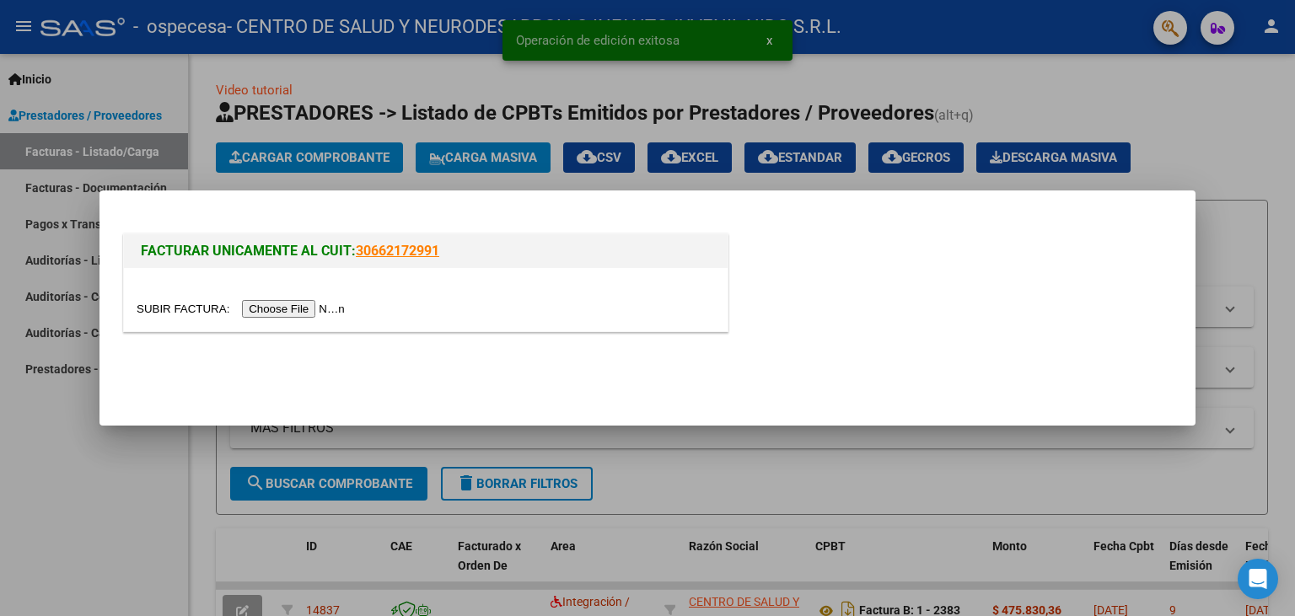
click at [187, 308] on input "file" at bounding box center [243, 309] width 213 height 18
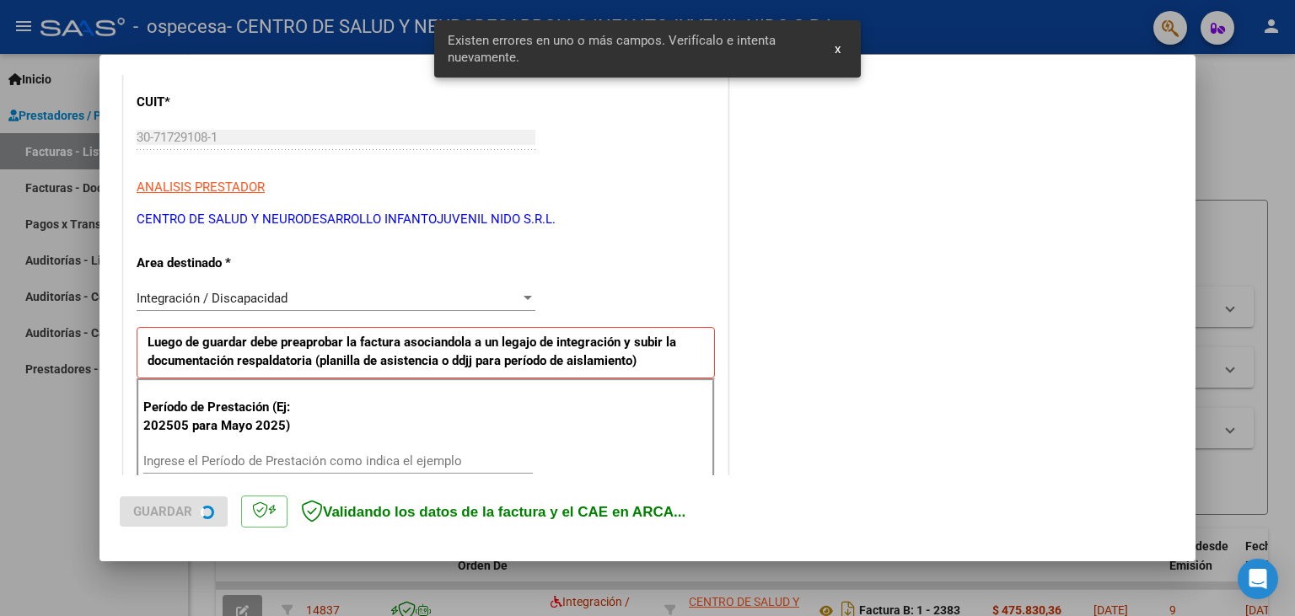
scroll to position [233, 0]
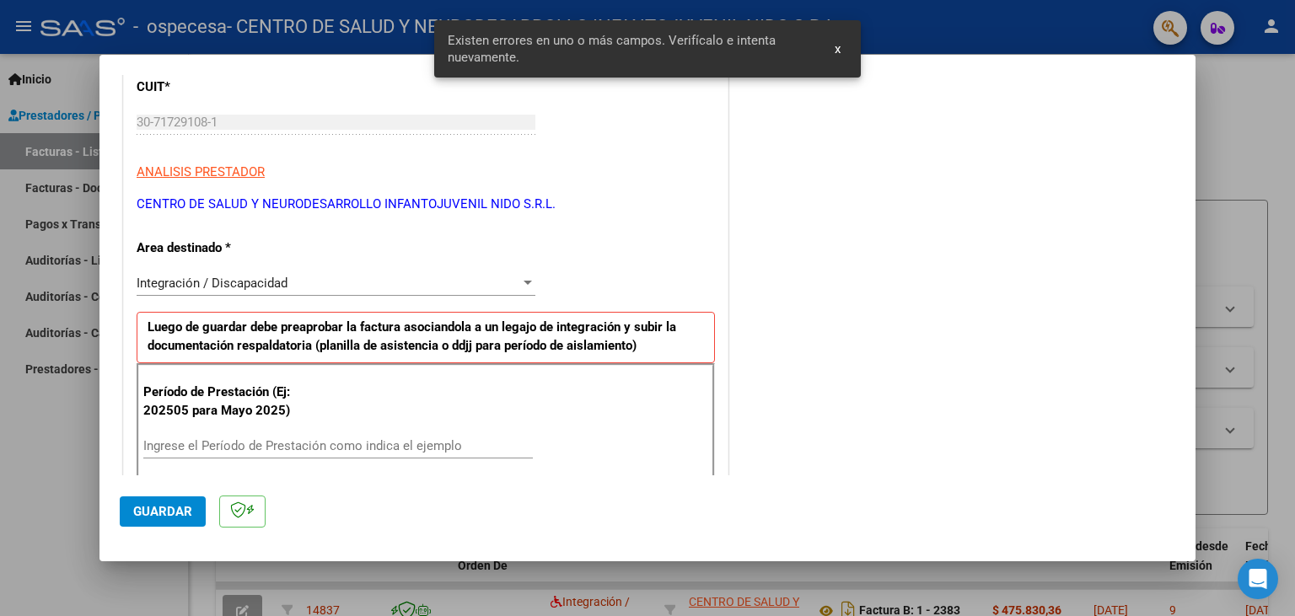
click at [244, 291] on div "Integración / Discapacidad Seleccionar Area" at bounding box center [336, 283] width 399 height 25
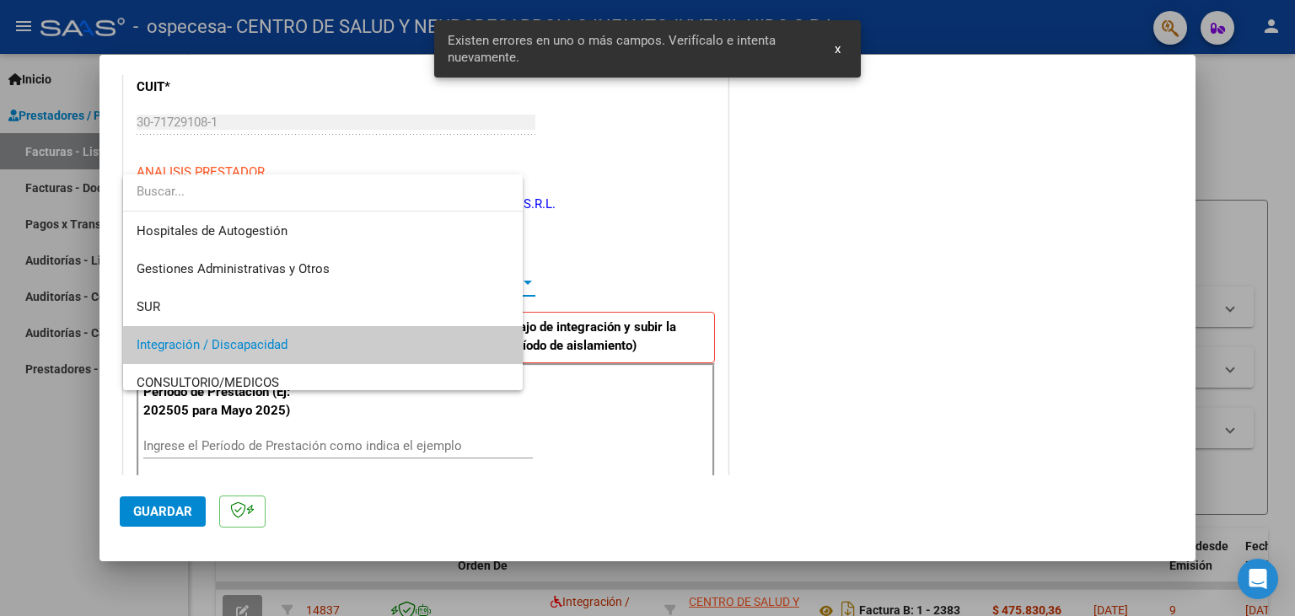
scroll to position [62, 0]
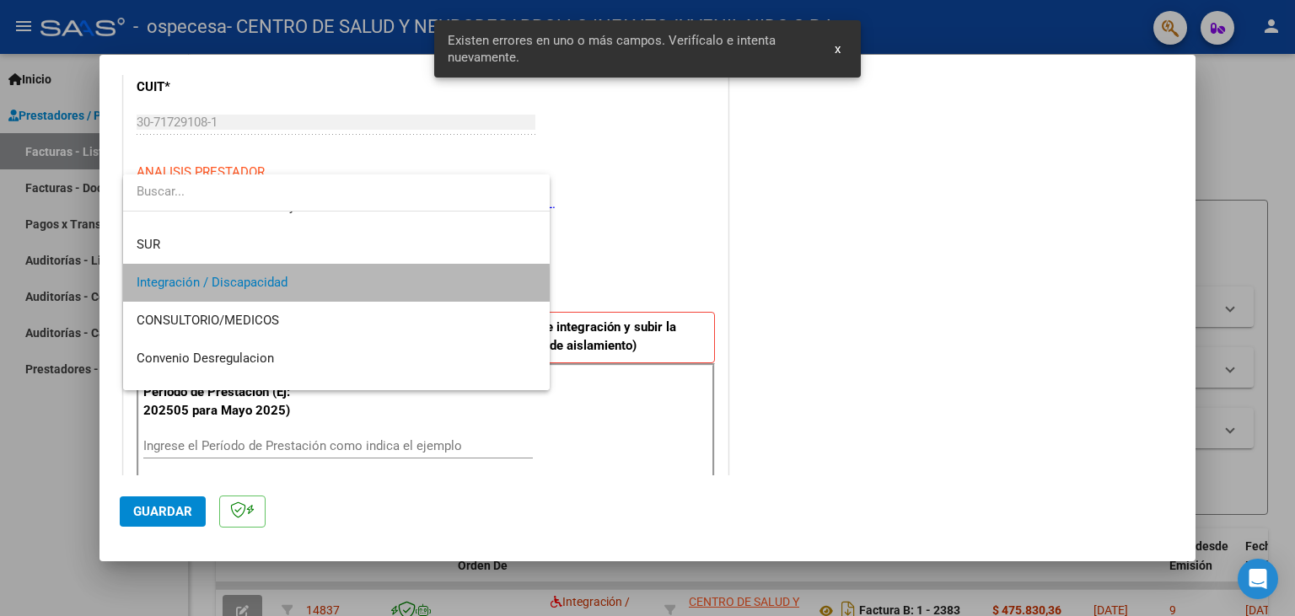
click at [244, 291] on span "Integración / Discapacidad" at bounding box center [336, 283] width 399 height 38
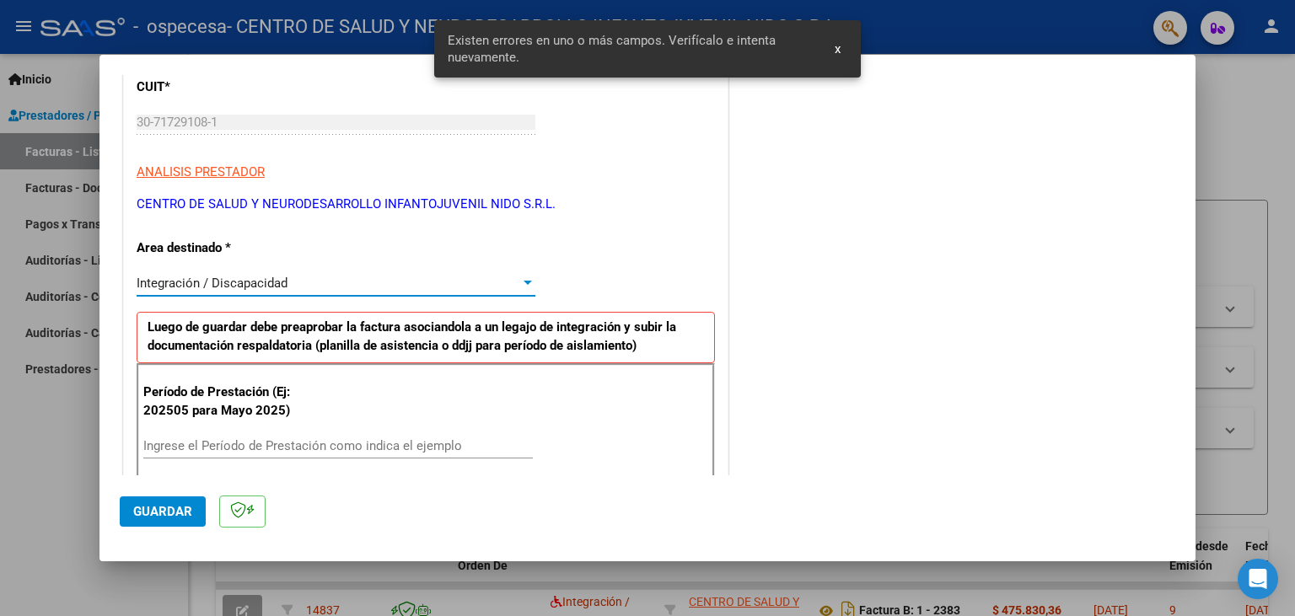
click at [278, 436] on div "Ingrese el Período de Prestación como indica el ejemplo" at bounding box center [337, 445] width 389 height 25
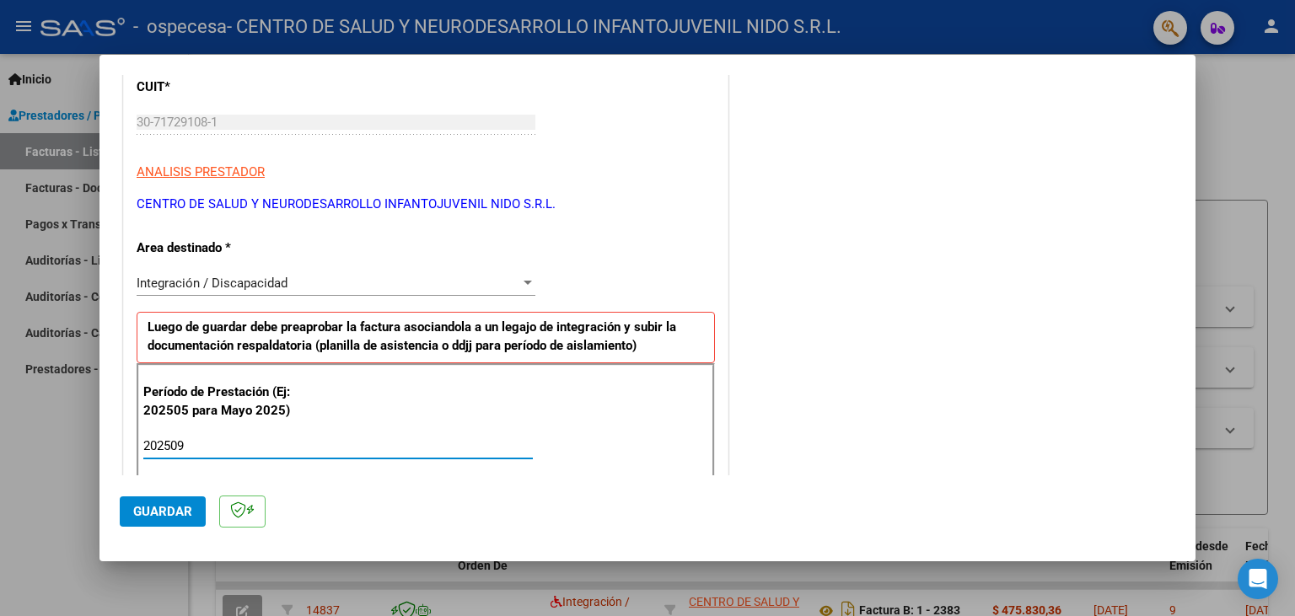
type input "202509"
click at [157, 517] on span "Guardar" at bounding box center [162, 511] width 59 height 15
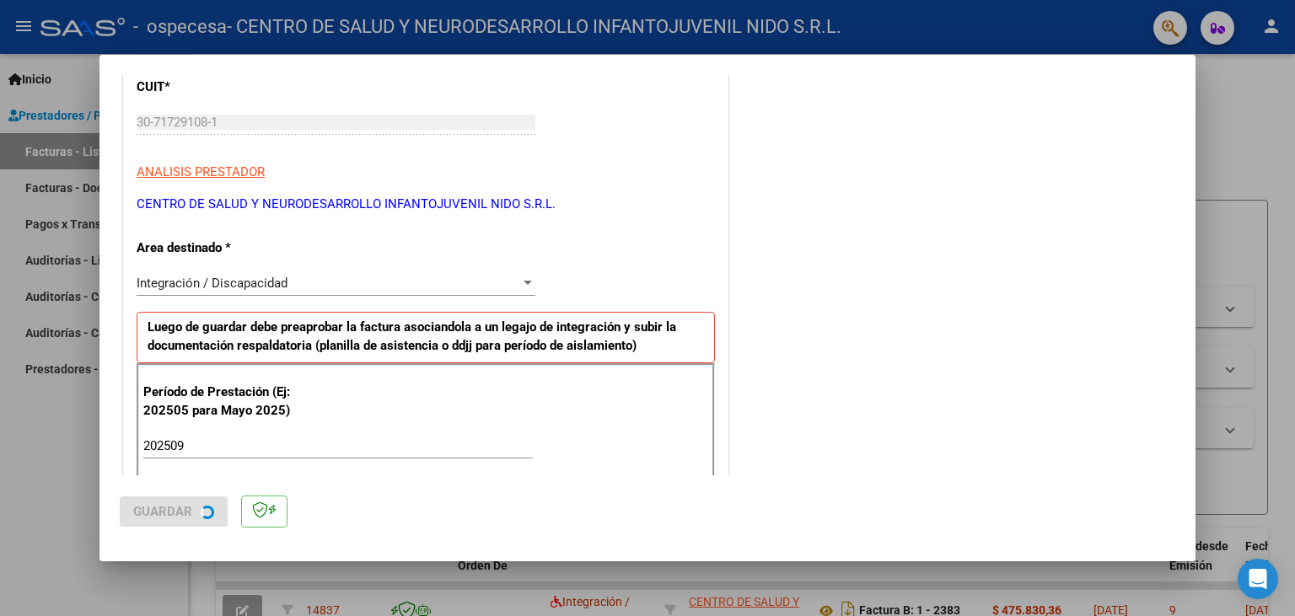
scroll to position [0, 0]
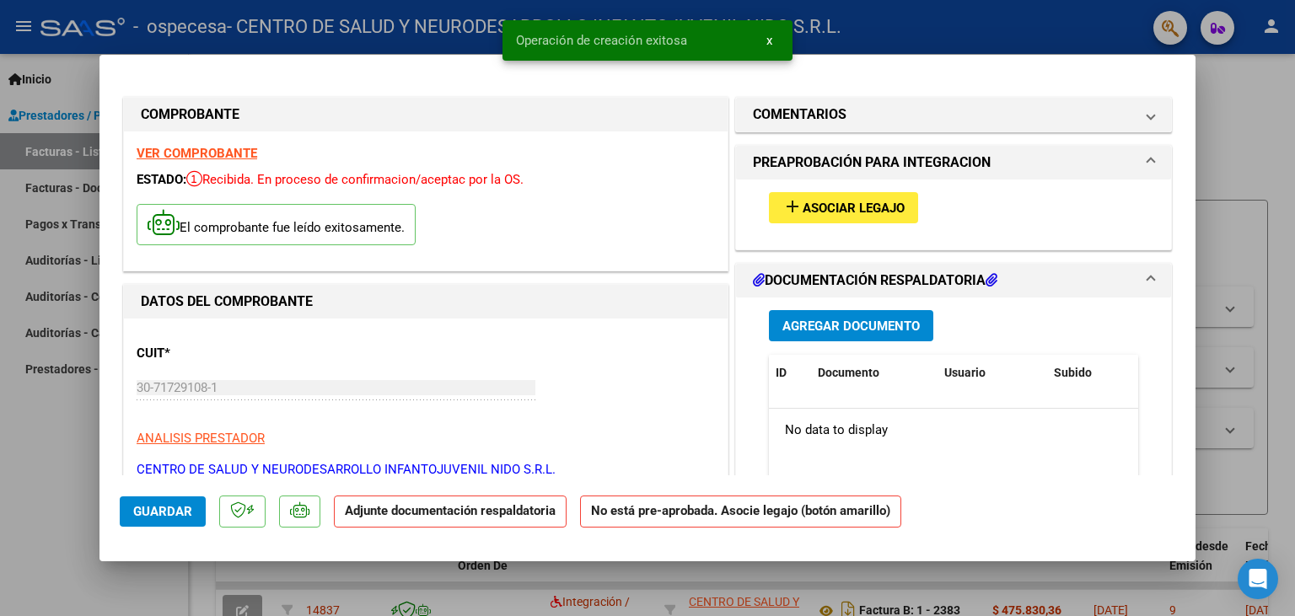
click at [832, 213] on span "Asociar Legajo" at bounding box center [853, 208] width 102 height 15
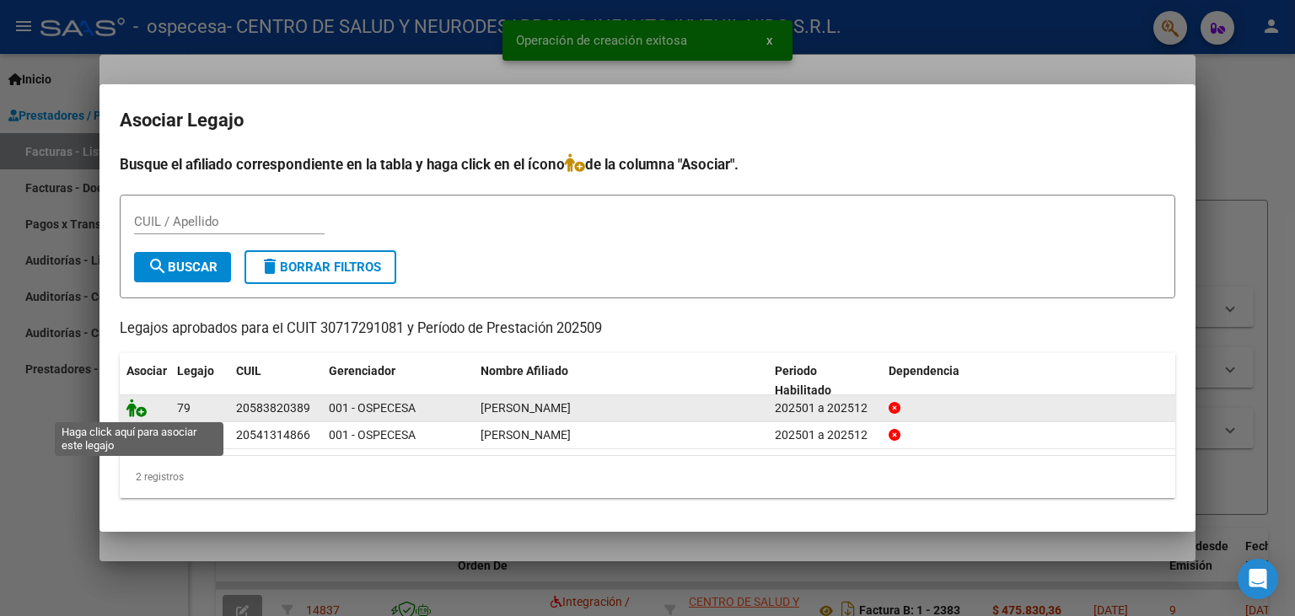
click at [136, 410] on icon at bounding box center [136, 408] width 20 height 19
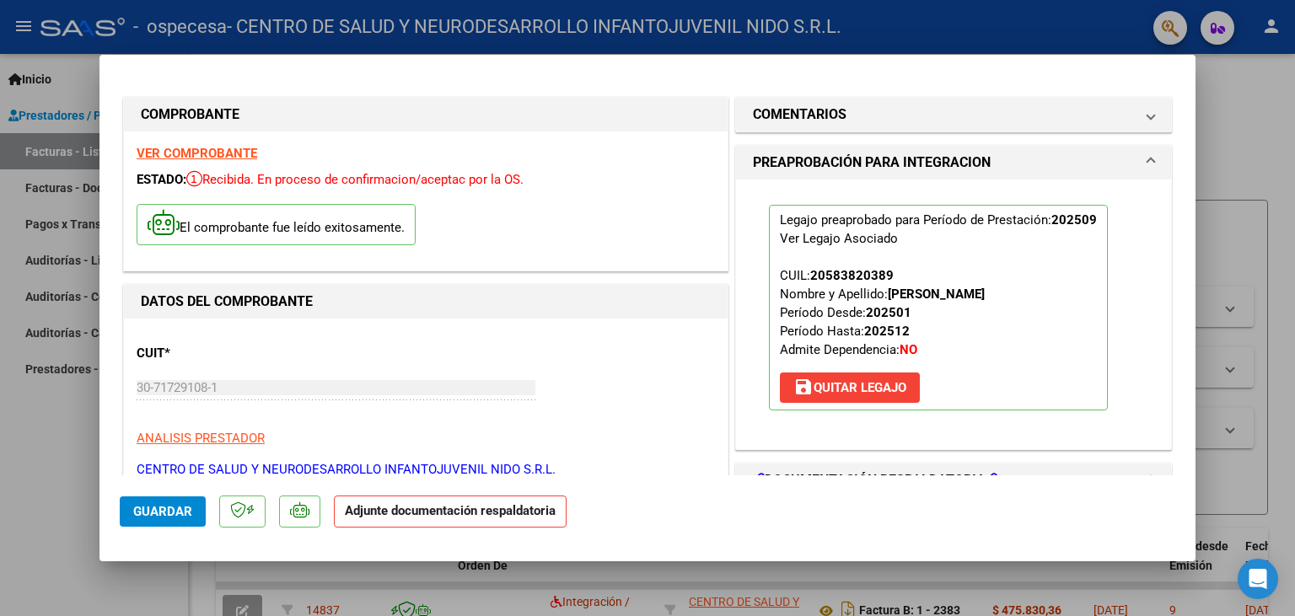
scroll to position [279, 0]
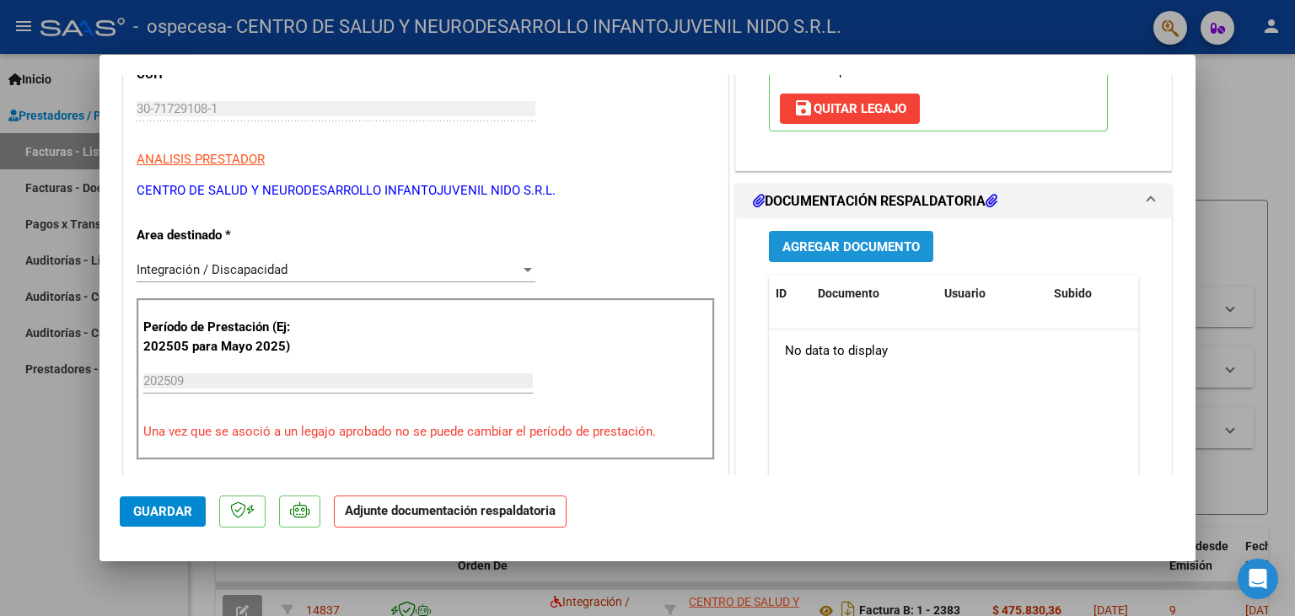
click at [880, 241] on span "Agregar Documento" at bounding box center [850, 246] width 137 height 15
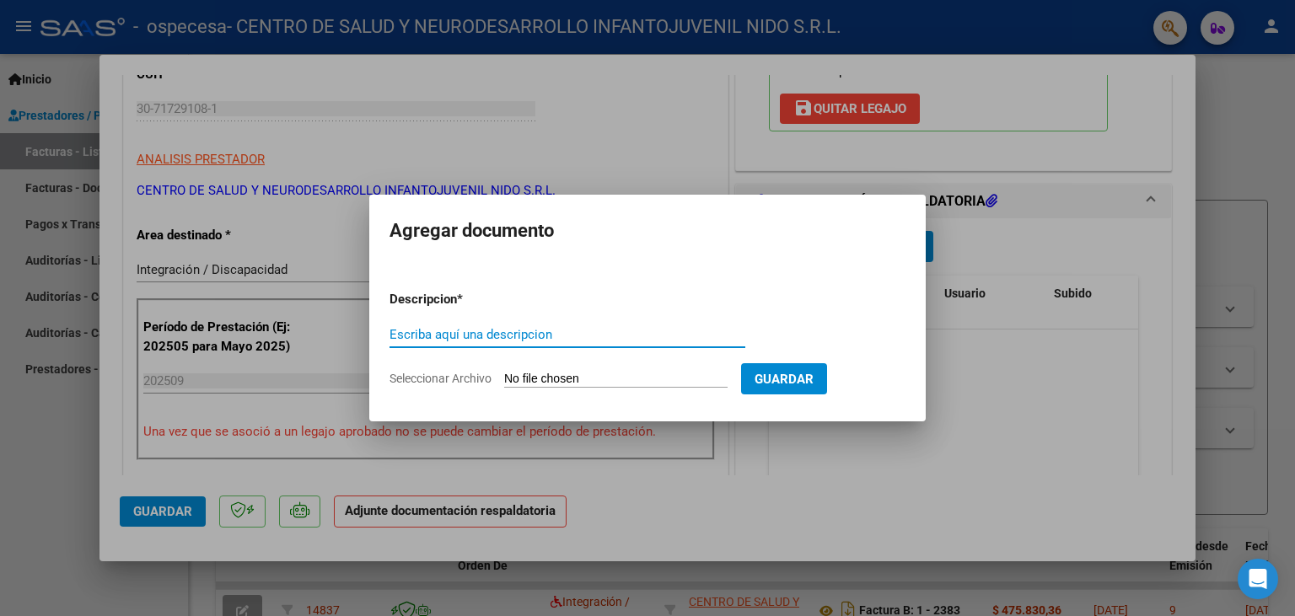
click at [544, 379] on input "Seleccionar Archivo" at bounding box center [615, 380] width 223 height 16
type input "C:\fakepath\Planilla de Asistencias septiembre.pdf"
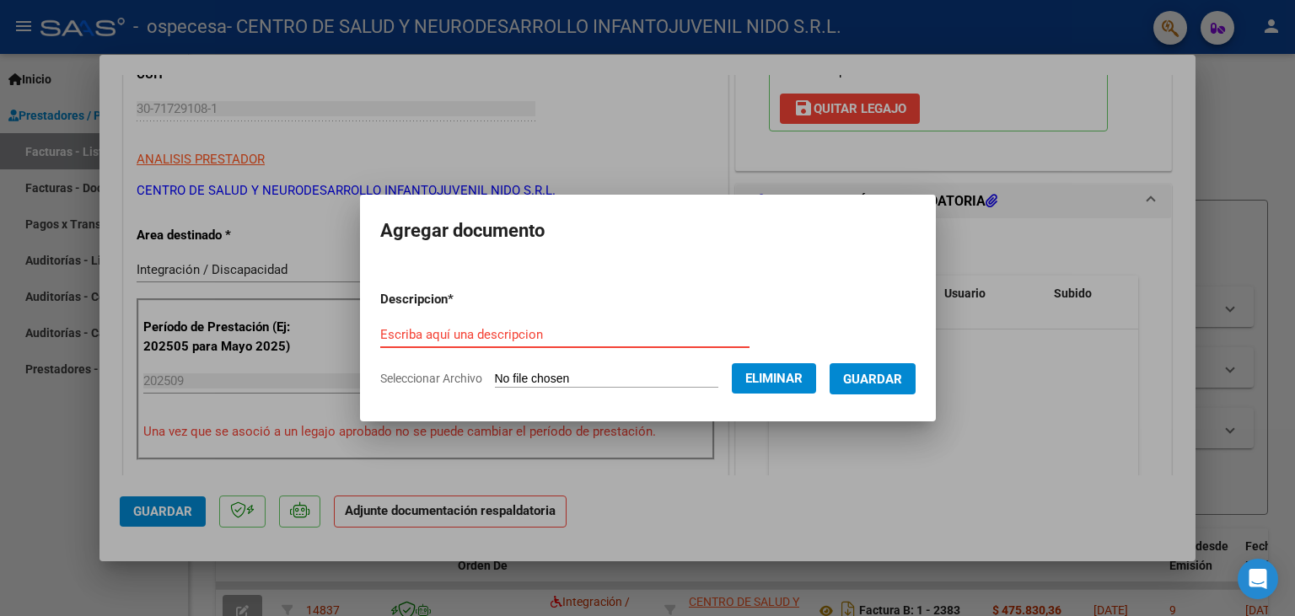
paste input "Planilla de Asistencias septiembre"
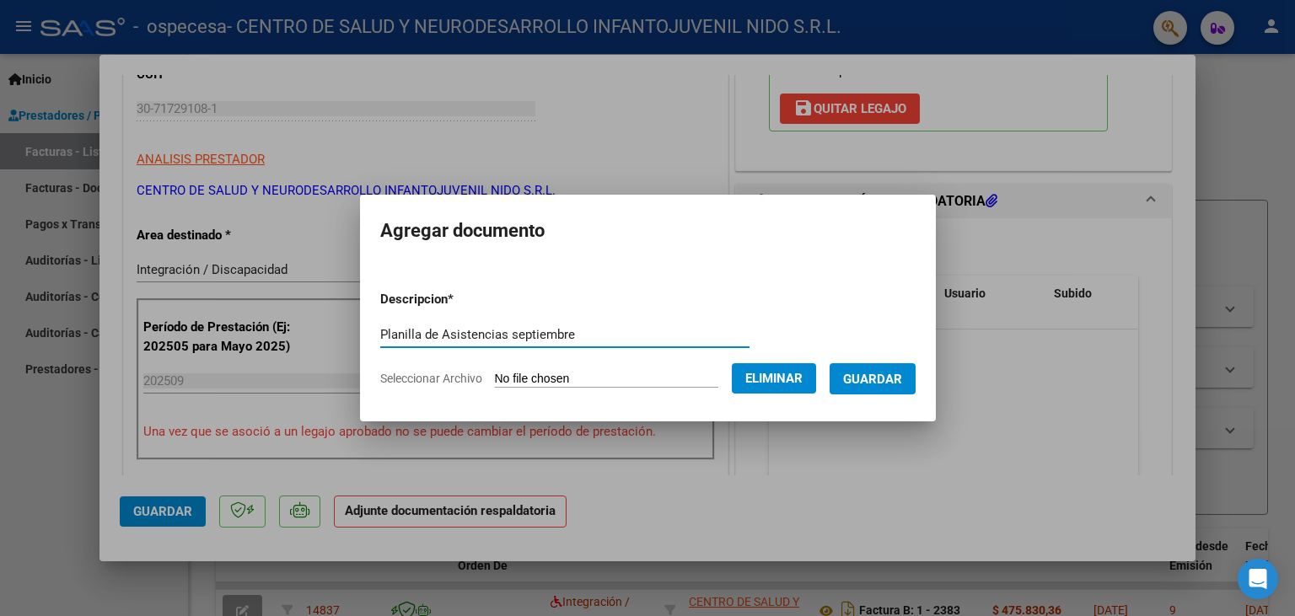
type input "Planilla de Asistencias septiembre"
click at [902, 381] on span "Guardar" at bounding box center [872, 379] width 59 height 15
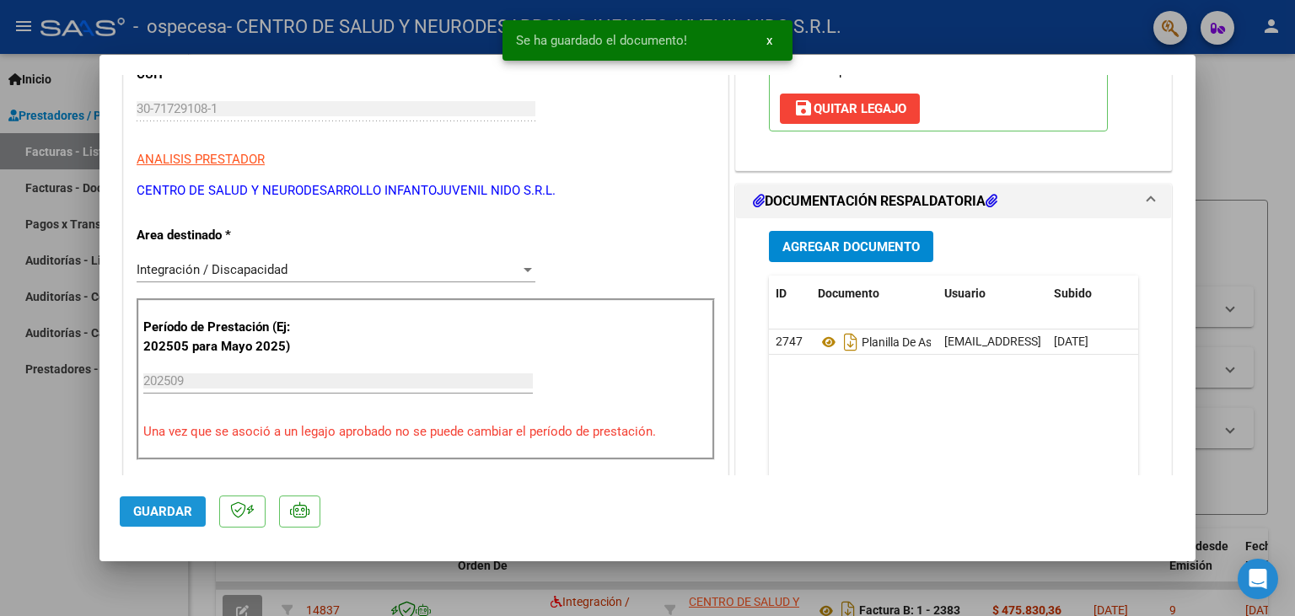
click at [175, 506] on span "Guardar" at bounding box center [162, 511] width 59 height 15
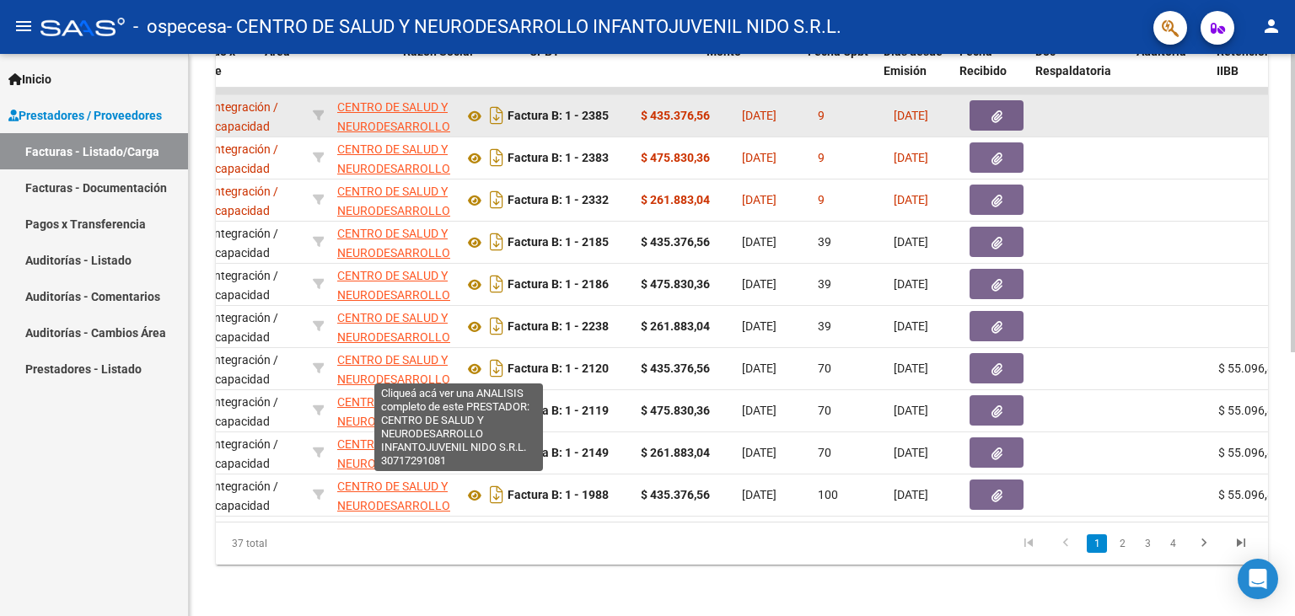
scroll to position [0, 286]
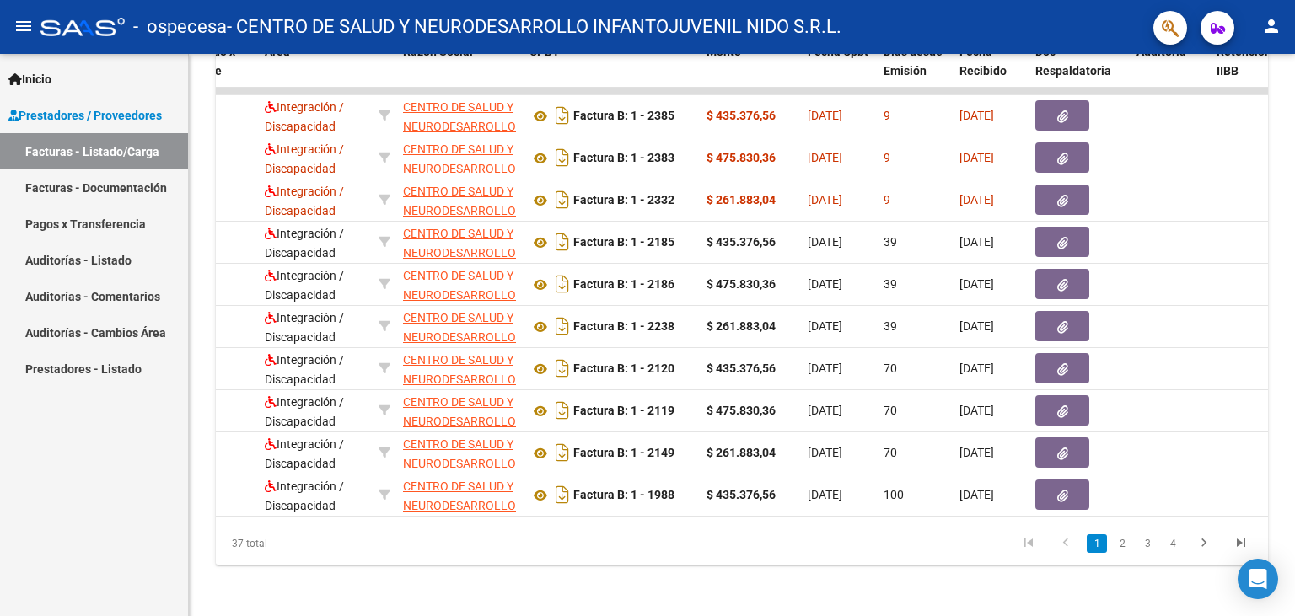
click at [1276, 19] on mat-icon "person" at bounding box center [1271, 26] width 20 height 20
click at [1240, 110] on button "exit_to_app Salir" at bounding box center [1236, 111] width 103 height 40
